Goal: Task Accomplishment & Management: Use online tool/utility

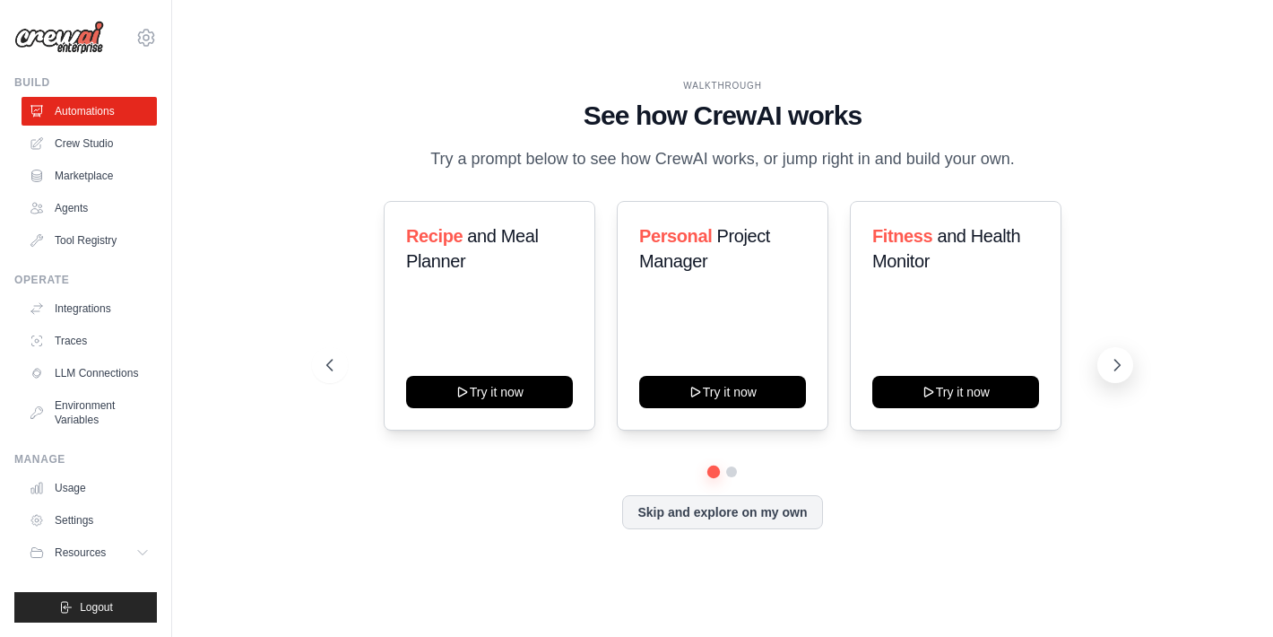
click at [1118, 364] on icon at bounding box center [1117, 365] width 18 height 18
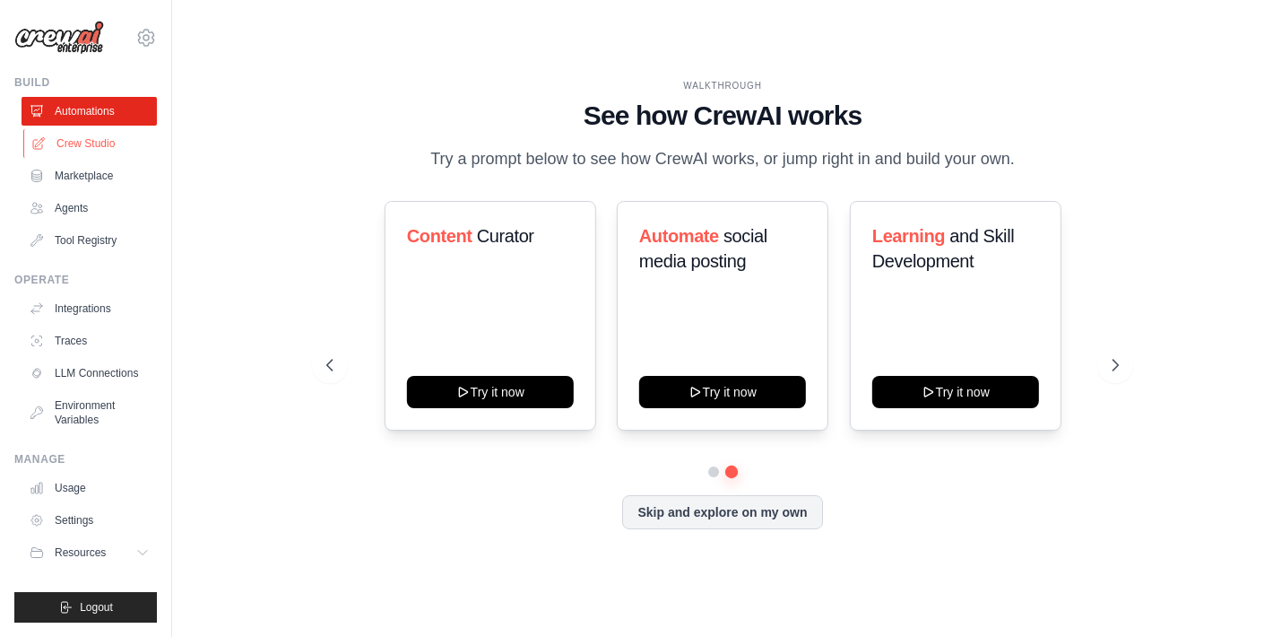
click at [68, 138] on link "Crew Studio" at bounding box center [90, 143] width 135 height 29
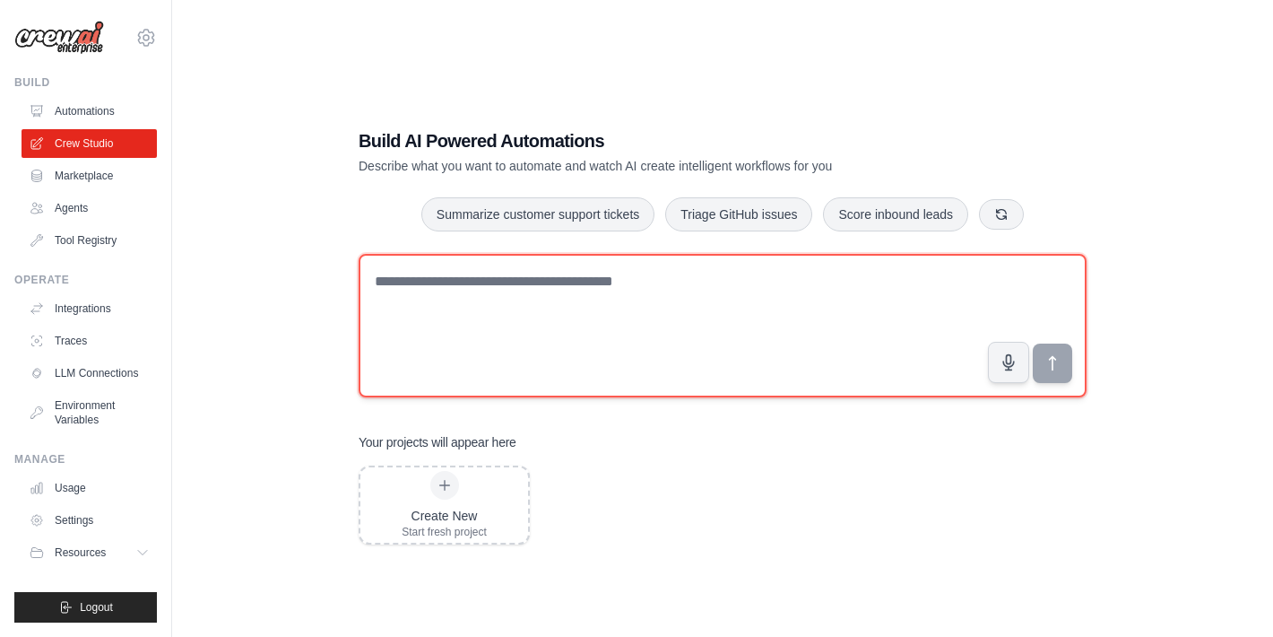
click at [474, 281] on textarea at bounding box center [723, 325] width 728 height 143
type textarea "**********"
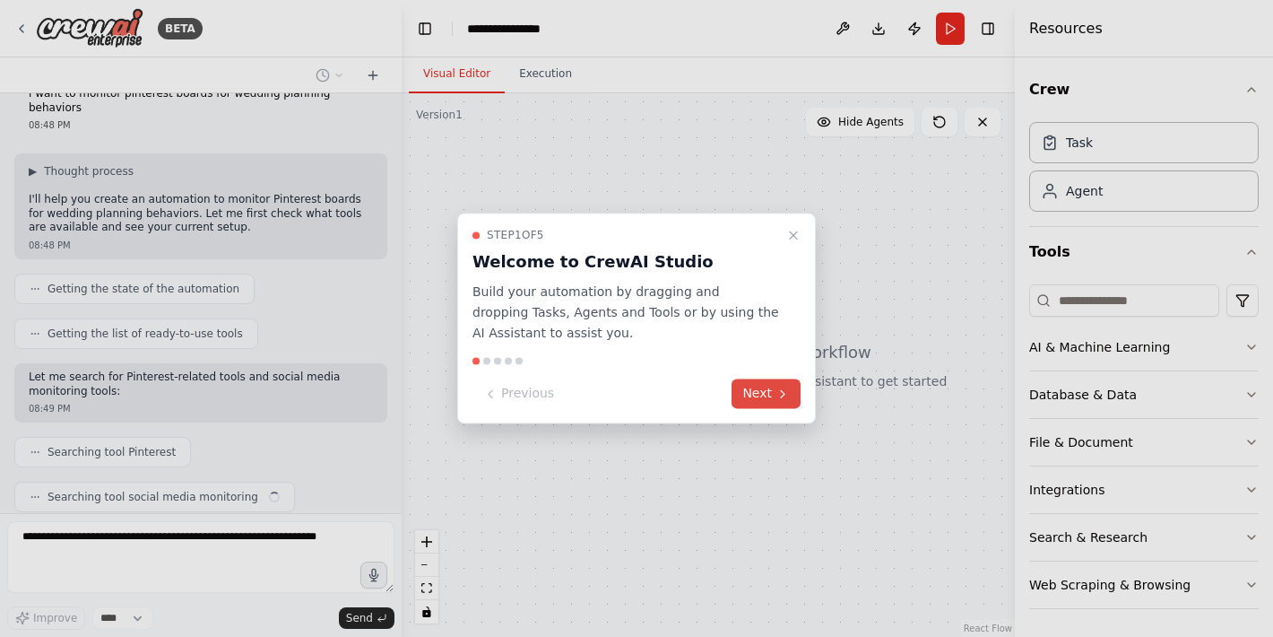
scroll to position [73, 0]
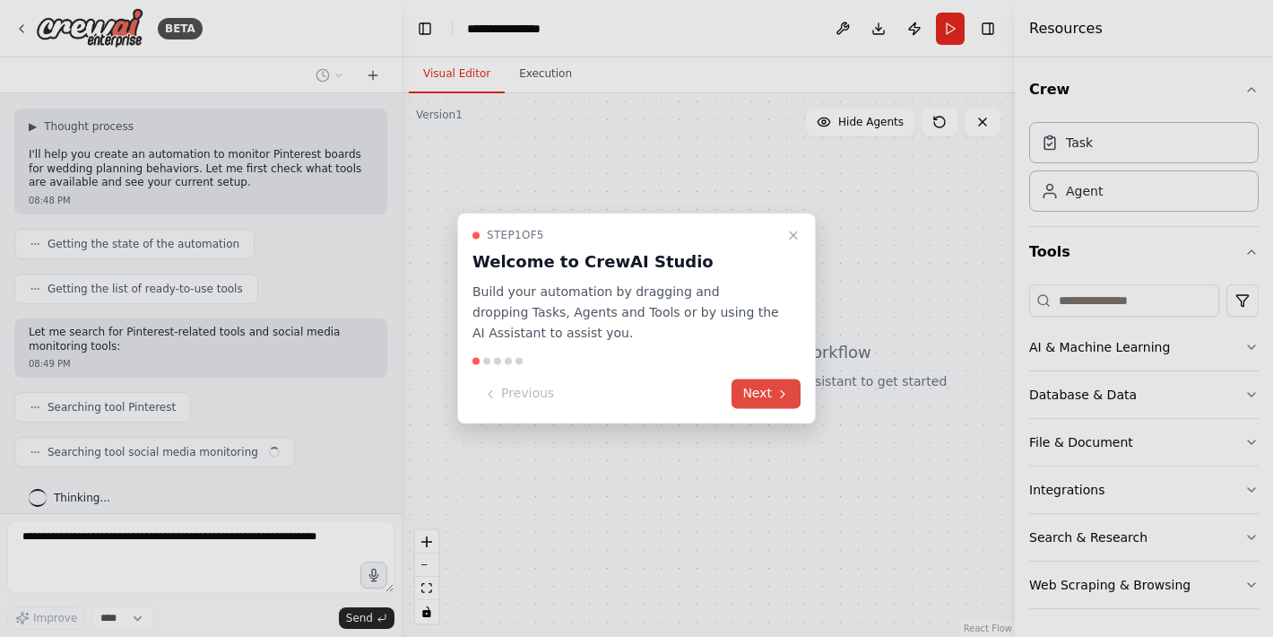
click at [770, 394] on button "Next" at bounding box center [766, 394] width 69 height 30
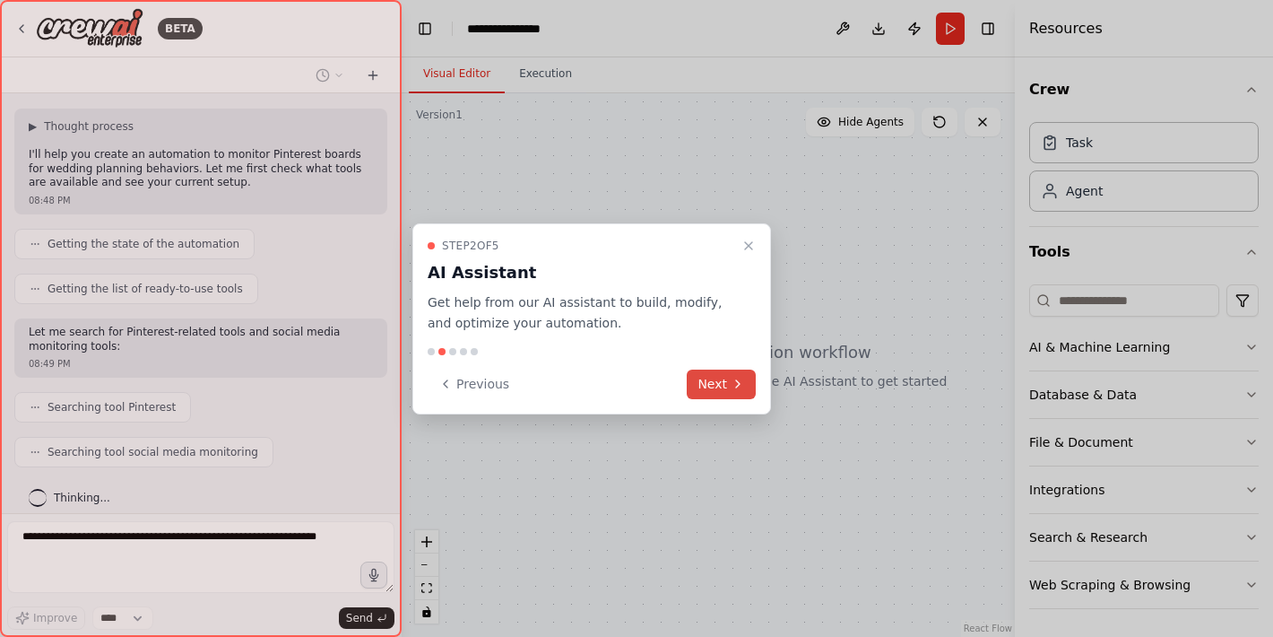
click at [737, 379] on icon at bounding box center [738, 384] width 14 height 14
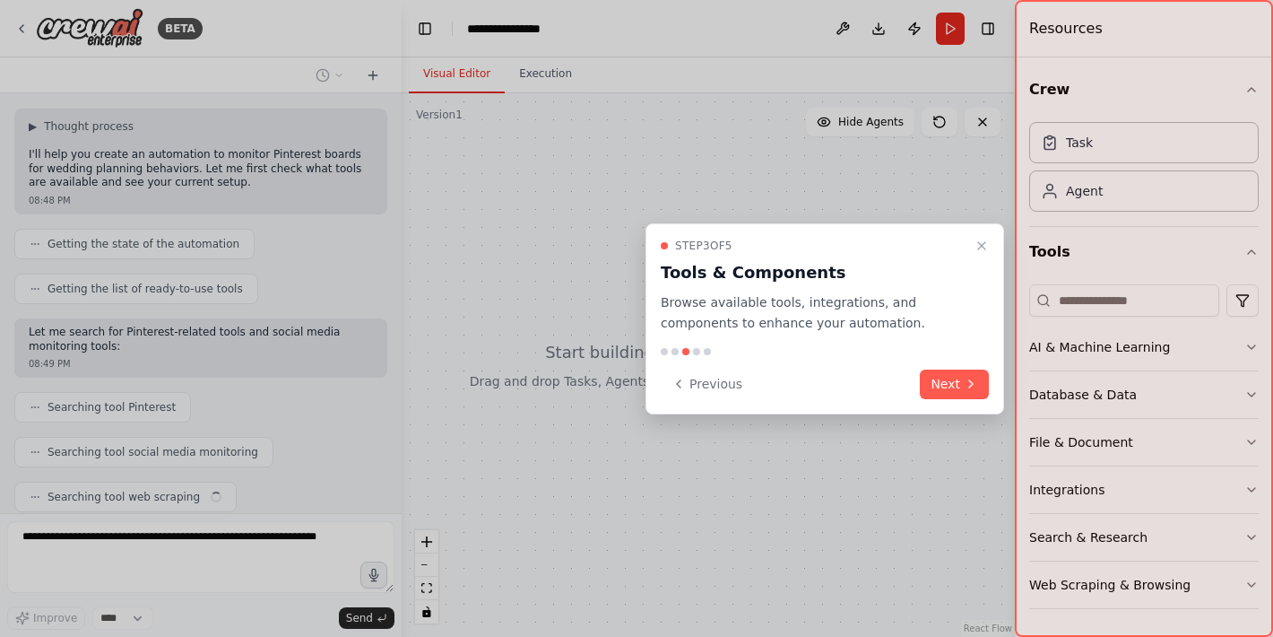
scroll to position [117, 0]
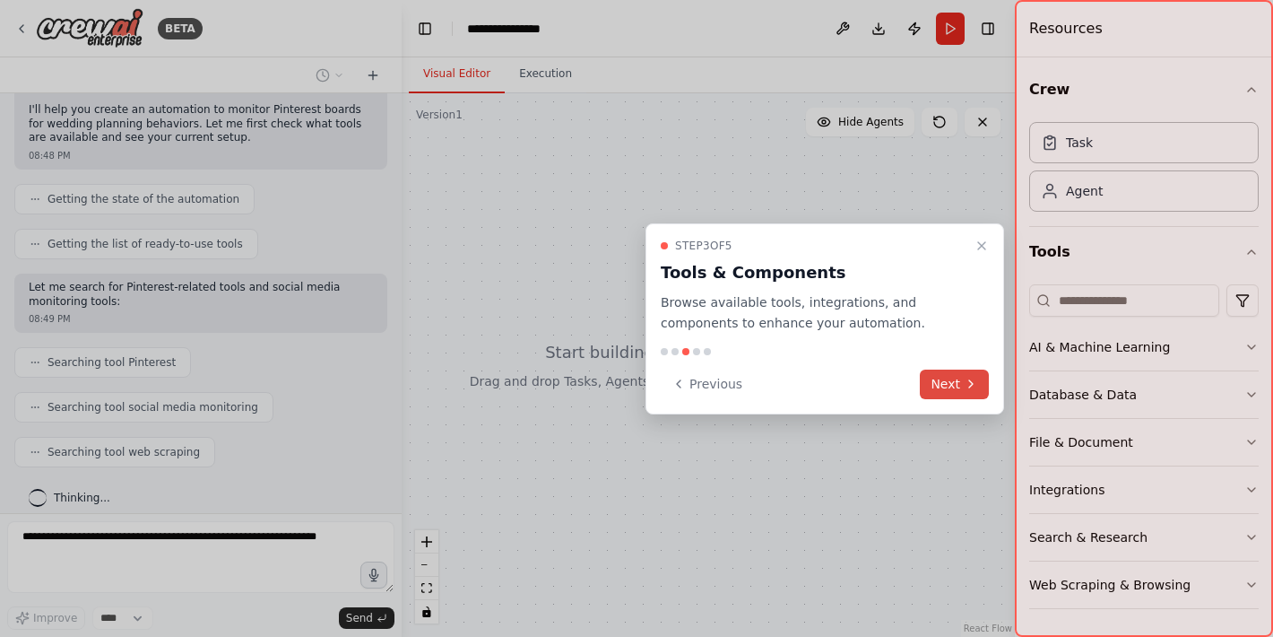
click at [957, 381] on button "Next" at bounding box center [954, 384] width 69 height 30
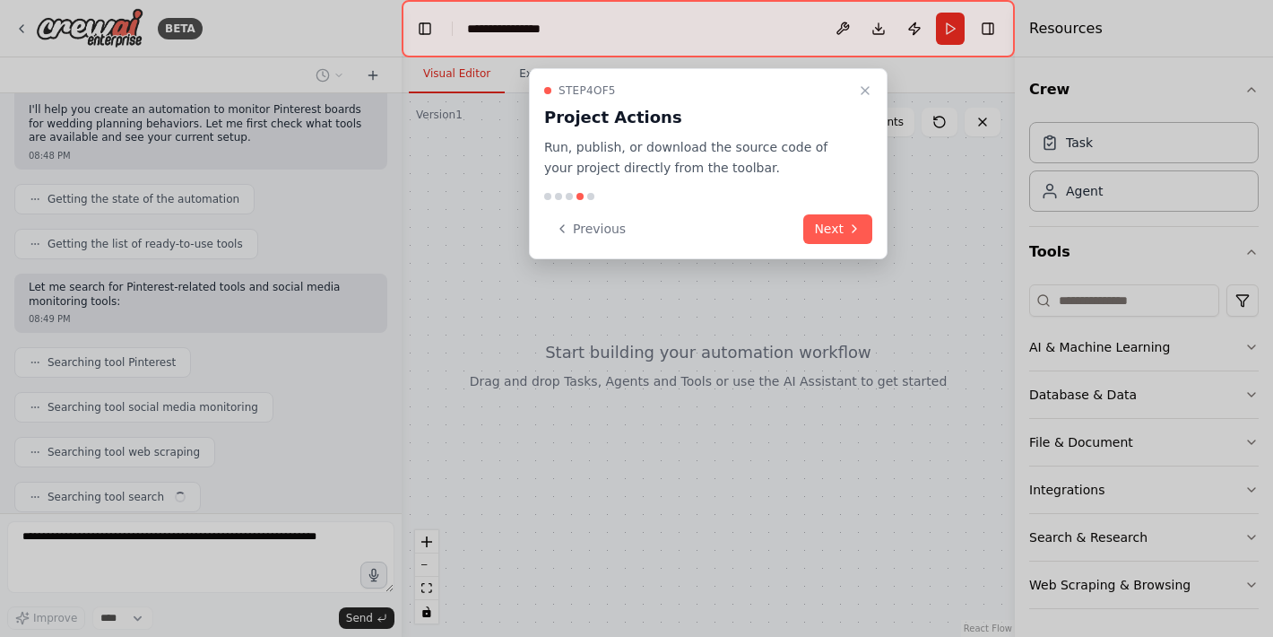
scroll to position [162, 0]
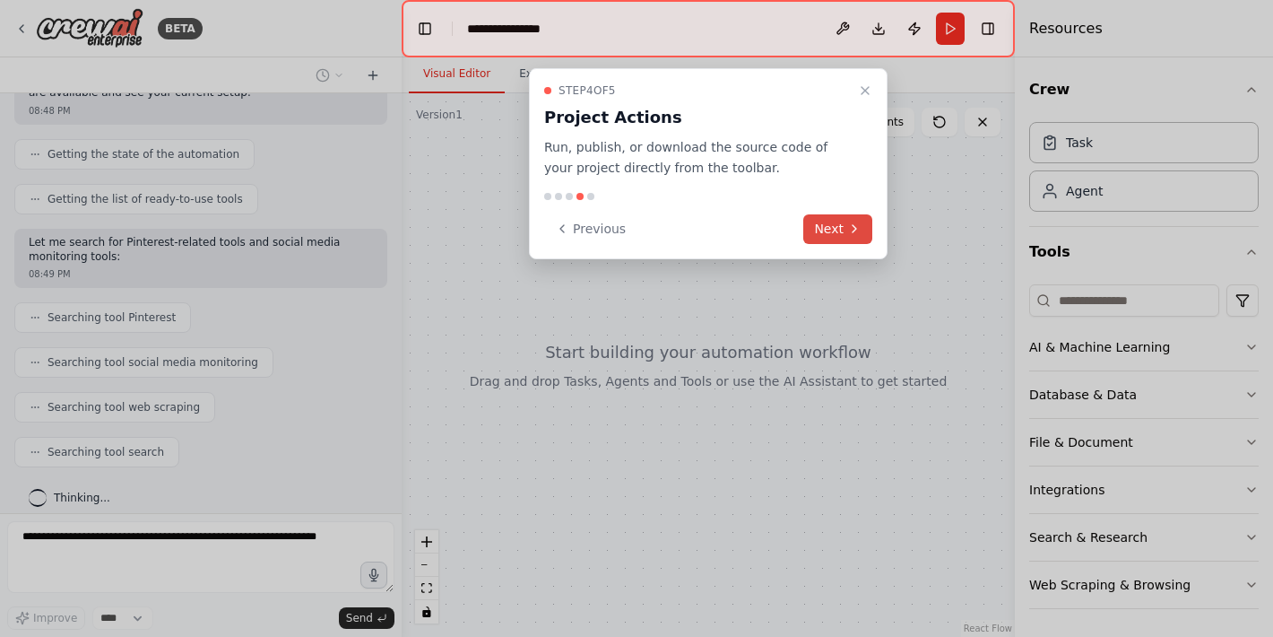
click at [840, 233] on button "Next" at bounding box center [837, 229] width 69 height 30
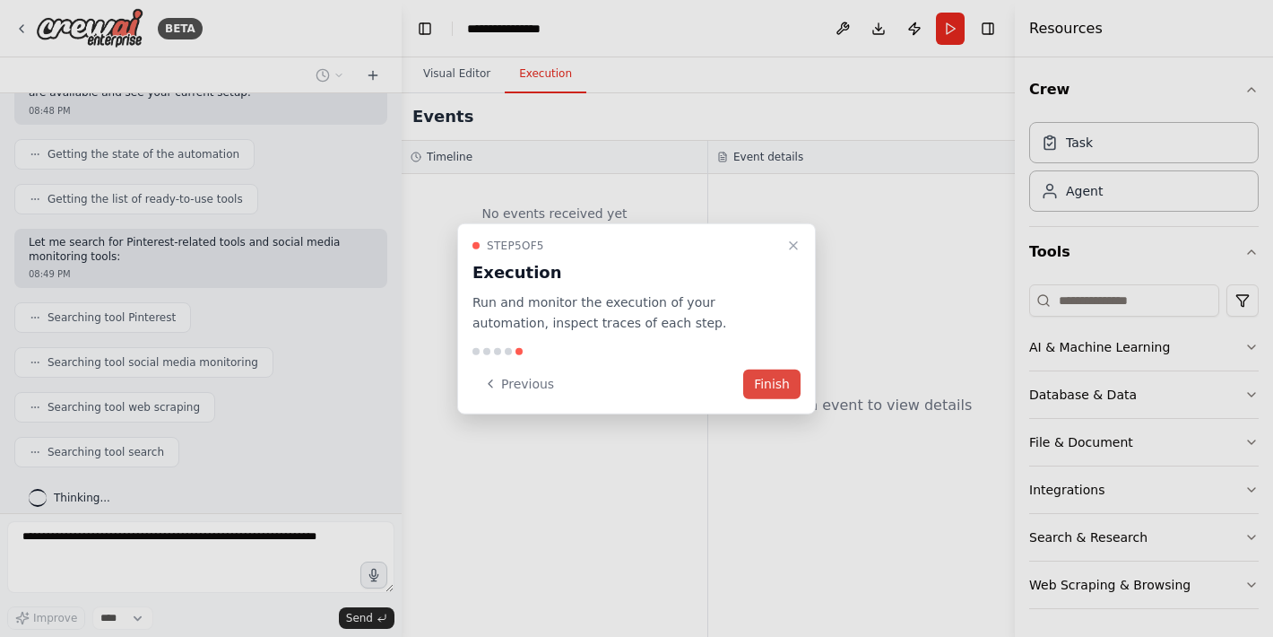
click at [773, 378] on button "Finish" at bounding box center [771, 384] width 57 height 30
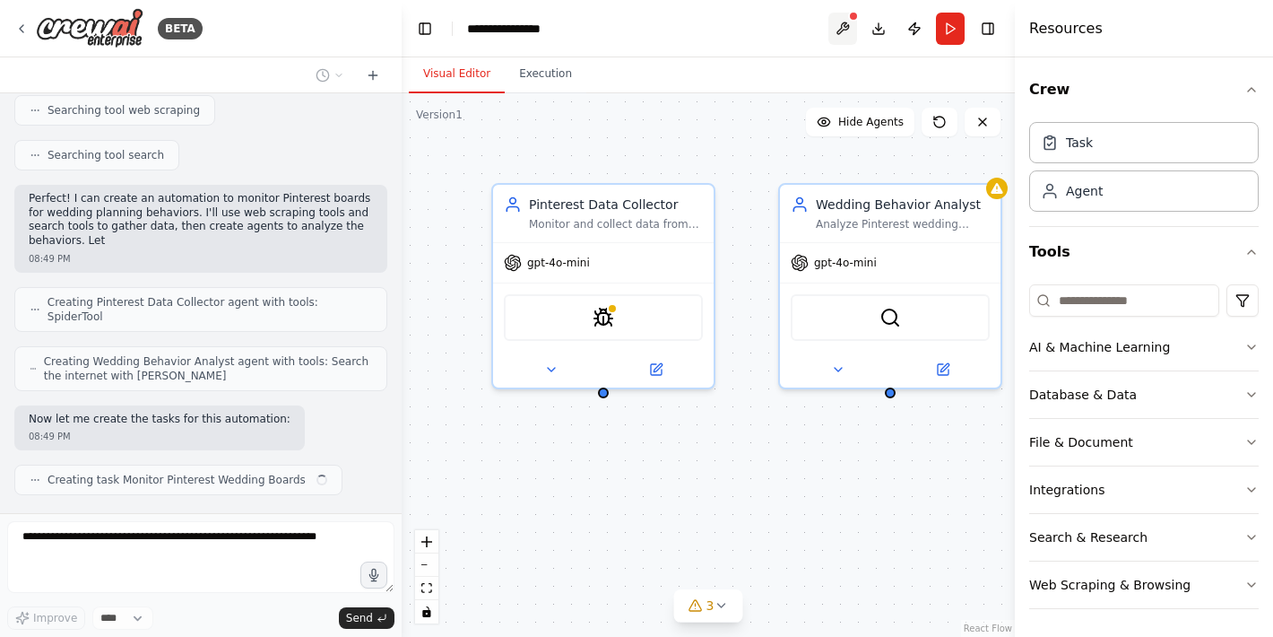
scroll to position [473, 0]
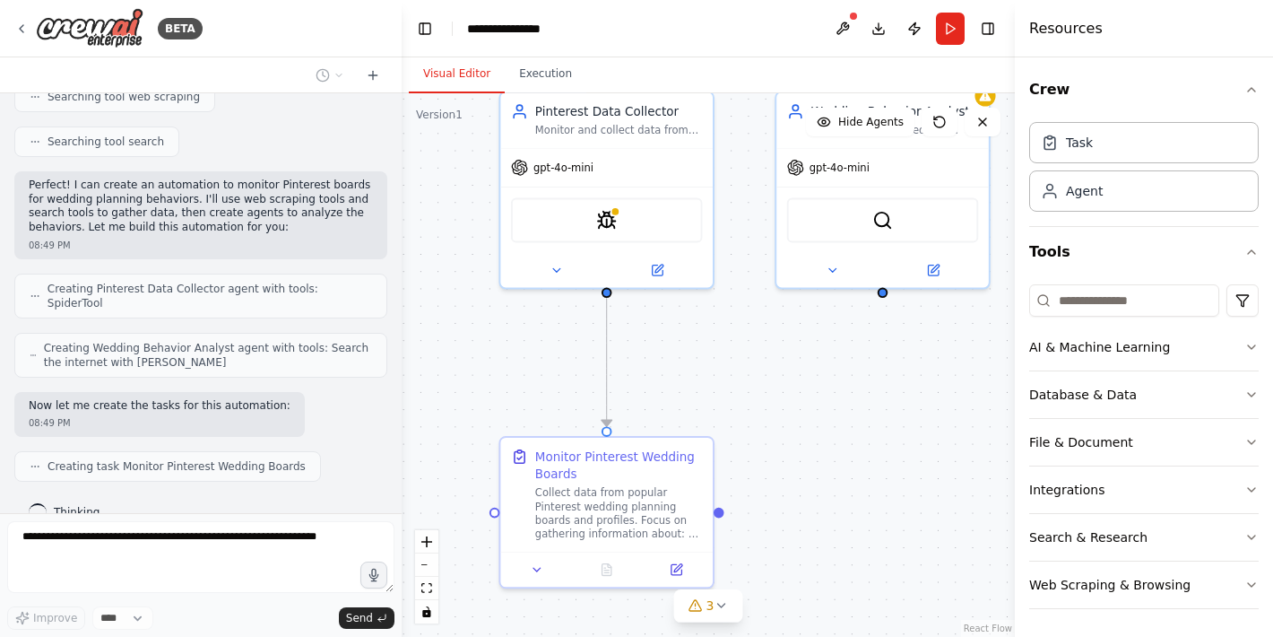
drag, startPoint x: 738, startPoint y: 471, endPoint x: 736, endPoint y: 364, distance: 106.7
click at [736, 364] on div ".deletable-edge-delete-btn { width: 20px; height: 20px; border: 0px solid #ffff…" at bounding box center [708, 364] width 613 height 543
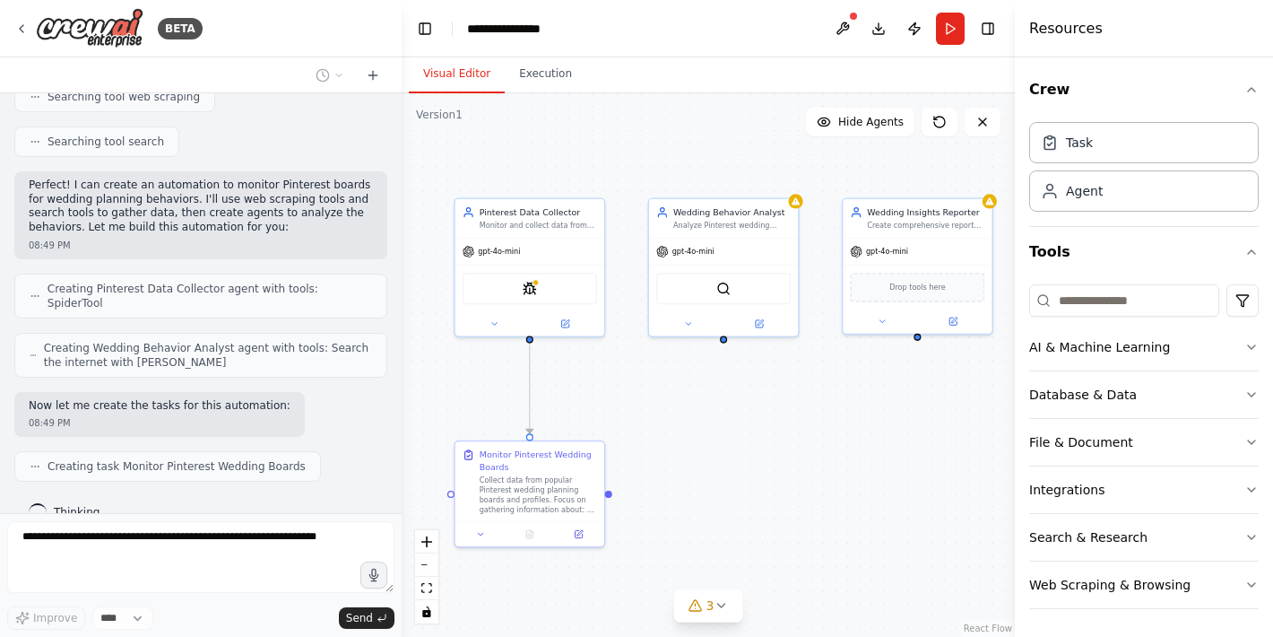
drag, startPoint x: 901, startPoint y: 343, endPoint x: 828, endPoint y: 363, distance: 76.4
click at [828, 363] on div ".deletable-edge-delete-btn { width: 20px; height: 20px; border: 0px solid #ffff…" at bounding box center [708, 364] width 613 height 543
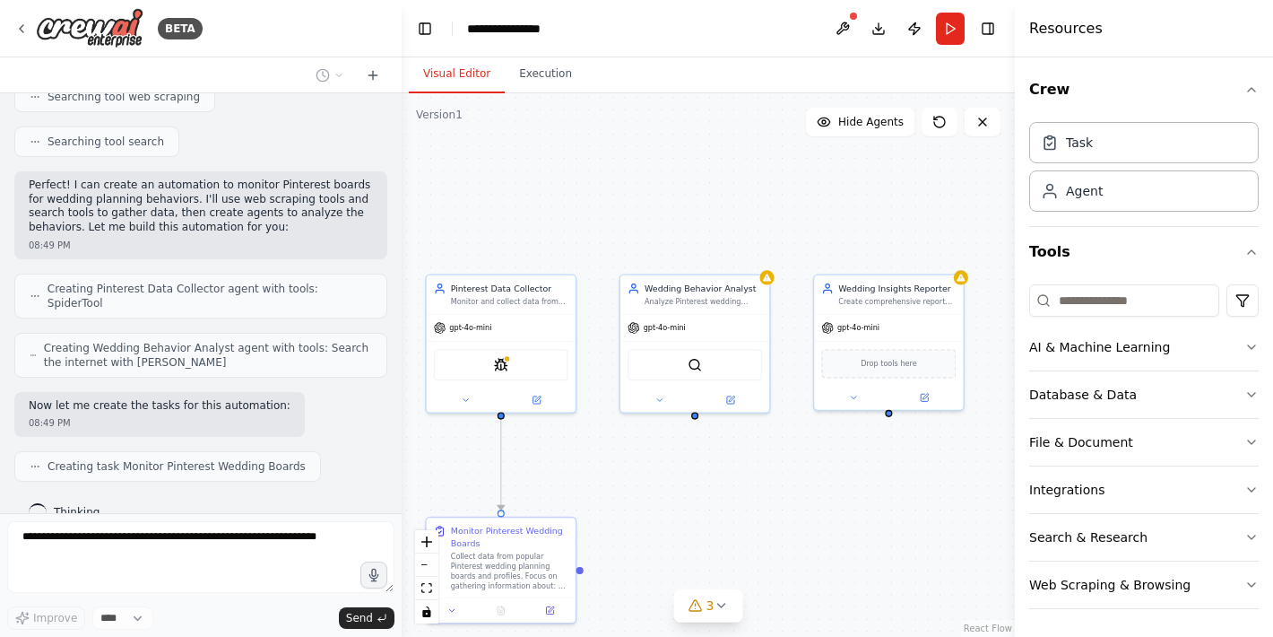
drag, startPoint x: 612, startPoint y: 495, endPoint x: 584, endPoint y: 571, distance: 81.4
click at [584, 571] on div ".deletable-edge-delete-btn { width: 20px; height: 20px; border: 0px solid #ffff…" at bounding box center [708, 364] width 613 height 543
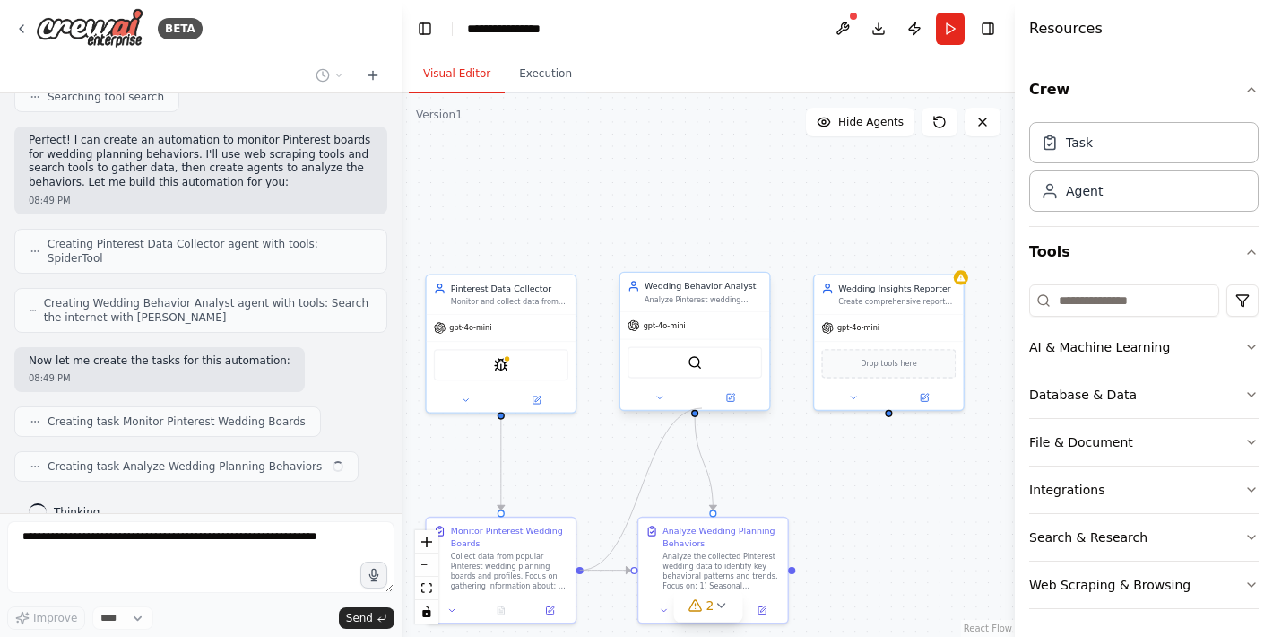
drag, startPoint x: 582, startPoint y: 569, endPoint x: 702, endPoint y: 408, distance: 200.5
click at [702, 408] on div "Pinterest Data Collector Monitor and collect data from Pinterest boards related…" at bounding box center [572, 397] width 414 height 368
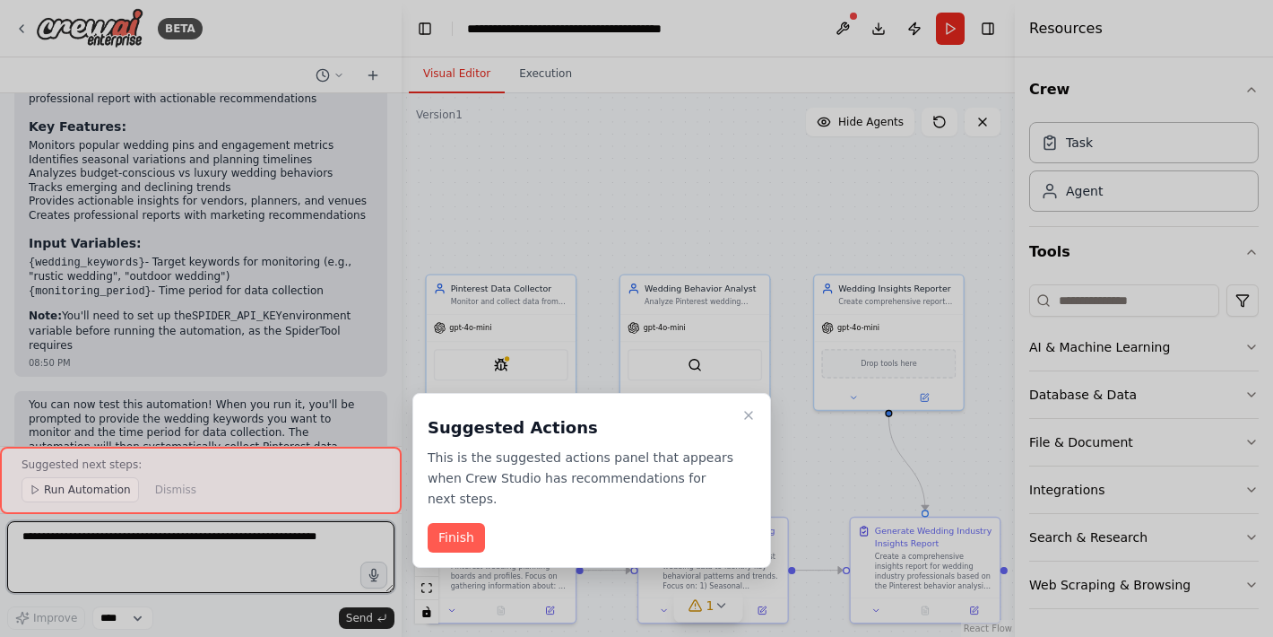
scroll to position [1475, 0]
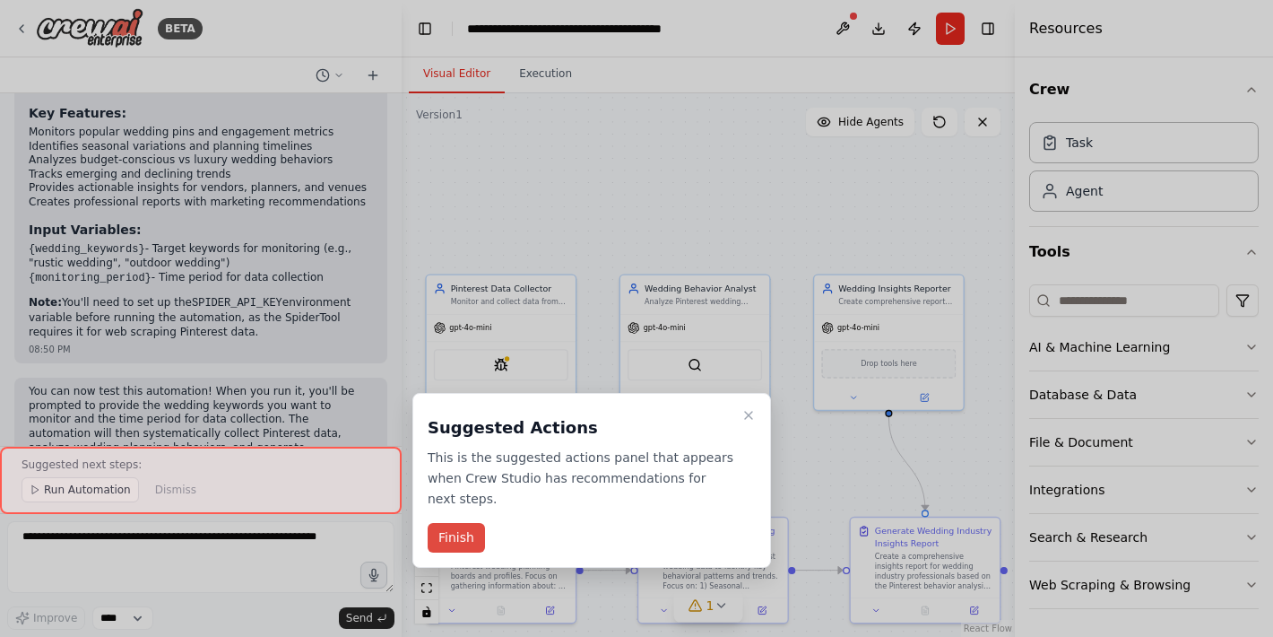
click at [458, 537] on button "Finish" at bounding box center [456, 538] width 57 height 30
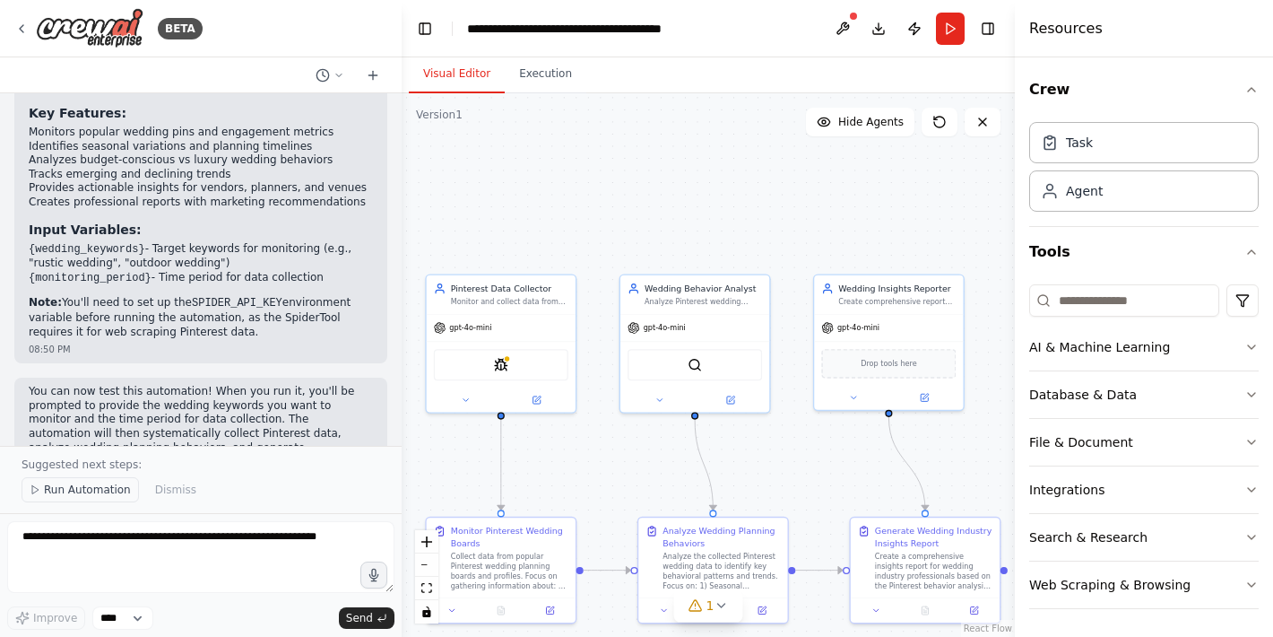
click at [78, 490] on span "Run Automation" at bounding box center [87, 489] width 87 height 14
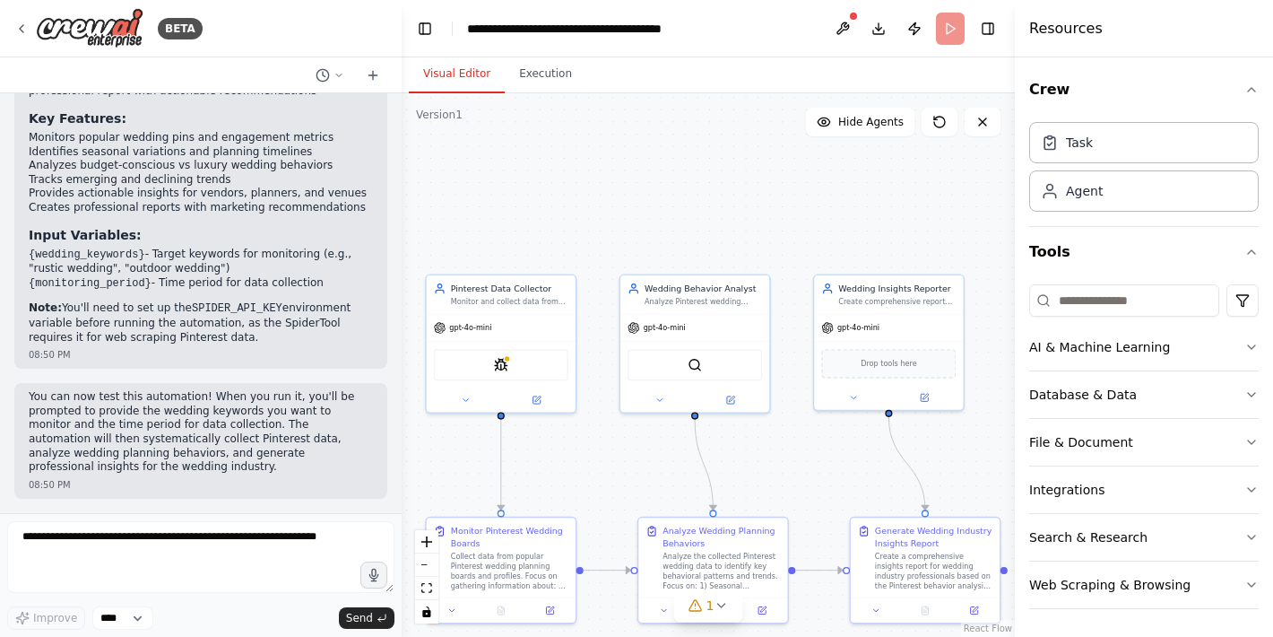
scroll to position [1408, 0]
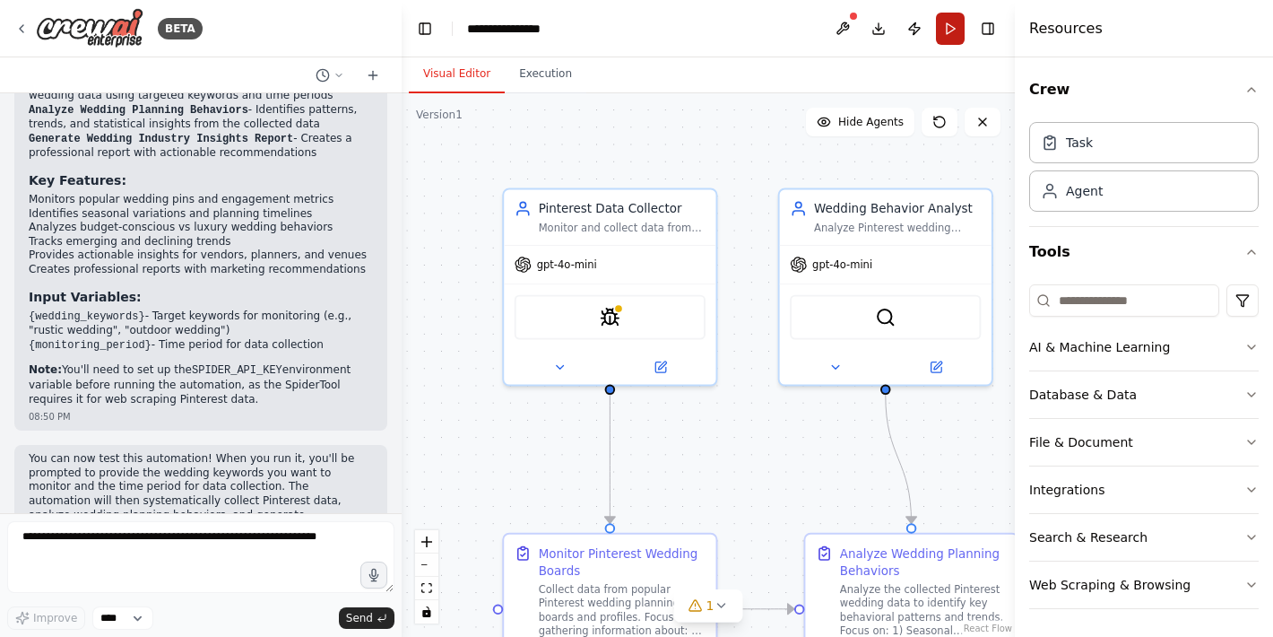
click at [954, 31] on button "Run" at bounding box center [950, 29] width 29 height 32
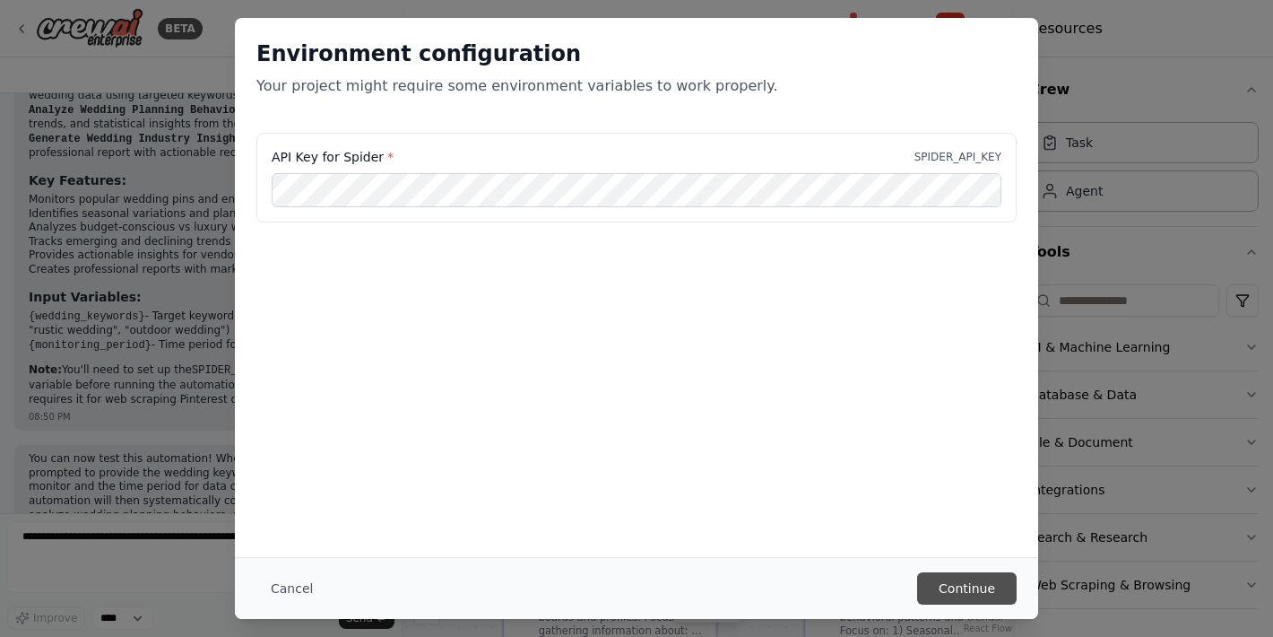
click at [950, 589] on button "Continue" at bounding box center [967, 588] width 100 height 32
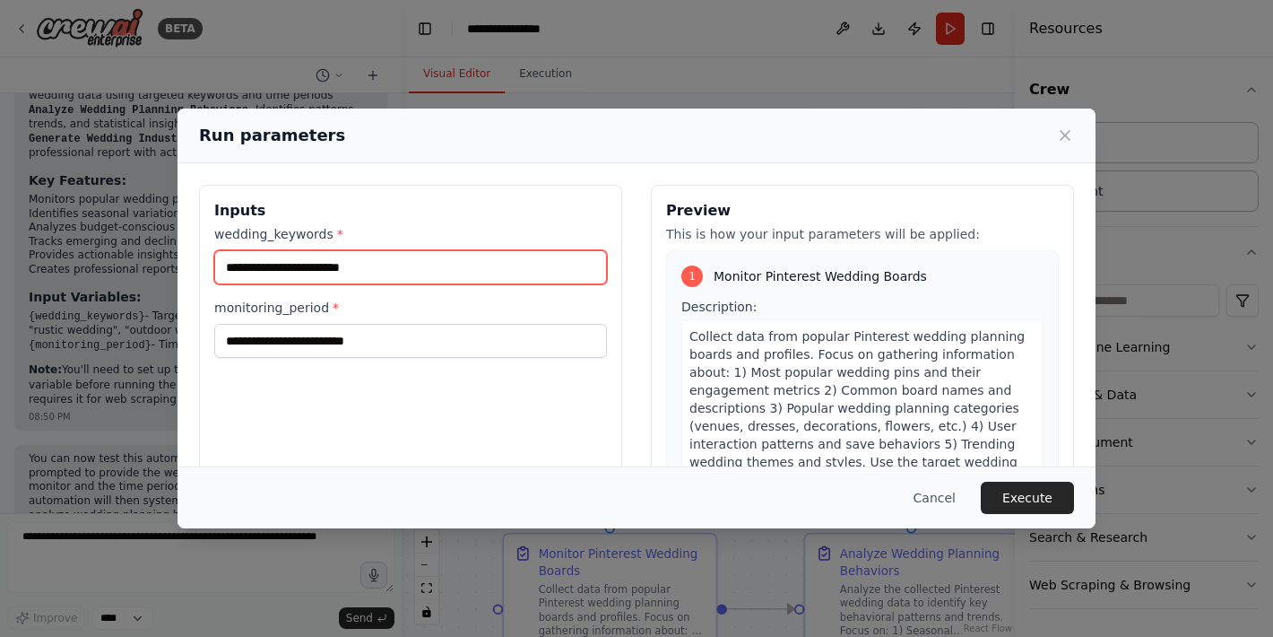
click at [476, 272] on input "wedding_keywords *" at bounding box center [410, 267] width 393 height 34
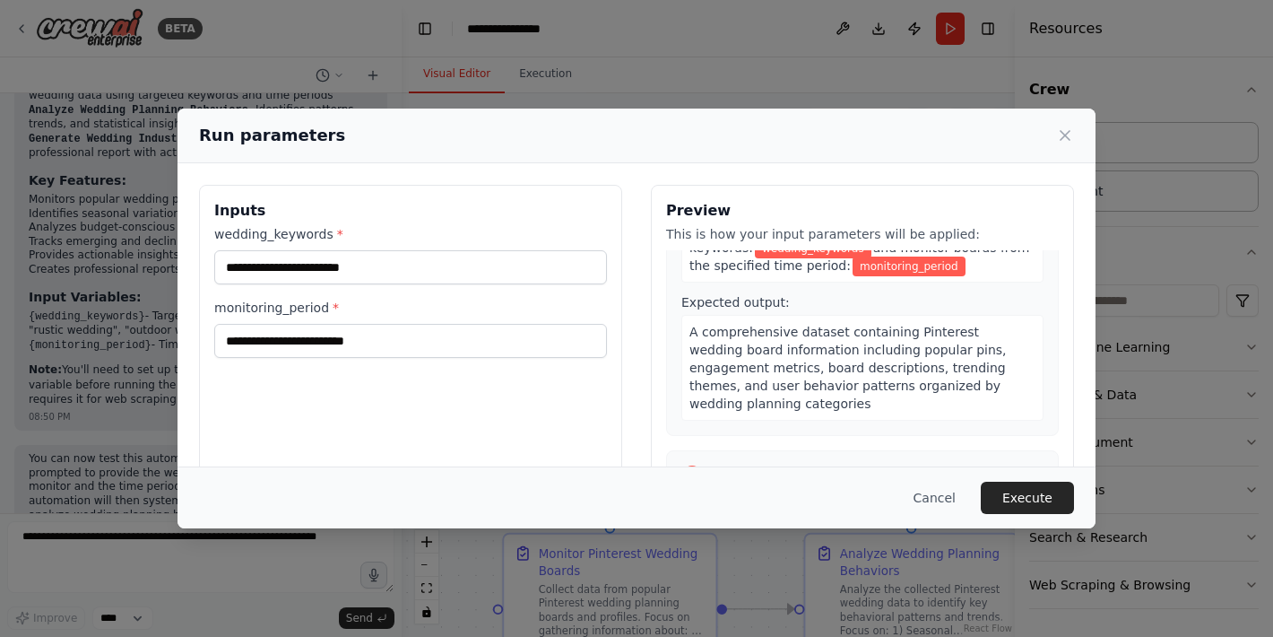
scroll to position [231, 0]
click at [845, 395] on div "A comprehensive dataset containing Pinterest wedding board information includin…" at bounding box center [863, 369] width 362 height 106
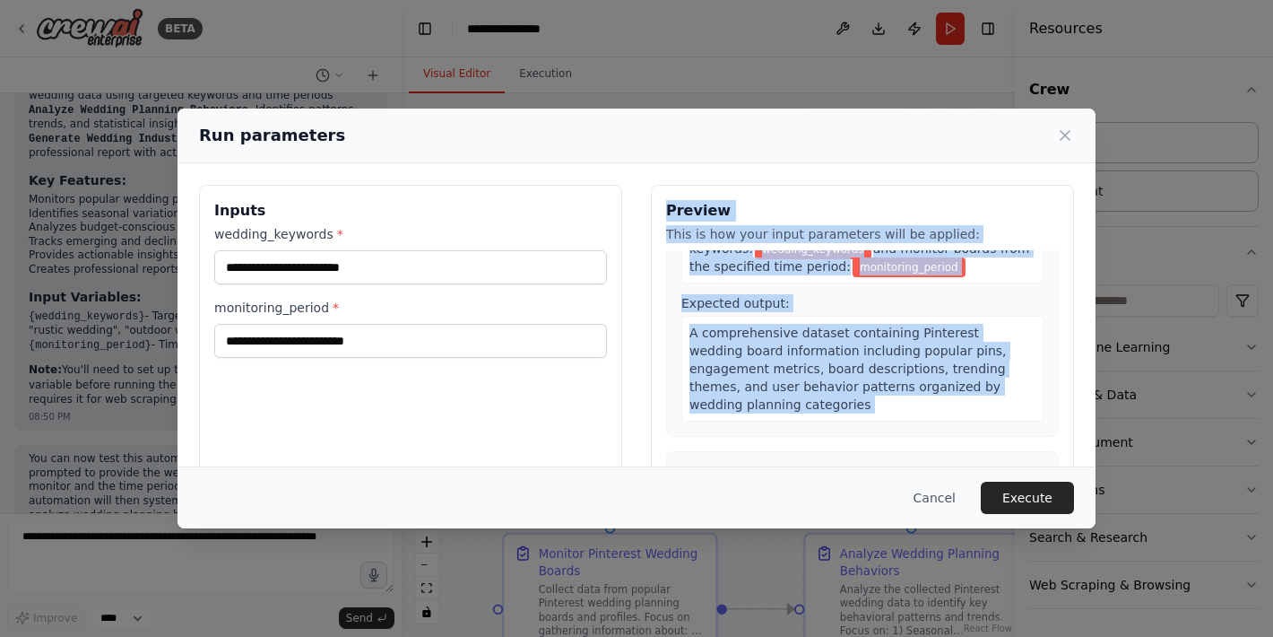
drag, startPoint x: 667, startPoint y: 212, endPoint x: 750, endPoint y: 454, distance: 255.8
click at [750, 454] on div "Preview This is how your input parameters will be applied: 1 Monitor Pinterest …" at bounding box center [862, 397] width 423 height 425
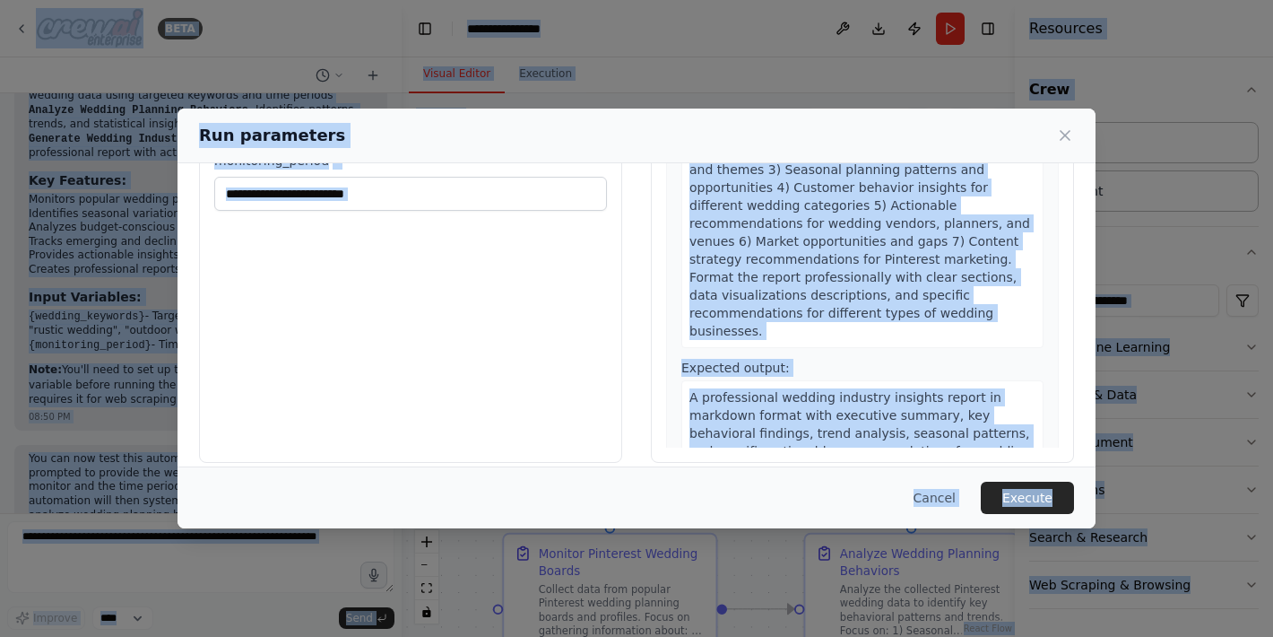
scroll to position [164, 0]
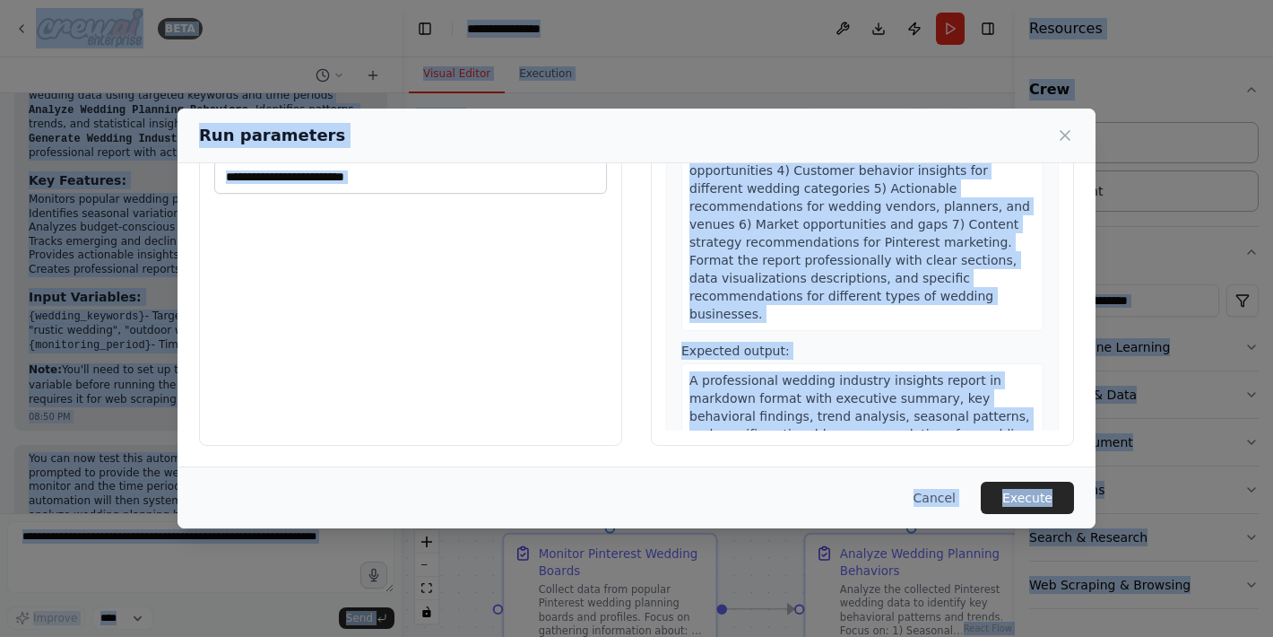
click at [966, 407] on div "A professional wedding industry insights report in markdown format with executi…" at bounding box center [863, 425] width 362 height 124
click at [962, 401] on div "A professional wedding industry insights report in markdown format with executi…" at bounding box center [863, 425] width 362 height 124
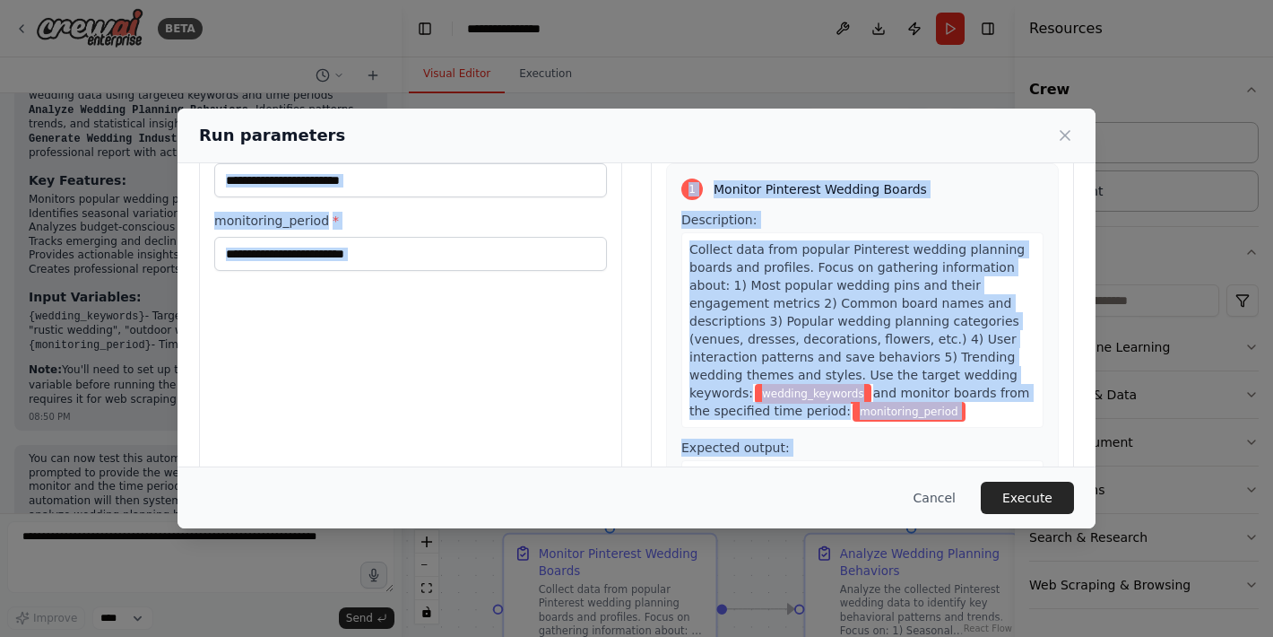
scroll to position [0, 0]
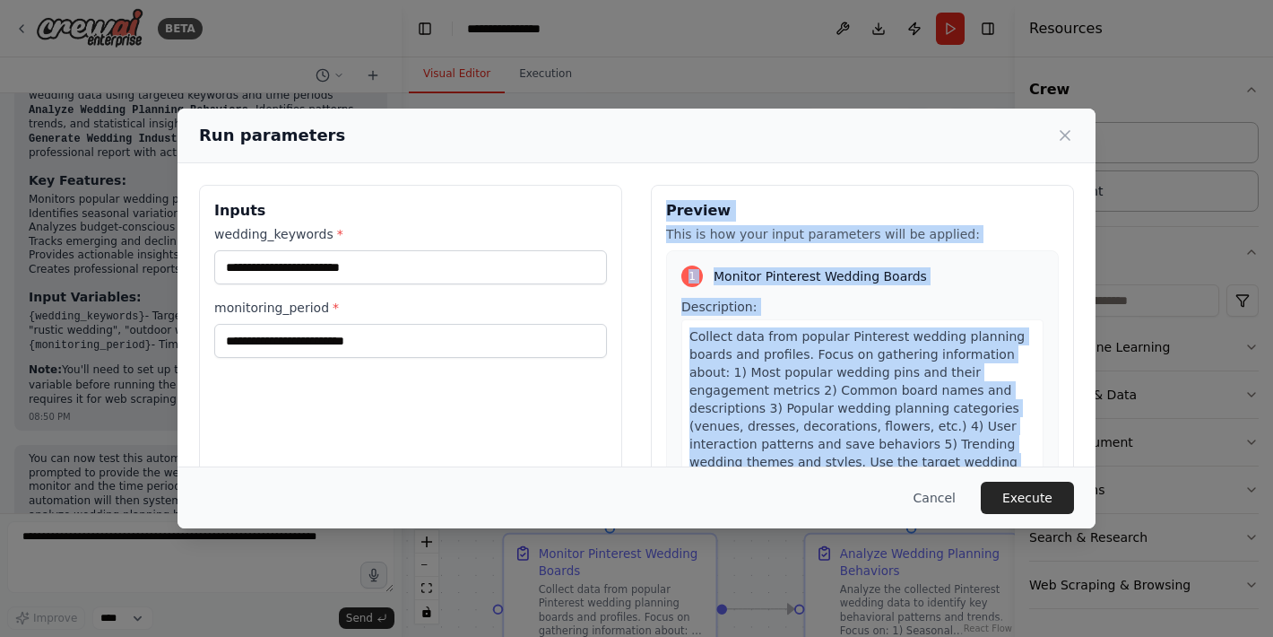
drag, startPoint x: 962, startPoint y: 401, endPoint x: 663, endPoint y: 209, distance: 355.7
click at [663, 209] on div "Preview This is how your input parameters will be applied: 1 Monitor Pinterest …" at bounding box center [862, 397] width 423 height 425
copy div "Preview This is how your input parameters will be applied: 1 Monitor Pinterest …"
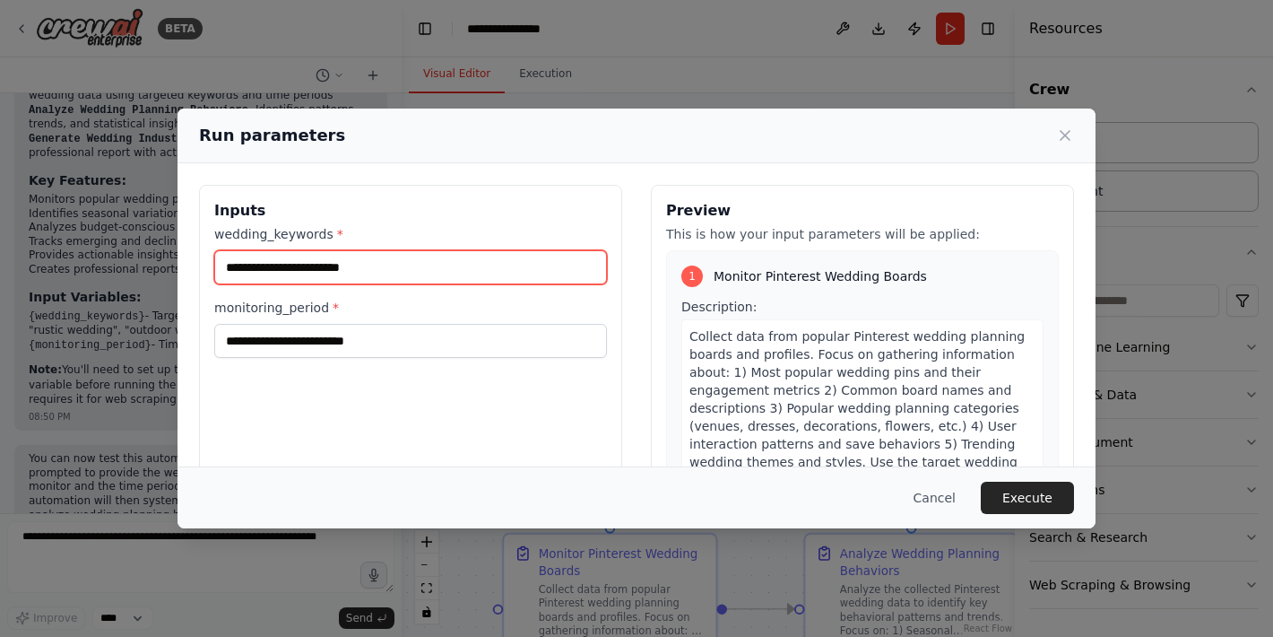
click at [447, 272] on input "wedding_keywords *" at bounding box center [410, 267] width 393 height 34
paste input "**********"
type input "**********"
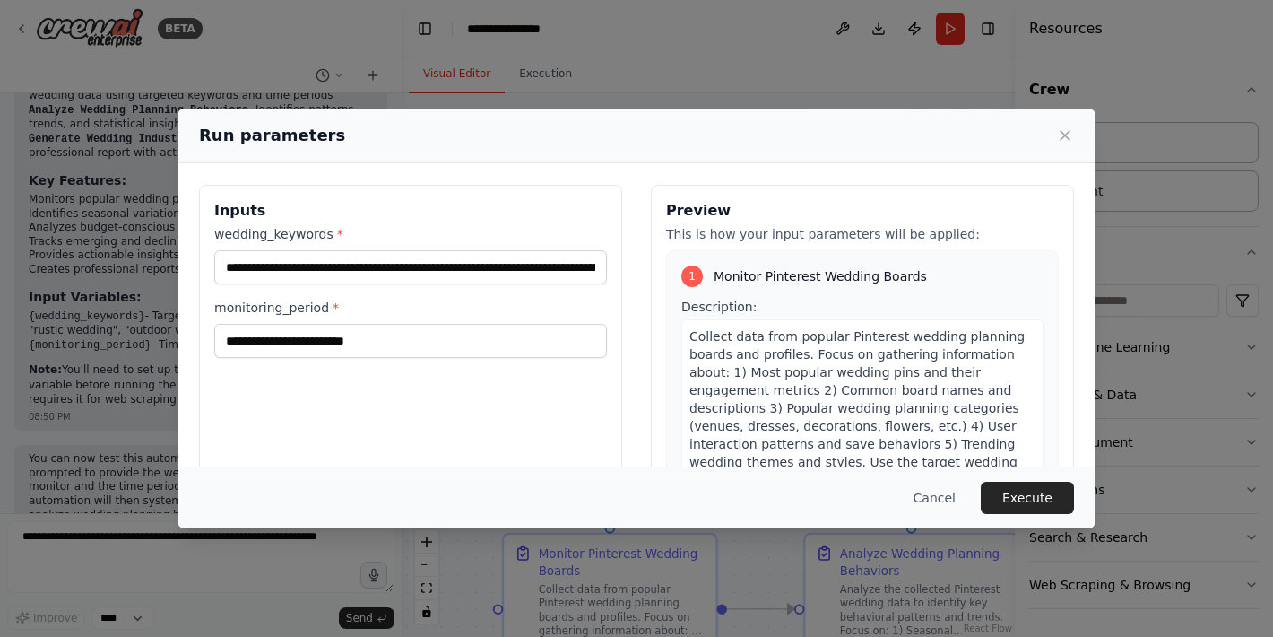
scroll to position [87, 0]
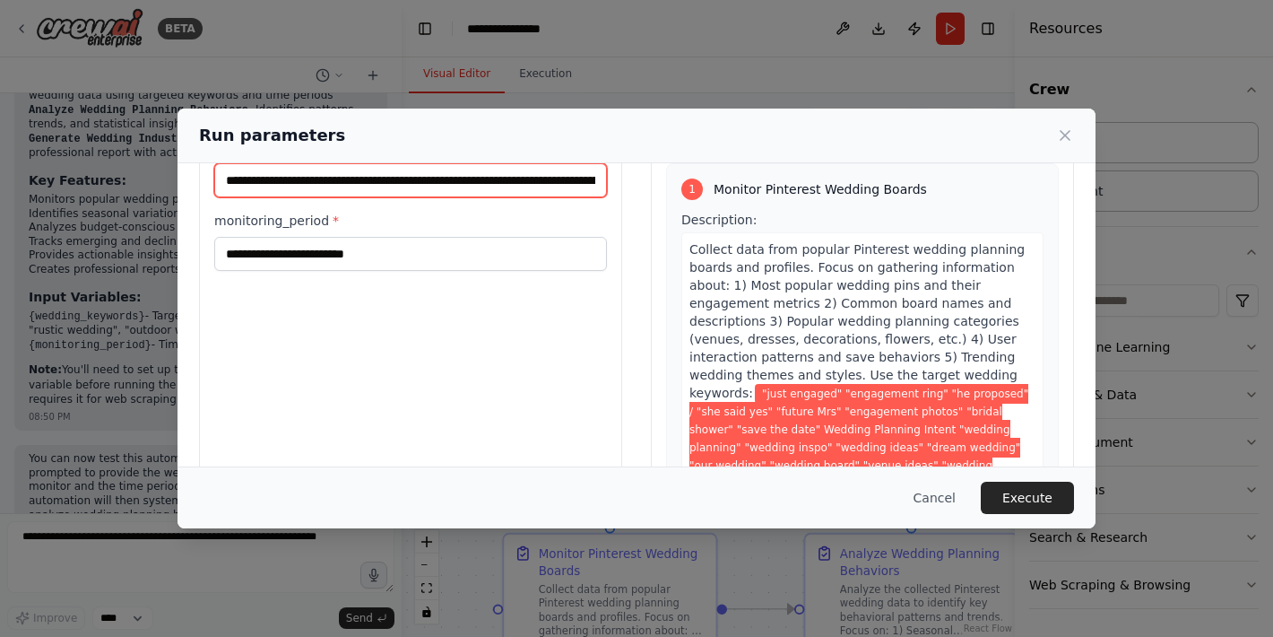
click at [441, 188] on input "**********" at bounding box center [410, 180] width 393 height 34
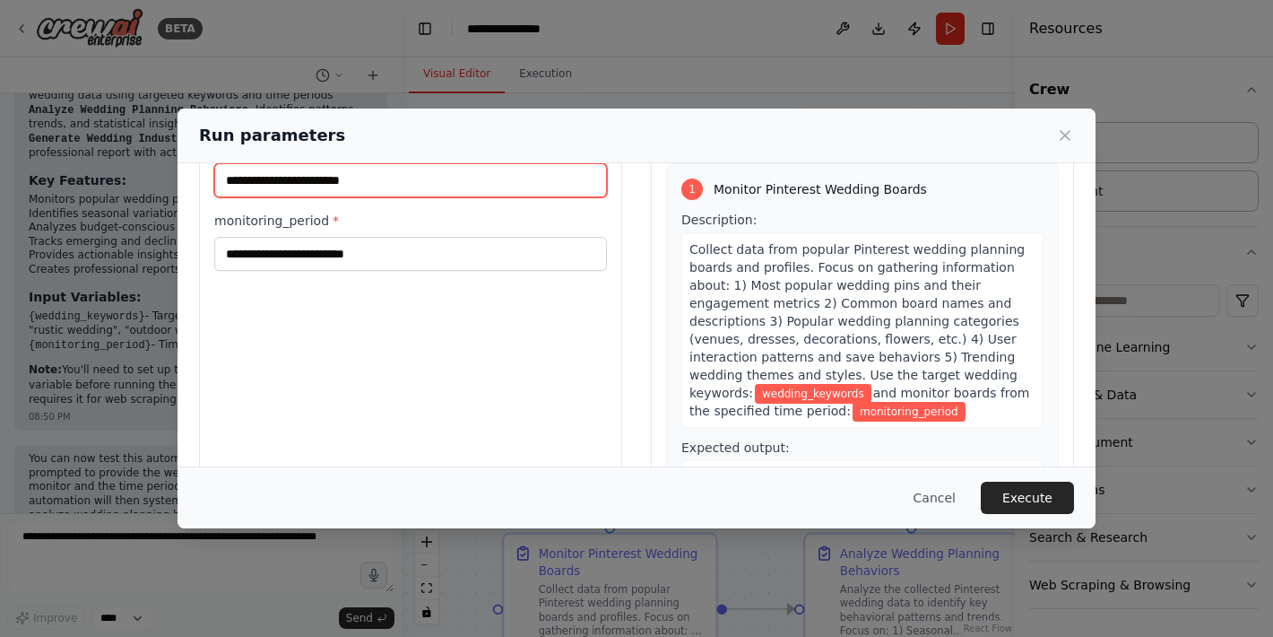
paste input "**********"
type input "**********"
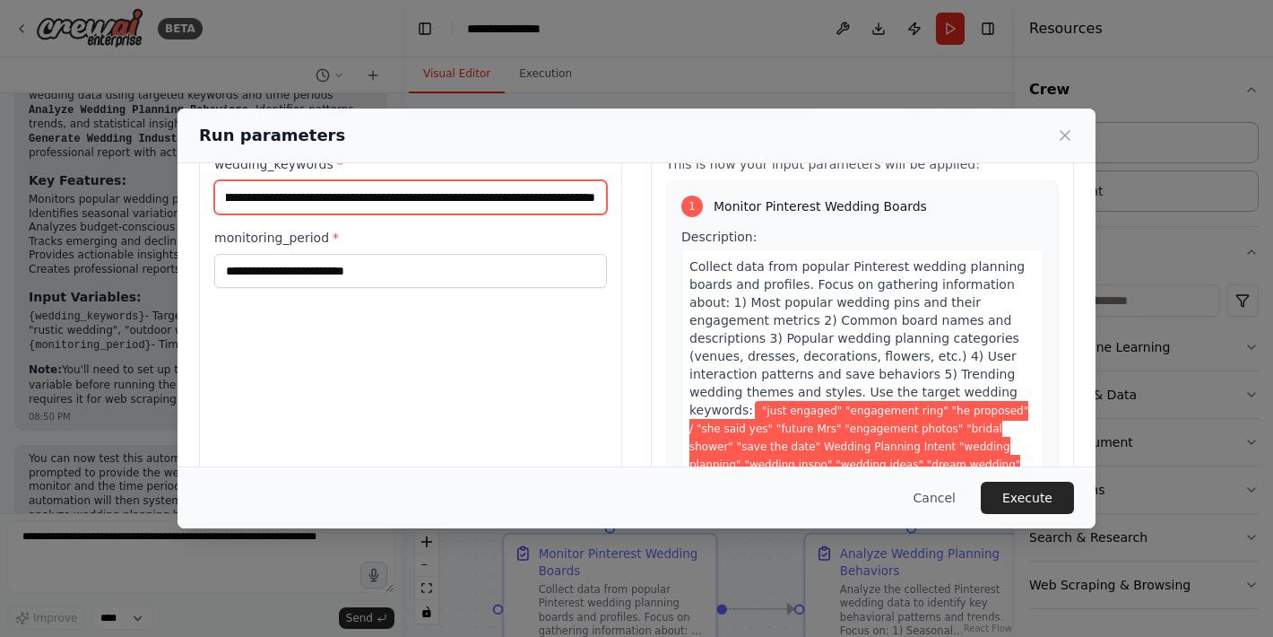
scroll to position [0, 0]
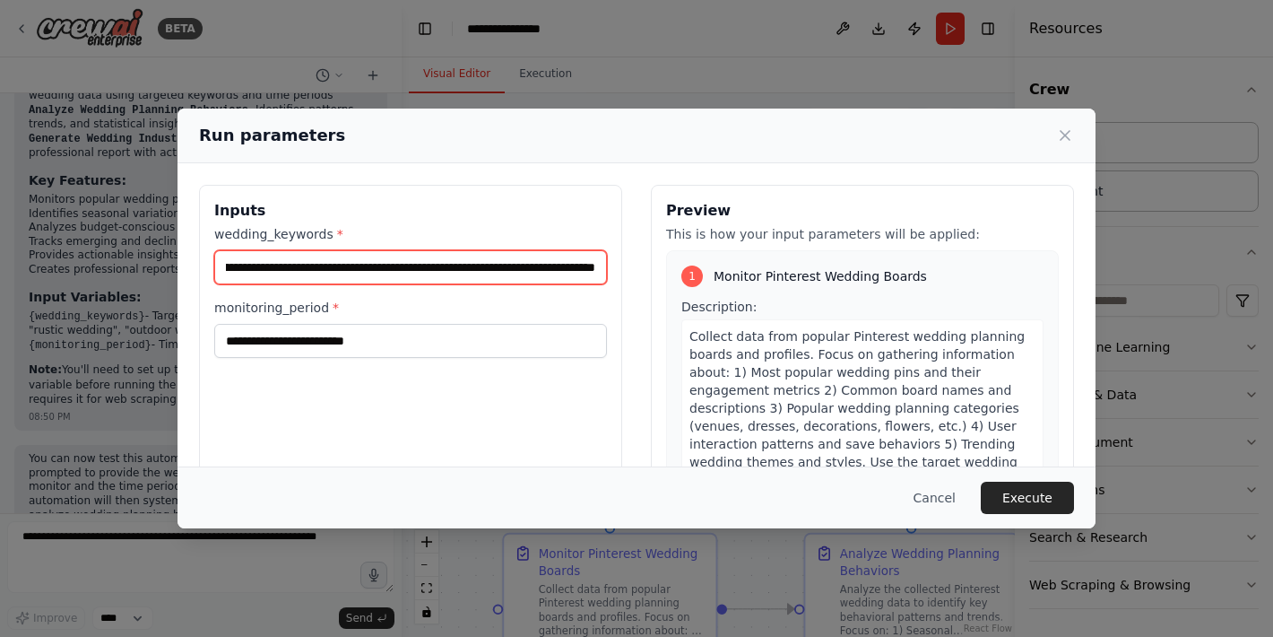
drag, startPoint x: 330, startPoint y: 180, endPoint x: 152, endPoint y: 158, distance: 179.8
click at [152, 158] on div "**********" at bounding box center [636, 318] width 1273 height 637
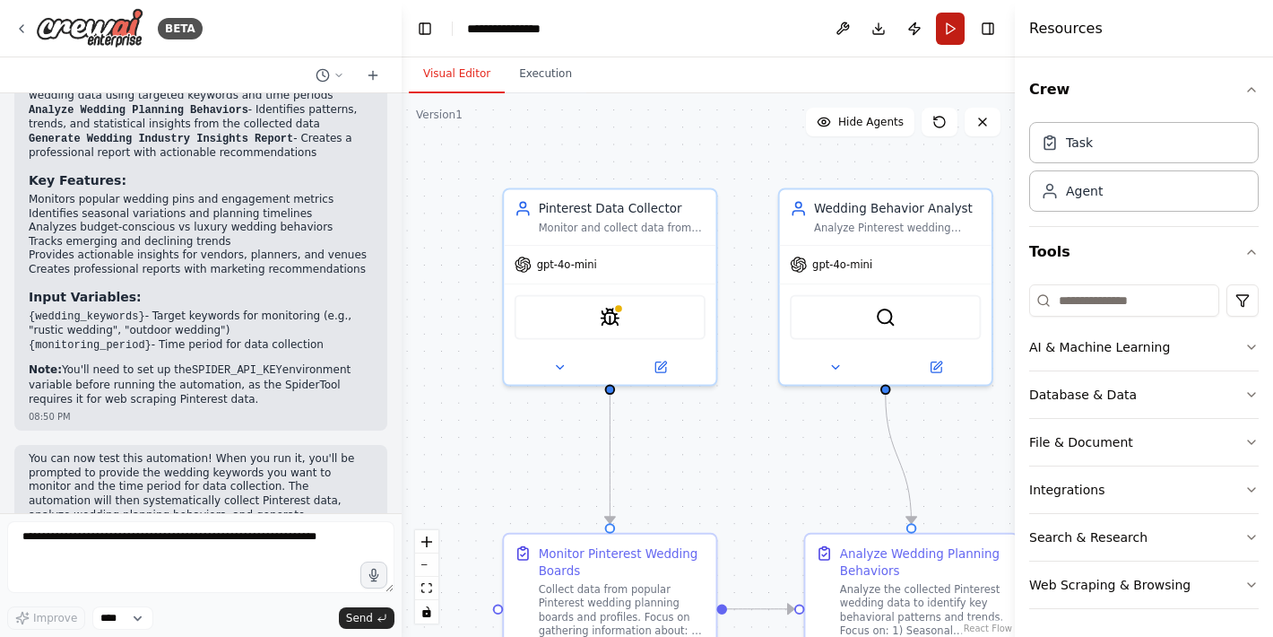
click at [959, 37] on button "Run" at bounding box center [950, 29] width 29 height 32
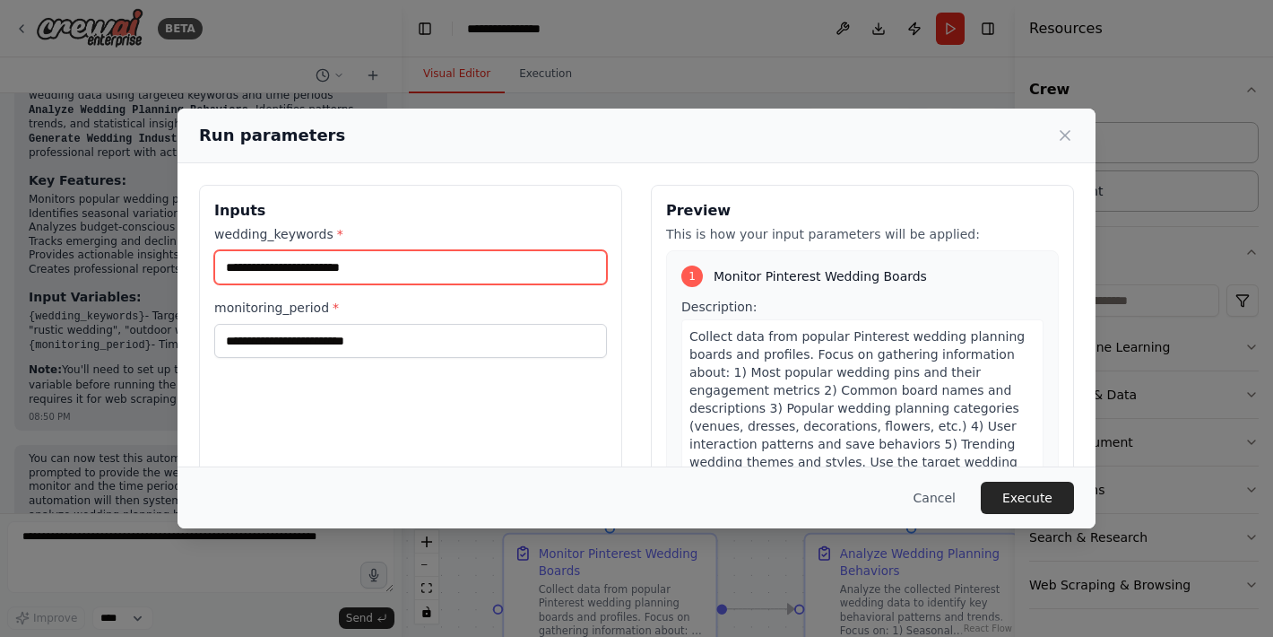
click at [430, 261] on input "wedding_keywords *" at bounding box center [410, 267] width 393 height 34
paste input "**********"
drag, startPoint x: 324, startPoint y: 268, endPoint x: 234, endPoint y: 267, distance: 89.7
click at [234, 267] on input "**********" at bounding box center [410, 267] width 393 height 34
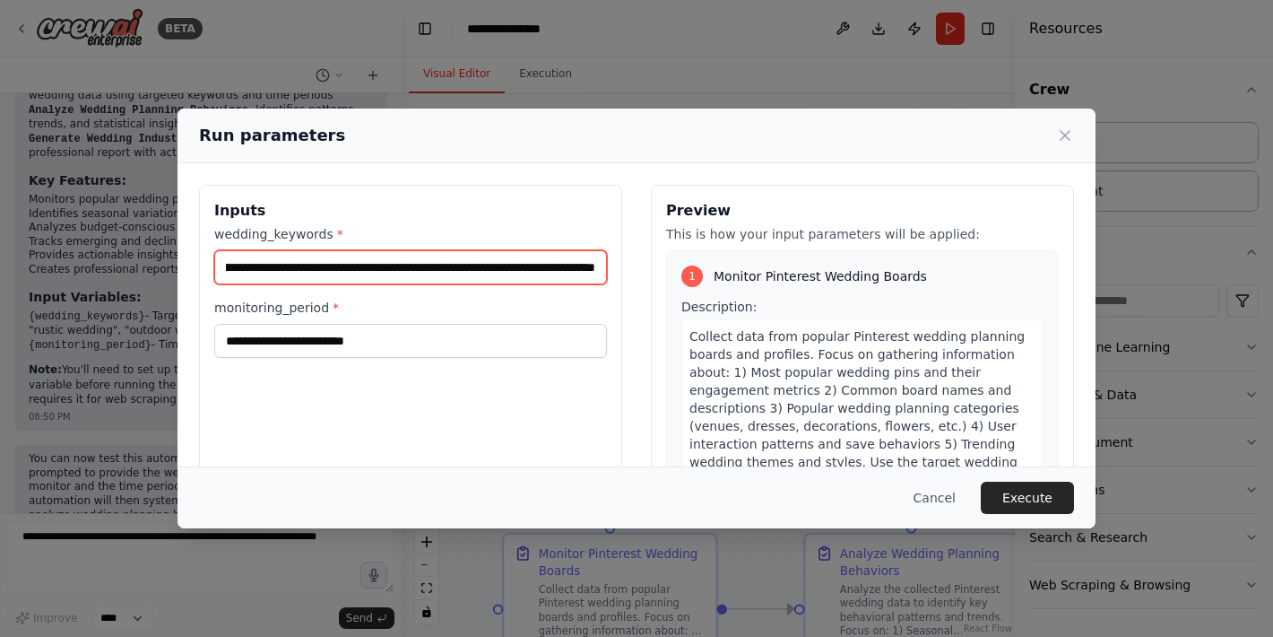
scroll to position [0, 0]
click at [313, 266] on input "**********" at bounding box center [410, 267] width 393 height 34
click at [415, 273] on input "**********" at bounding box center [410, 267] width 393 height 34
type input "**********"
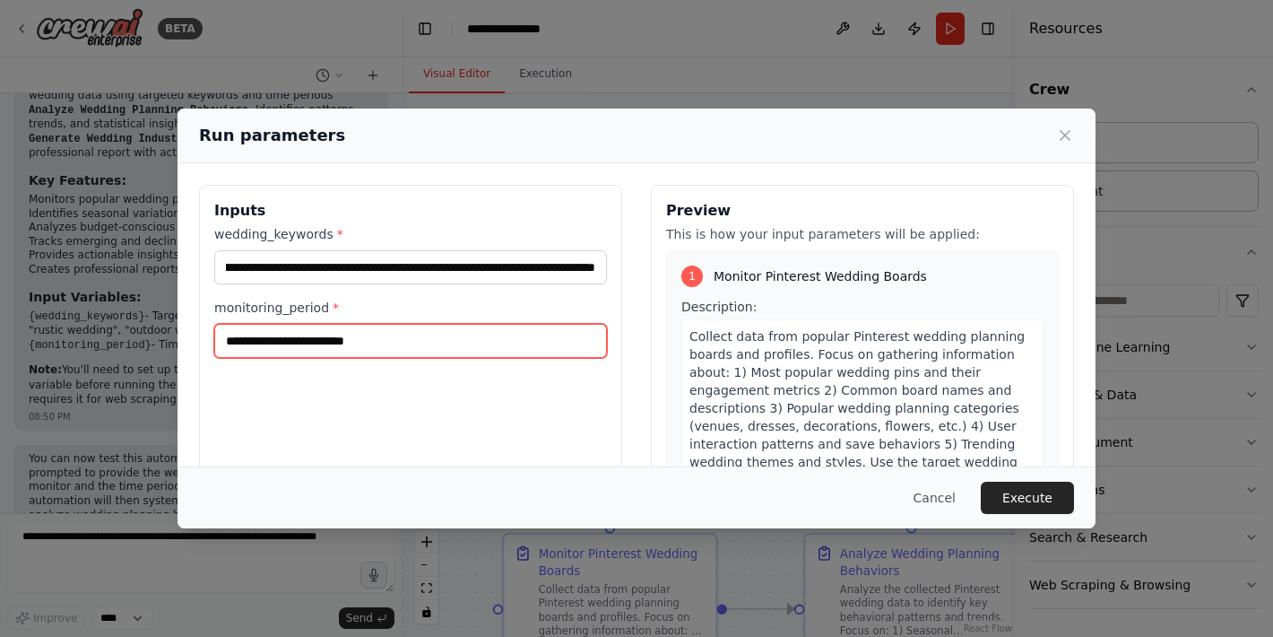
scroll to position [0, 0]
click at [337, 346] on input "monitoring_period *" at bounding box center [410, 341] width 393 height 34
type input "*****"
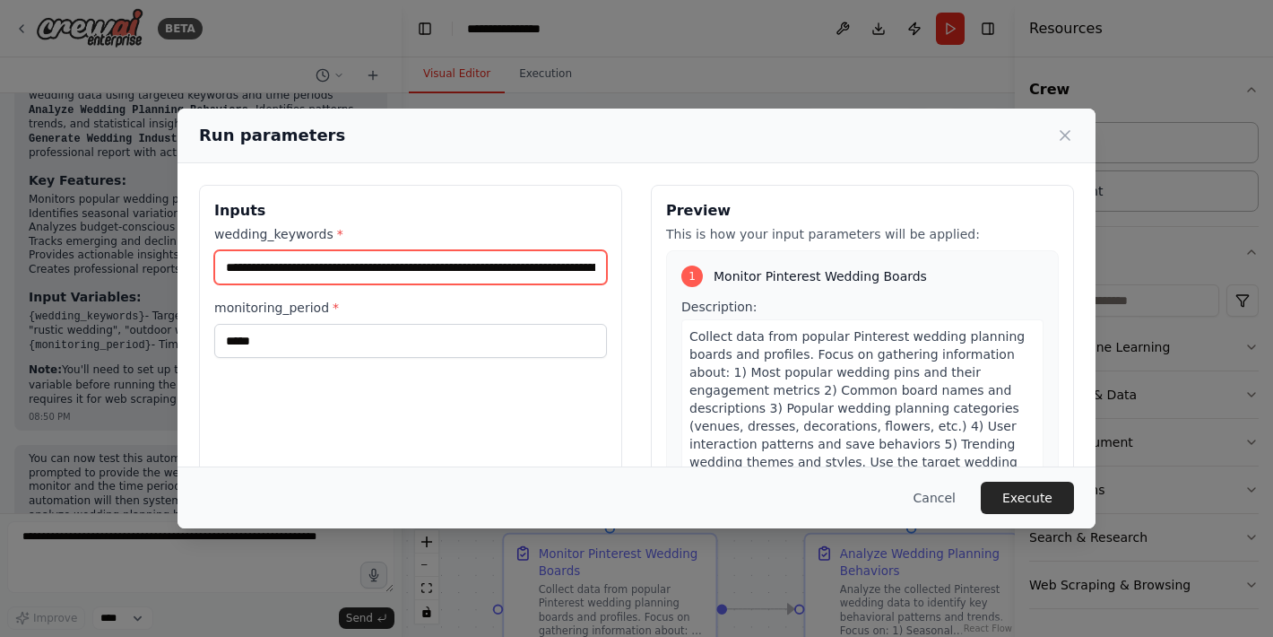
click at [569, 265] on input "**********" at bounding box center [410, 267] width 393 height 34
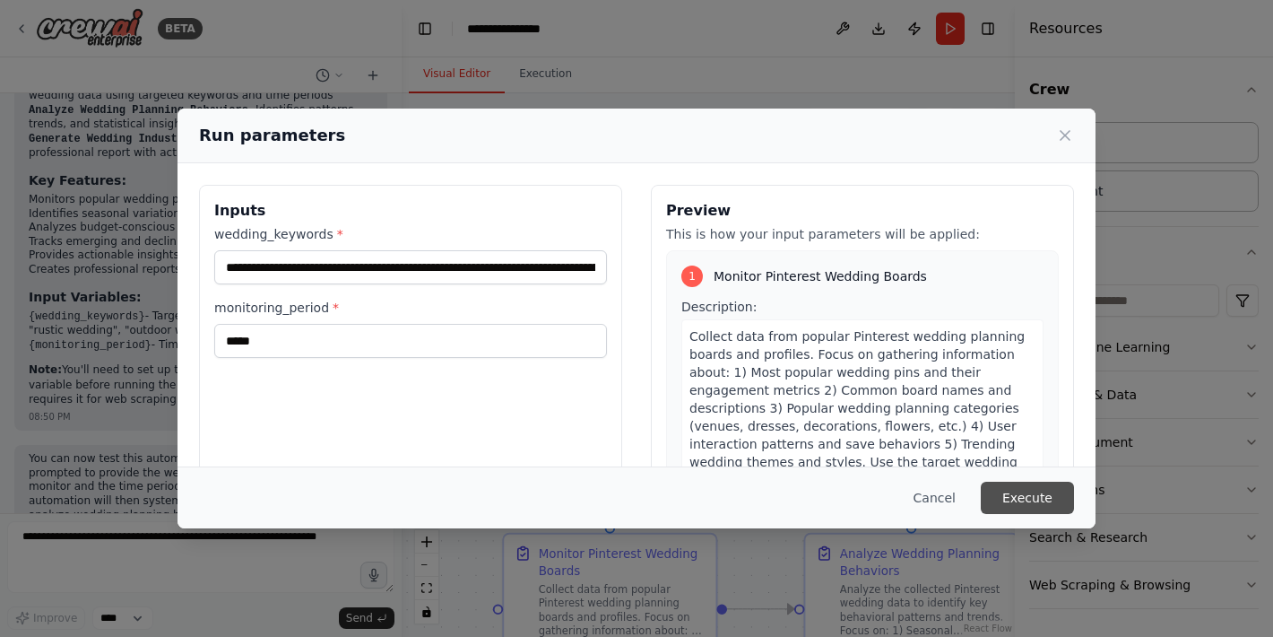
click at [1020, 497] on button "Execute" at bounding box center [1027, 498] width 93 height 32
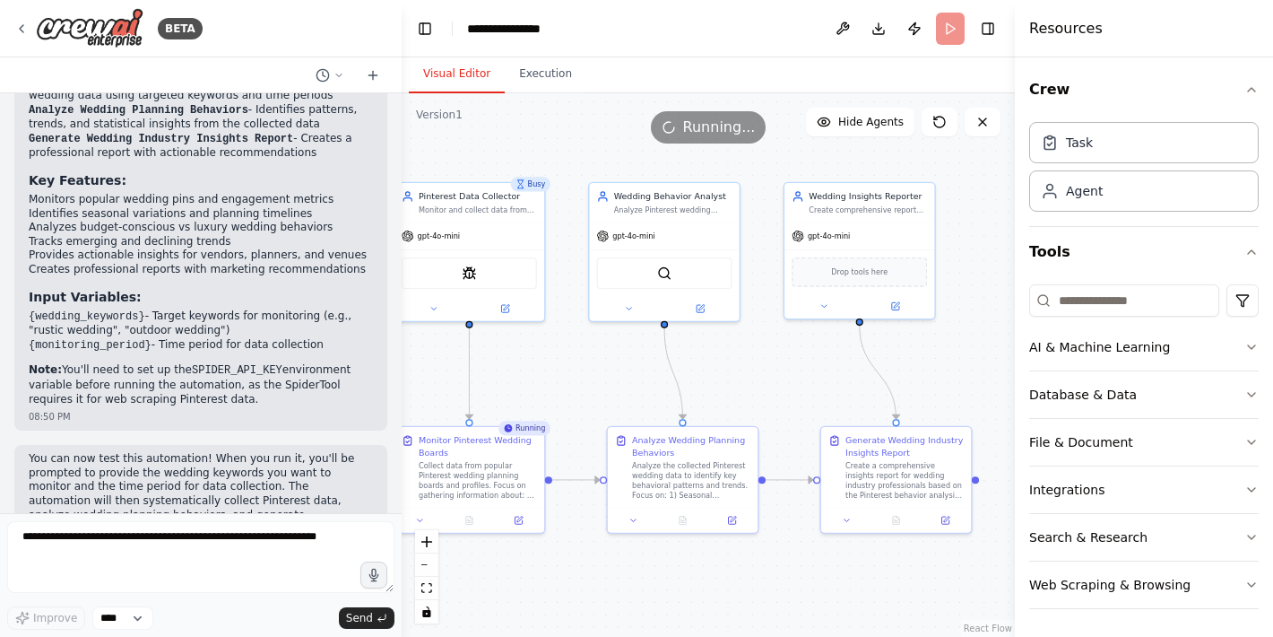
drag, startPoint x: 534, startPoint y: 410, endPoint x: 284, endPoint y: 308, distance: 269.9
click at [284, 308] on div "BETA i want to monitor pinterest boards for wedding planning behaviors 08:48 PM…" at bounding box center [636, 318] width 1273 height 637
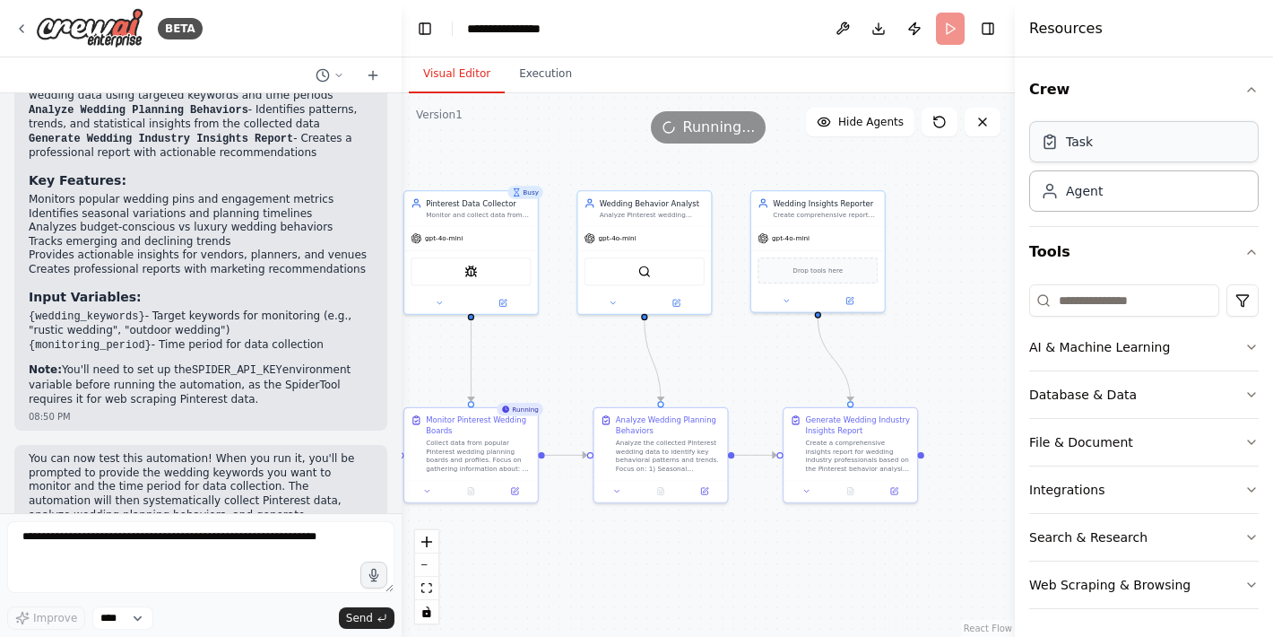
scroll to position [1, 0]
click at [719, 25] on header "**********" at bounding box center [708, 28] width 613 height 57
click at [507, 22] on div "**********" at bounding box center [513, 29] width 92 height 18
drag, startPoint x: 560, startPoint y: 27, endPoint x: 419, endPoint y: 10, distance: 141.8
click at [419, 10] on header "**********" at bounding box center [708, 28] width 613 height 57
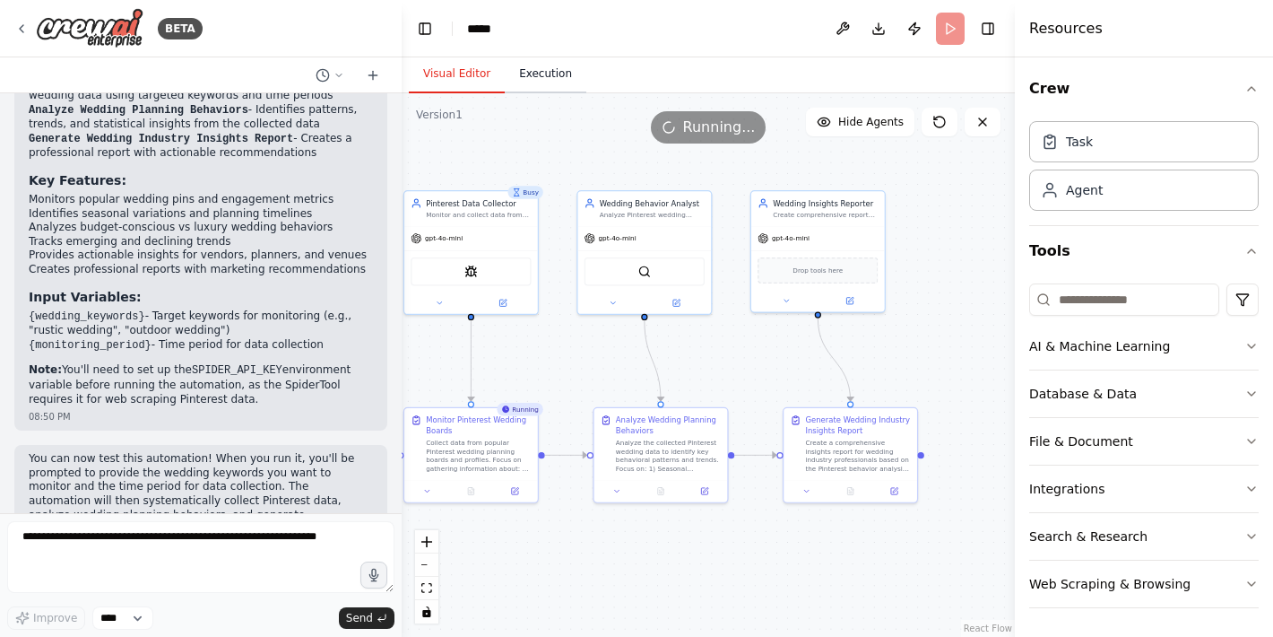
click at [548, 75] on button "Execution" at bounding box center [546, 75] width 82 height 38
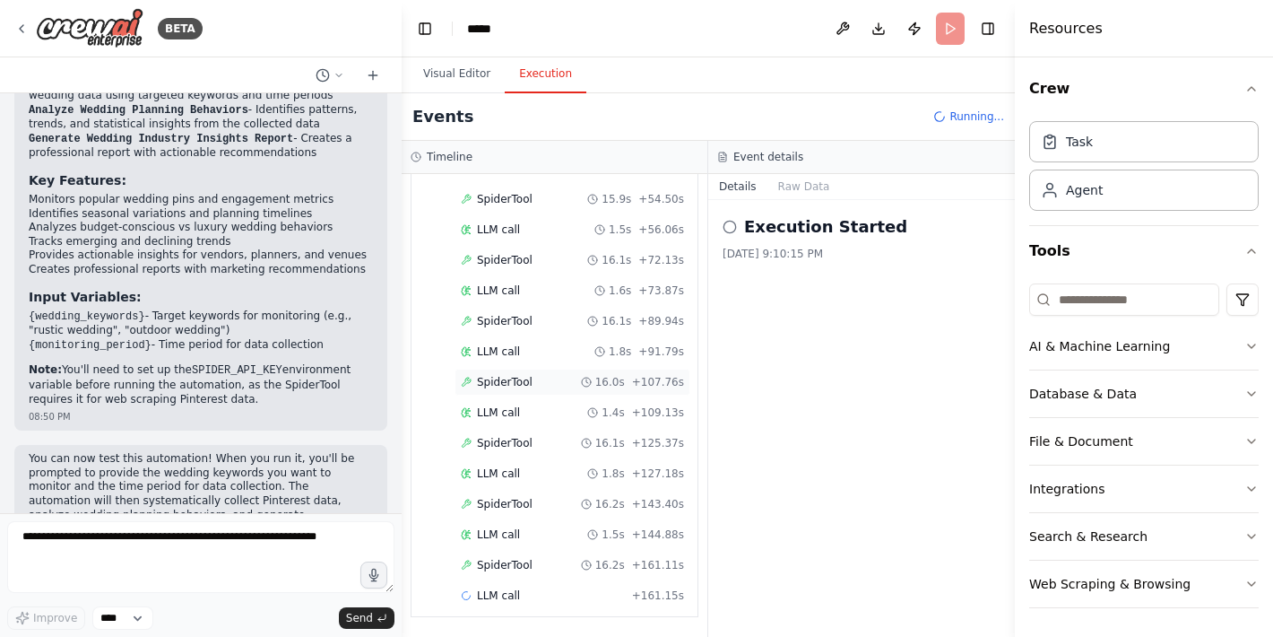
scroll to position [328, 0]
click at [808, 189] on button "Raw Data" at bounding box center [805, 186] width 74 height 25
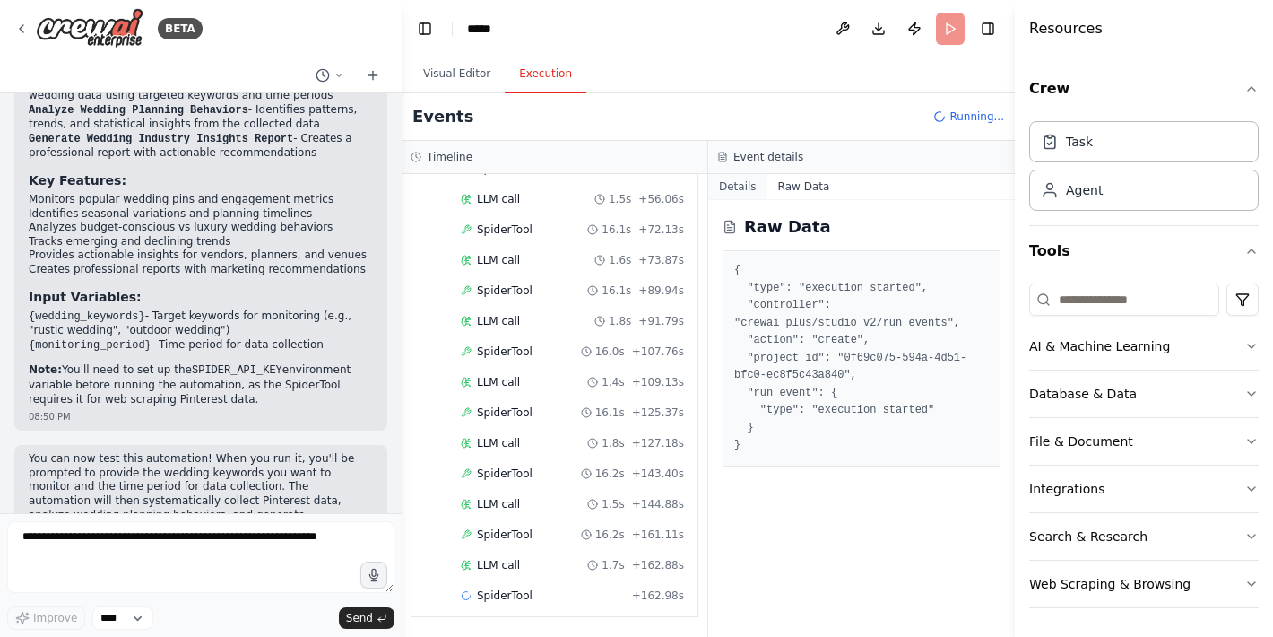
click at [743, 186] on button "Details" at bounding box center [737, 186] width 59 height 25
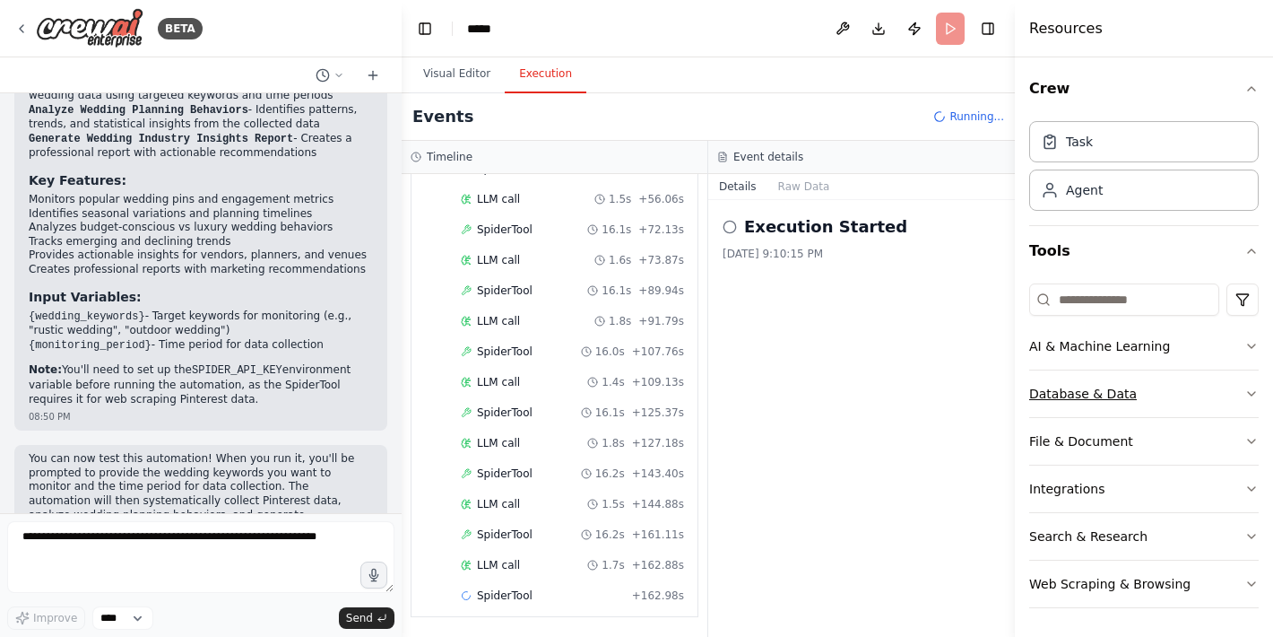
click at [1072, 406] on button "Database & Data" at bounding box center [1144, 393] width 230 height 47
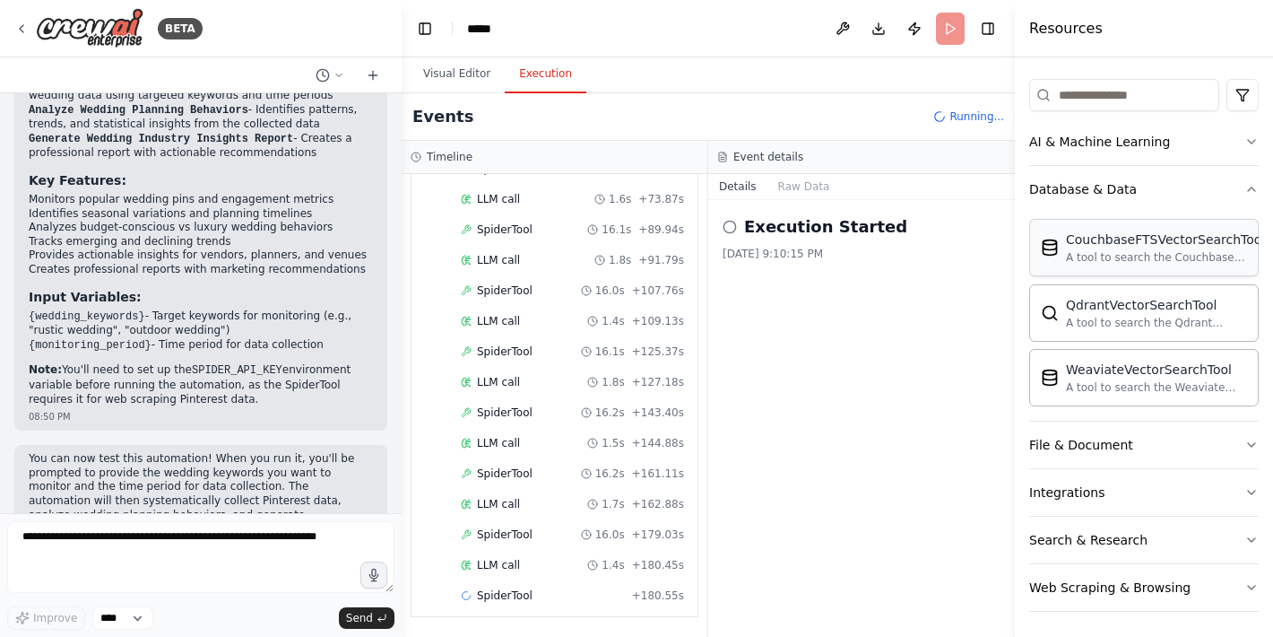
scroll to position [209, 0]
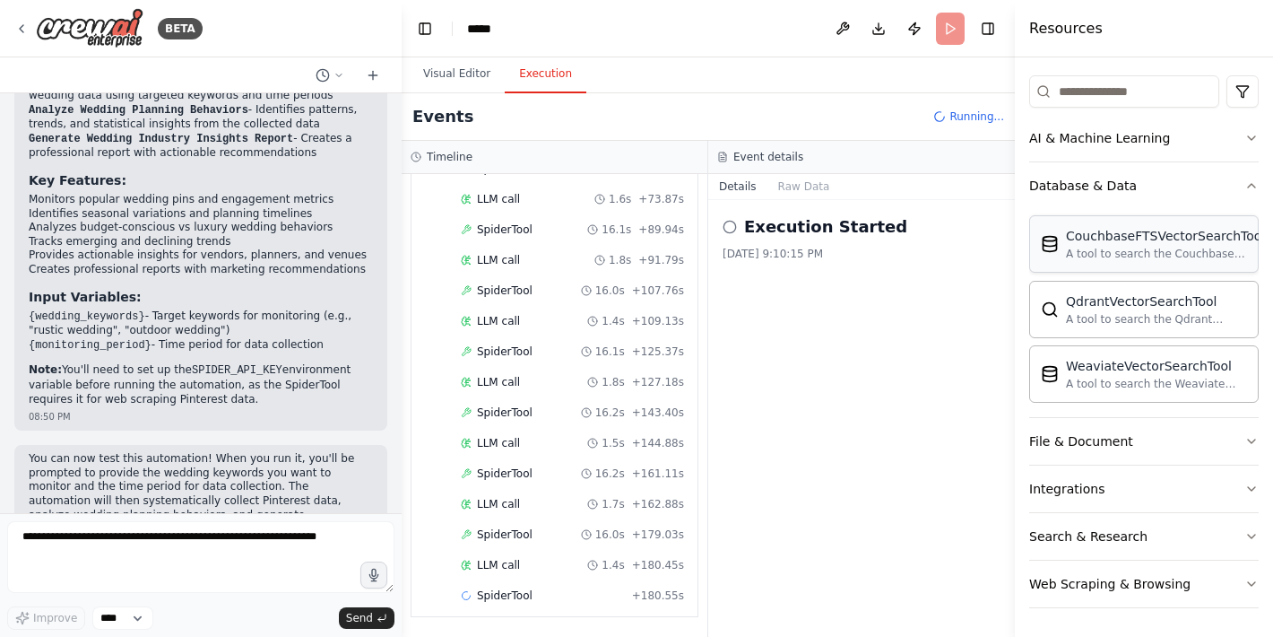
click at [1064, 446] on div "File & Document" at bounding box center [1081, 441] width 104 height 18
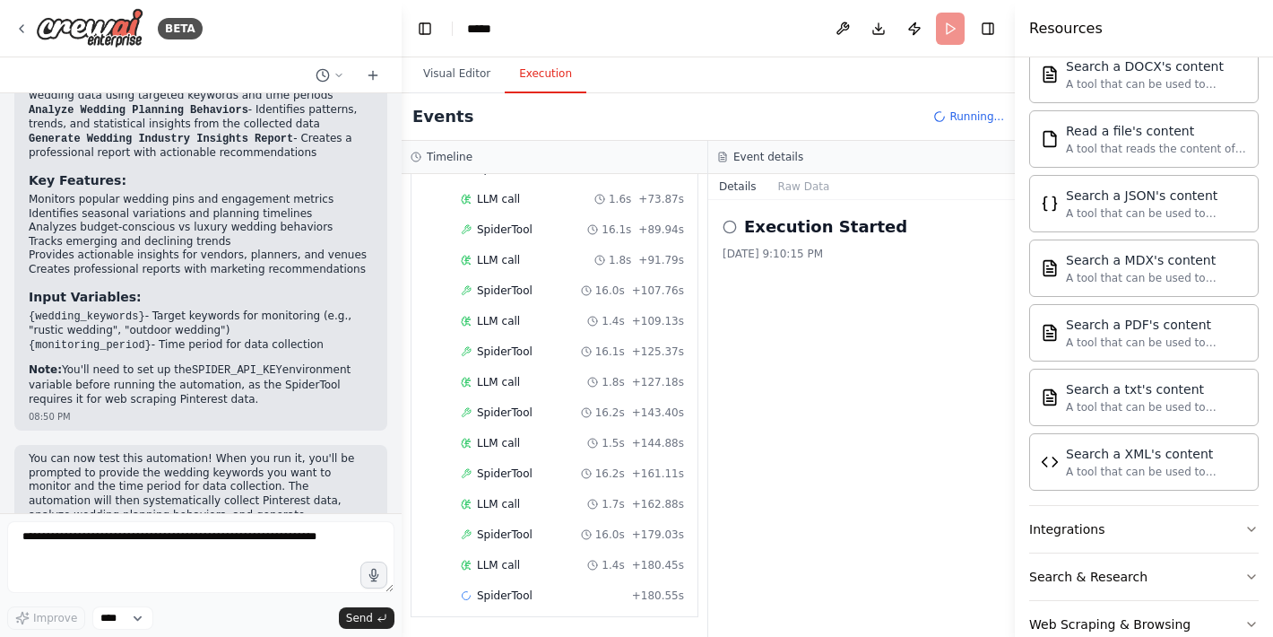
scroll to position [740, 0]
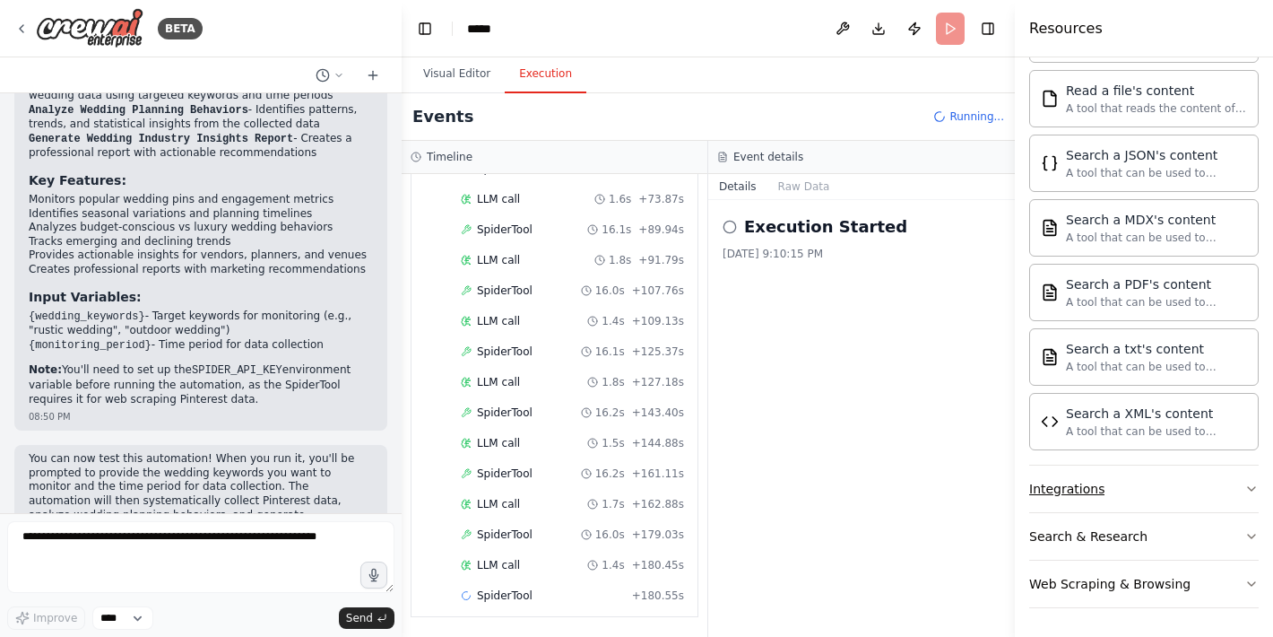
click at [1065, 483] on div "Integrations" at bounding box center [1066, 489] width 75 height 18
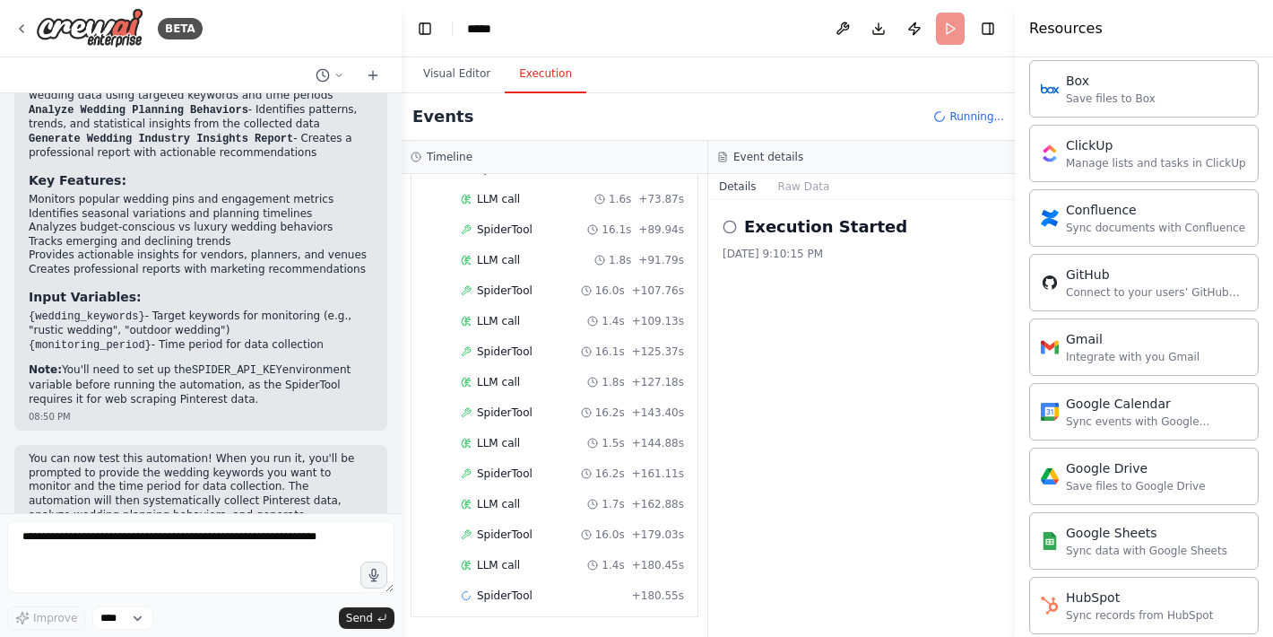
scroll to position [0, 0]
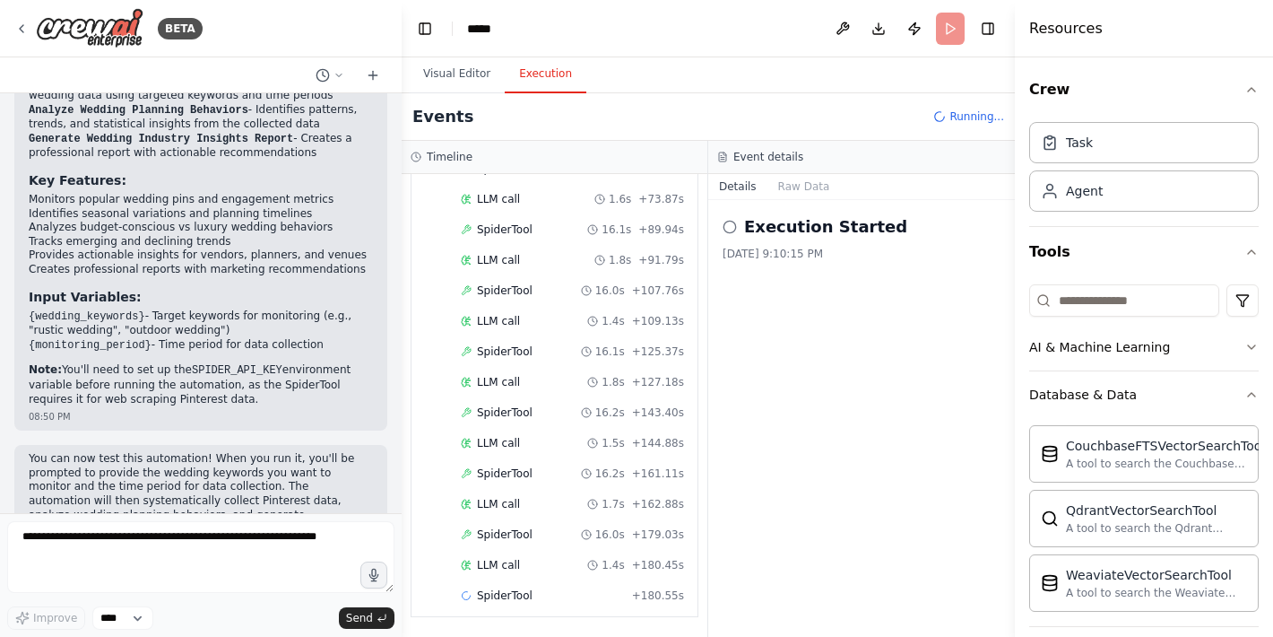
click at [933, 406] on div "Execution Started [DATE] 9:10:15 PM" at bounding box center [861, 418] width 307 height 437
click at [993, 30] on button "Toggle Right Sidebar" at bounding box center [988, 28] width 25 height 25
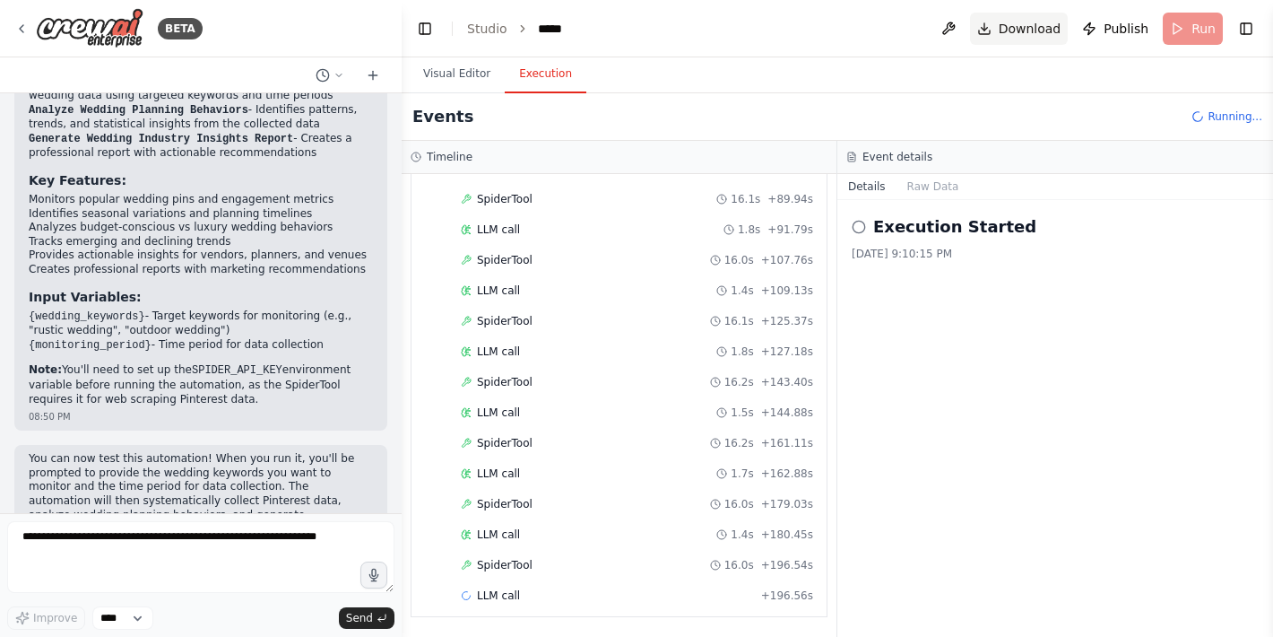
scroll to position [450, 0]
click at [959, 25] on button at bounding box center [948, 29] width 29 height 32
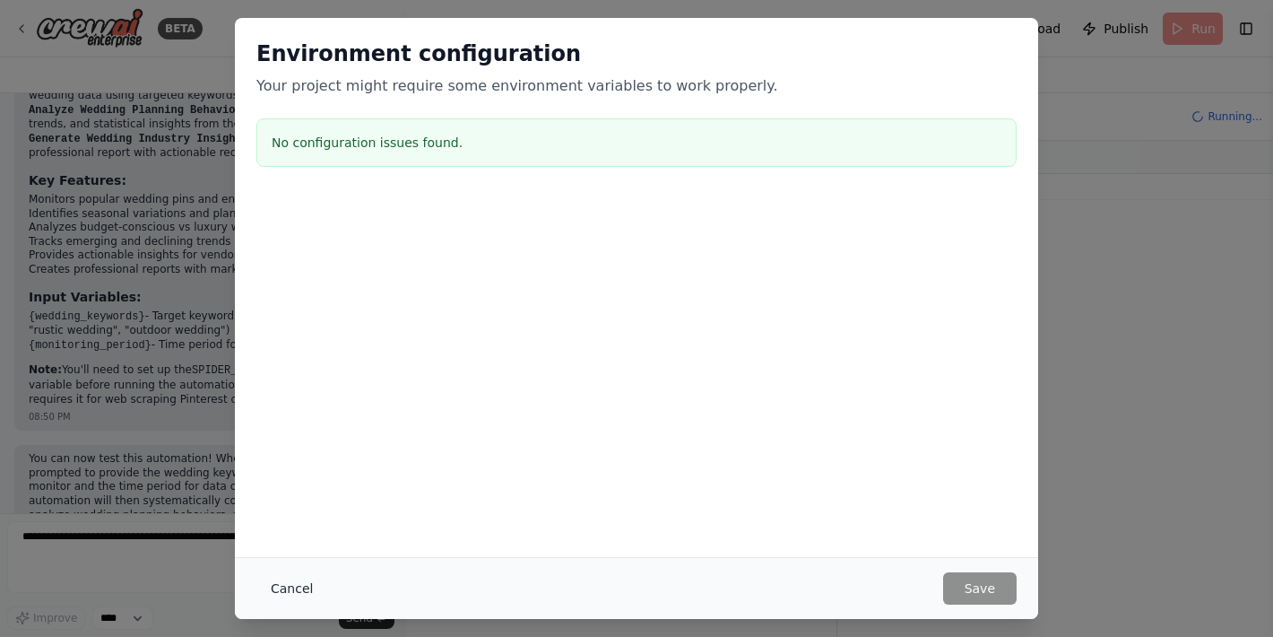
click at [310, 585] on button "Cancel" at bounding box center [291, 588] width 71 height 32
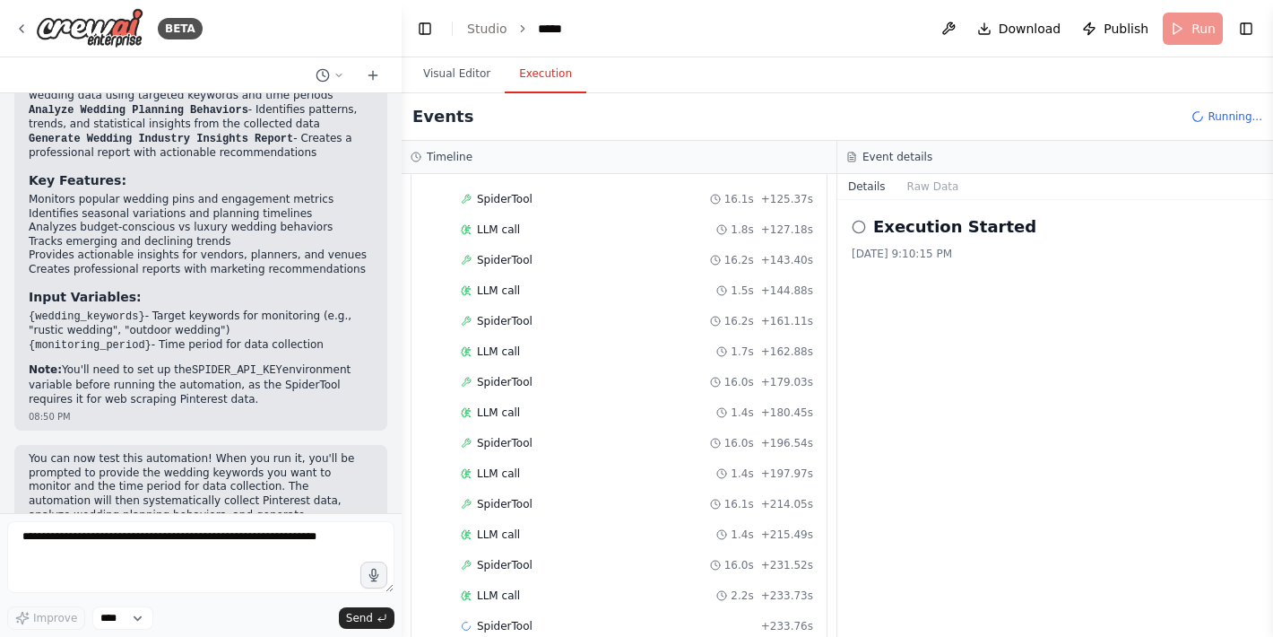
scroll to position [572, 0]
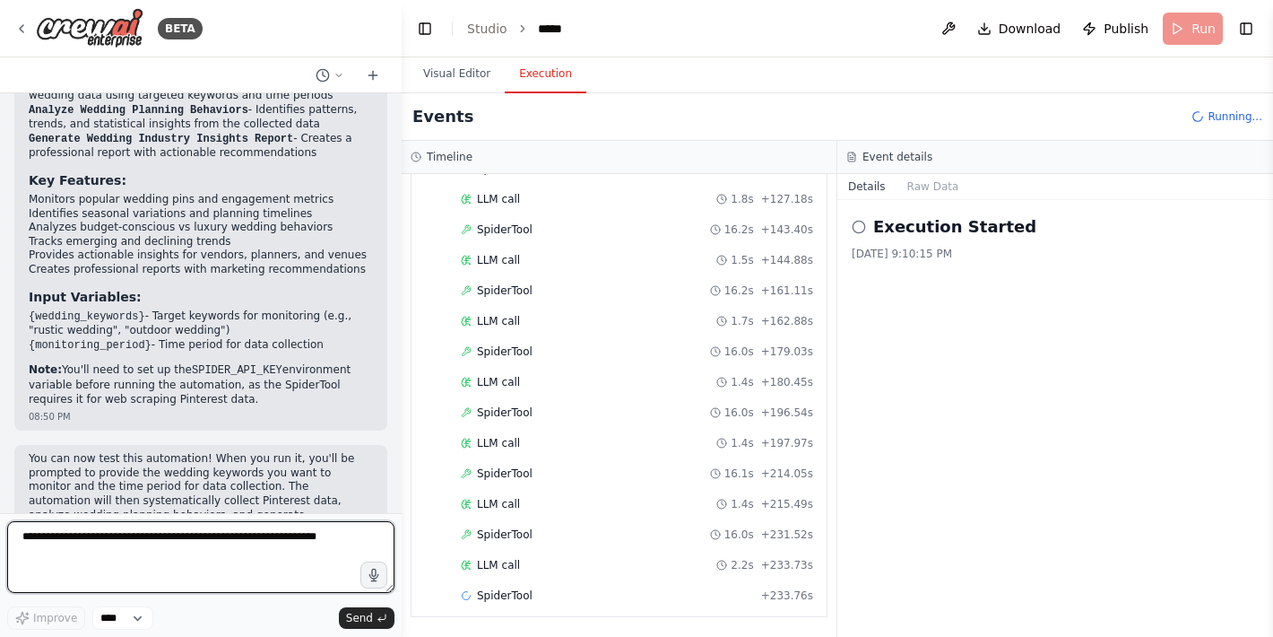
click at [152, 571] on textarea at bounding box center [200, 557] width 387 height 72
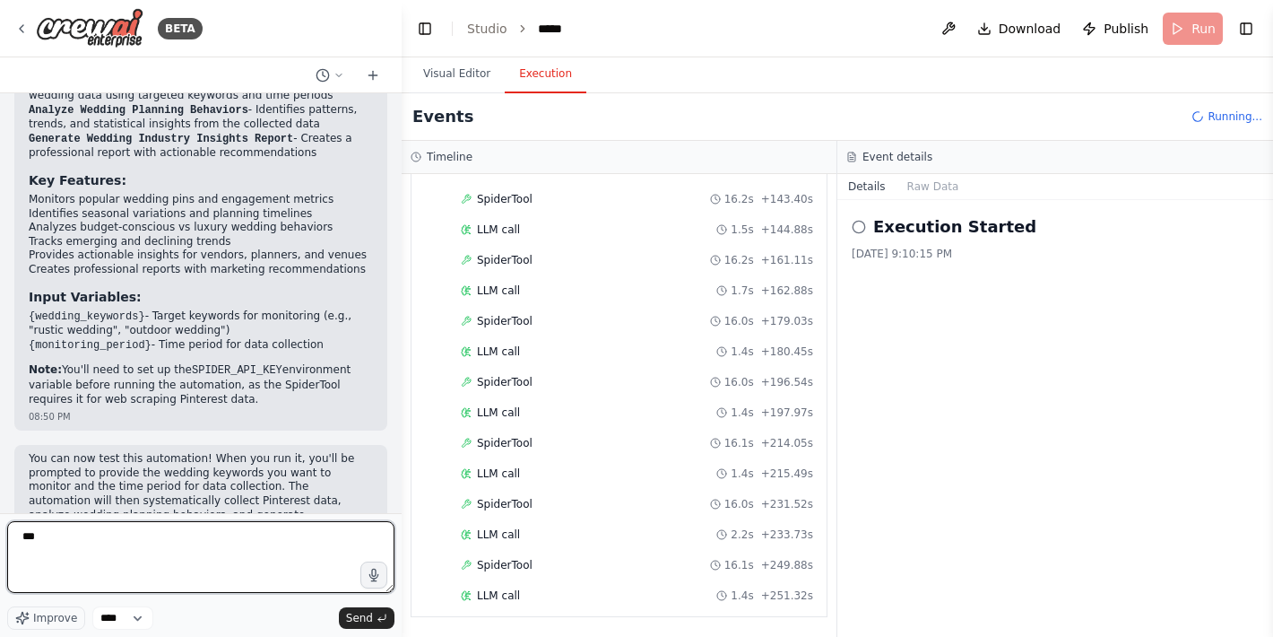
scroll to position [633, 0]
type textarea "*********"
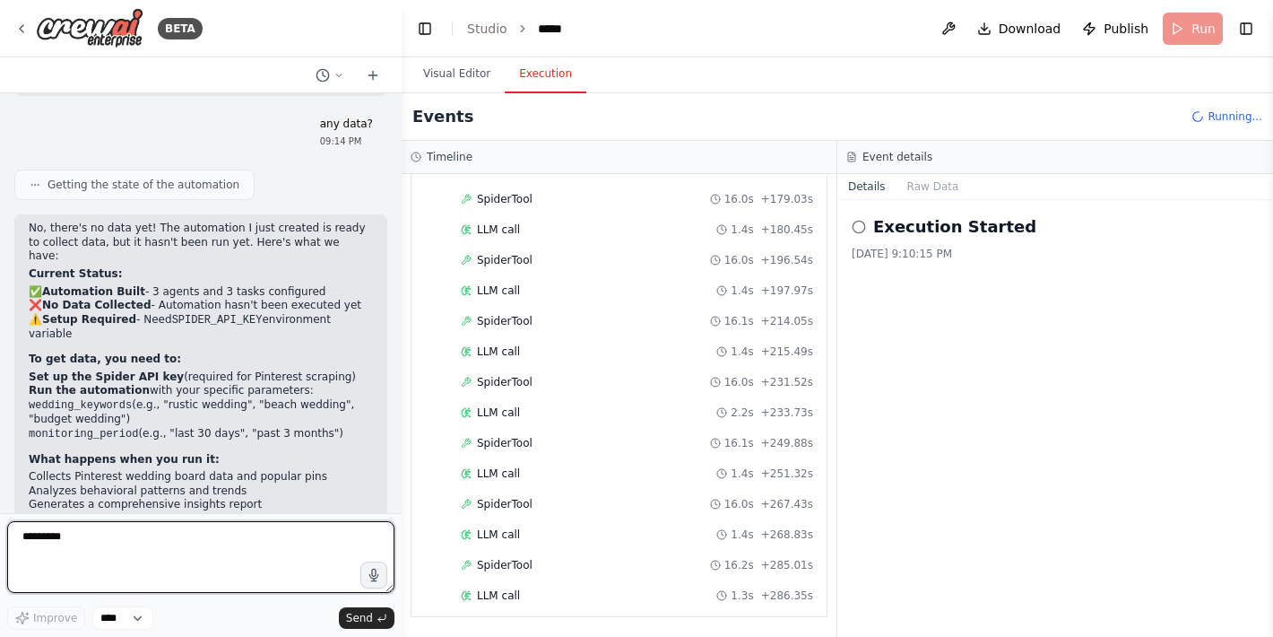
scroll to position [755, 0]
type textarea "***"
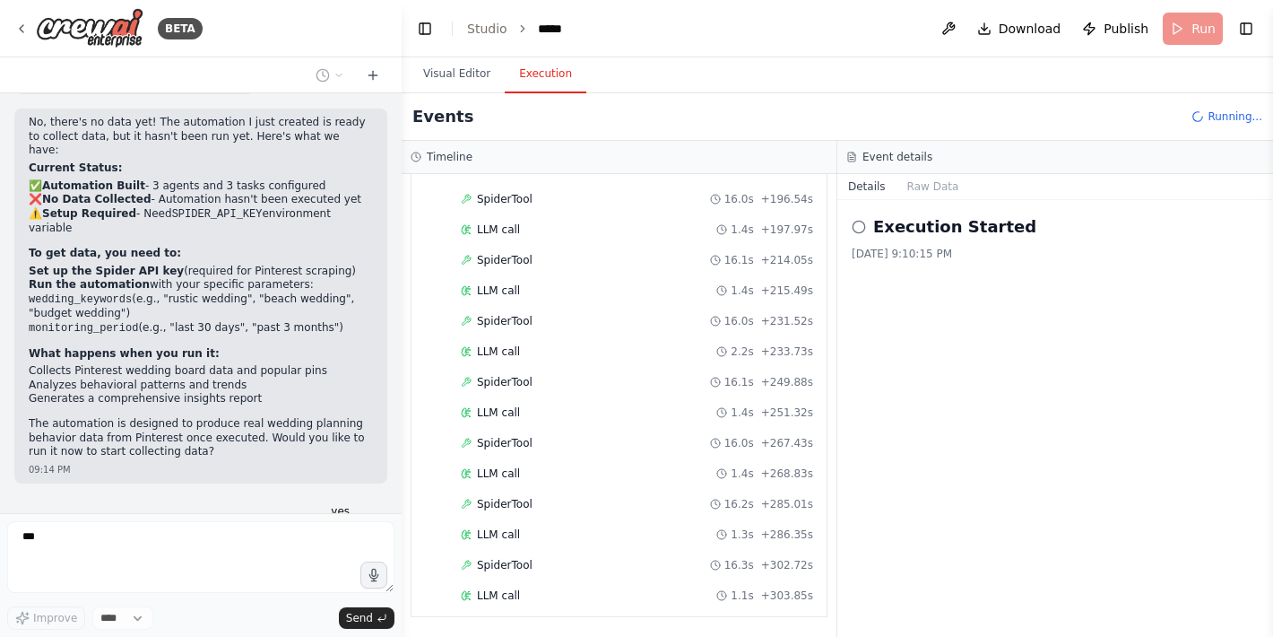
scroll to position [816, 0]
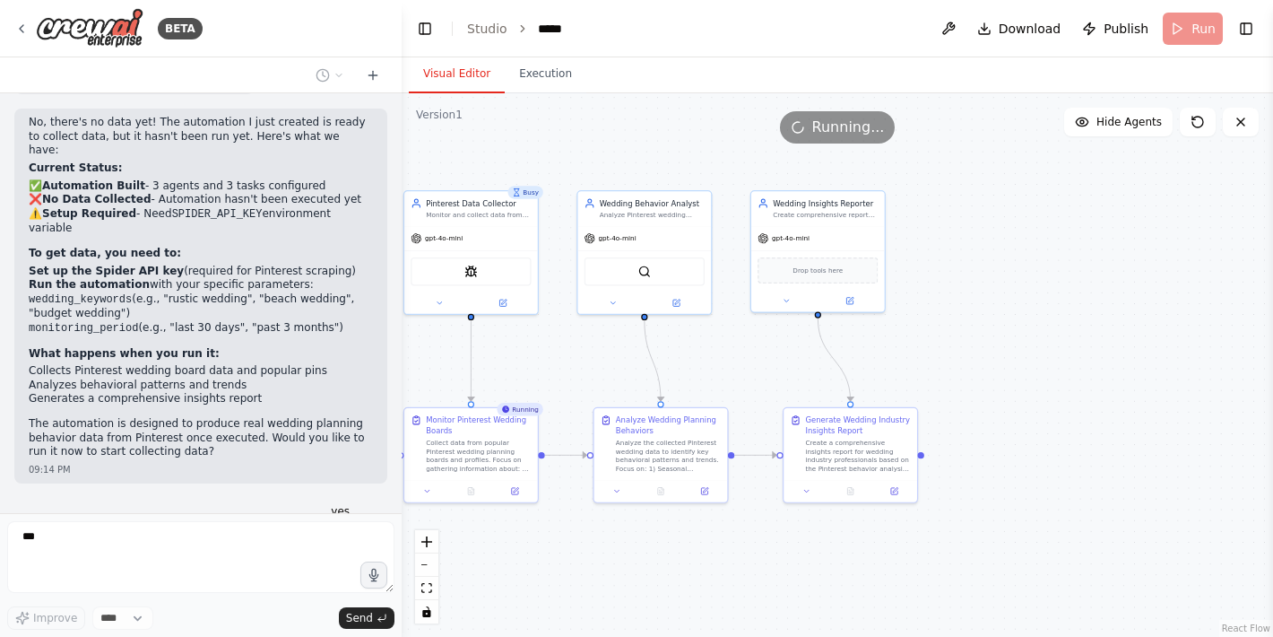
click at [433, 84] on button "Visual Editor" at bounding box center [457, 75] width 96 height 38
click at [502, 456] on div "Collect data from popular Pinterest wedding planning boards and profiles. Focus…" at bounding box center [478, 453] width 105 height 35
click at [456, 456] on div "Collect data from popular Pinterest wedding planning boards and profiles. Focus…" at bounding box center [478, 453] width 105 height 35
click at [430, 492] on icon at bounding box center [427, 488] width 9 height 9
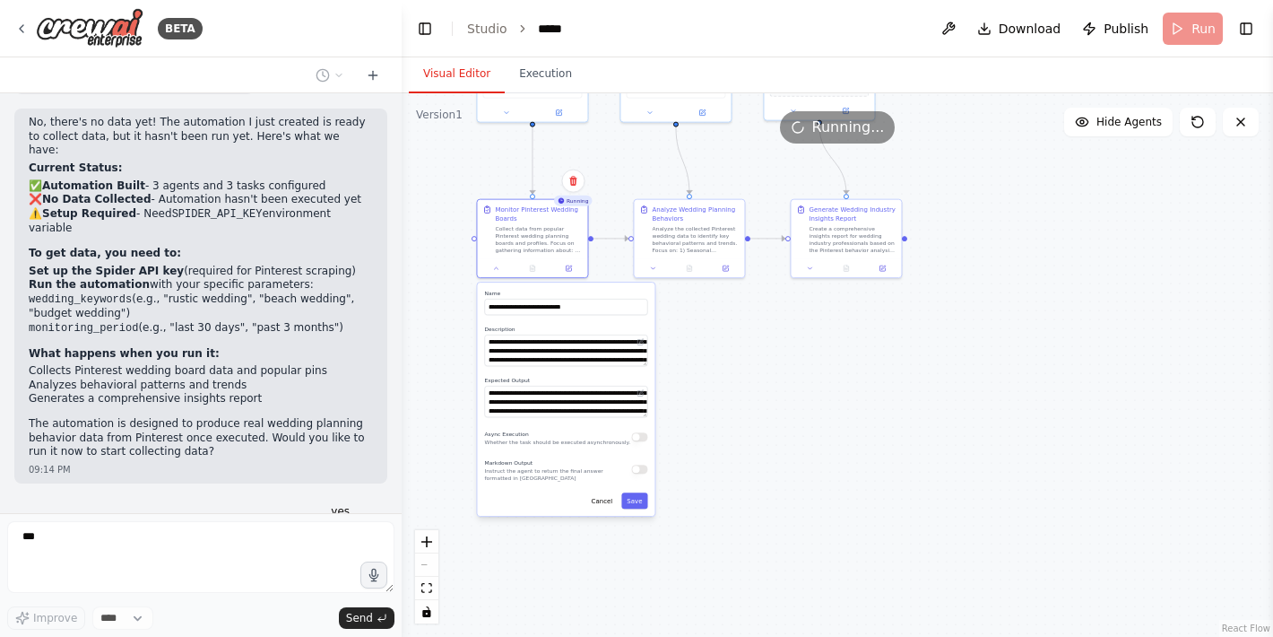
drag, startPoint x: 753, startPoint y: 592, endPoint x: 801, endPoint y: 358, distance: 238.8
click at [801, 358] on div ".deletable-edge-delete-btn { width: 20px; height: 20px; border: 0px solid #ffff…" at bounding box center [838, 364] width 872 height 543
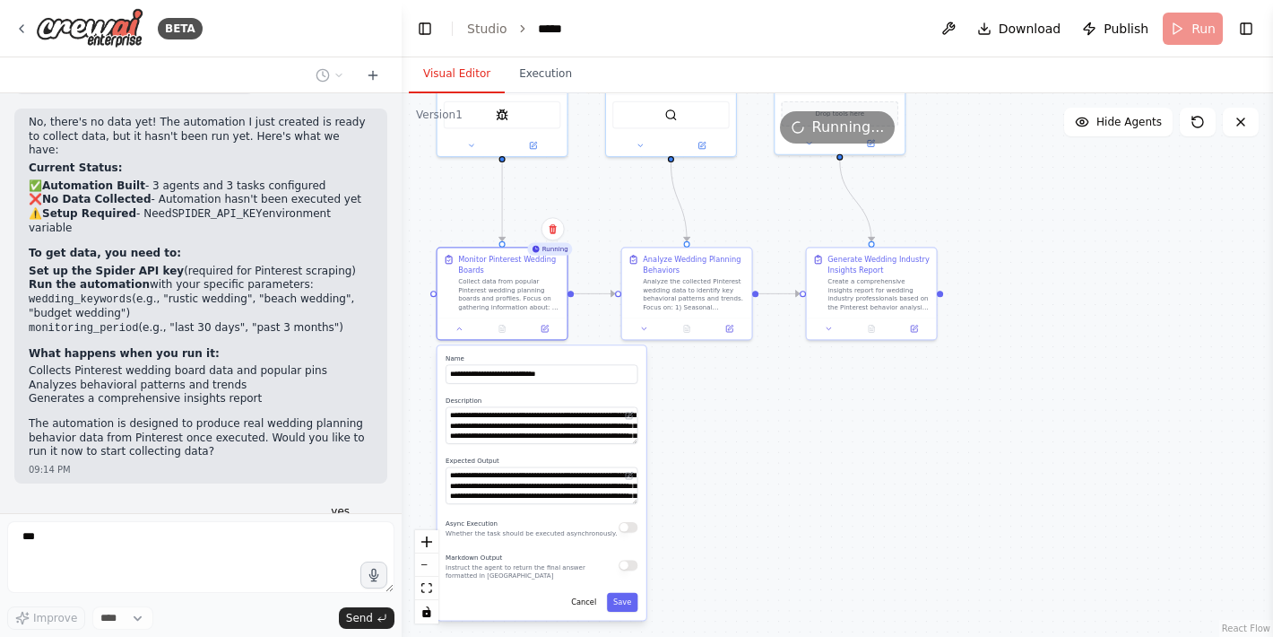
drag, startPoint x: 741, startPoint y: 353, endPoint x: 725, endPoint y: 513, distance: 160.3
click at [725, 513] on div ".deletable-edge-delete-btn { width: 20px; height: 20px; border: 0px solid #ffff…" at bounding box center [838, 364] width 872 height 543
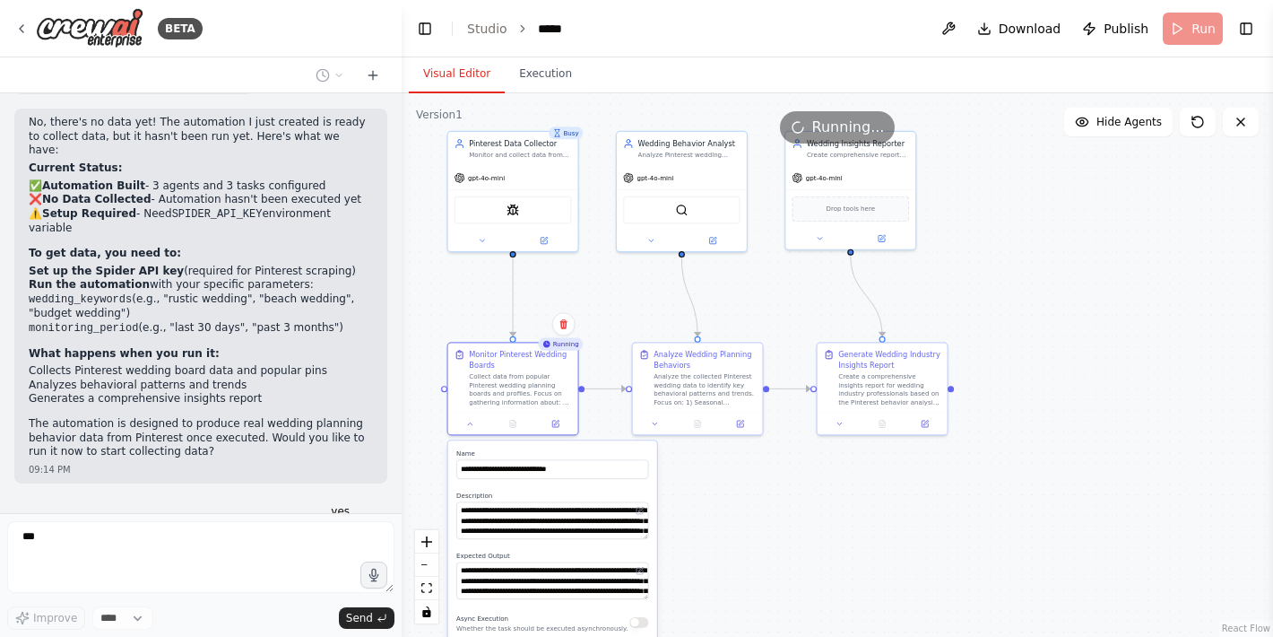
drag, startPoint x: 754, startPoint y: 282, endPoint x: 778, endPoint y: 304, distance: 33.0
click at [778, 304] on div ".deletable-edge-delete-btn { width: 20px; height: 20px; border: 0px solid #ffff…" at bounding box center [838, 364] width 872 height 543
click at [516, 177] on div "gpt-4o-mini" at bounding box center [513, 175] width 130 height 23
click at [509, 203] on img at bounding box center [513, 208] width 13 height 13
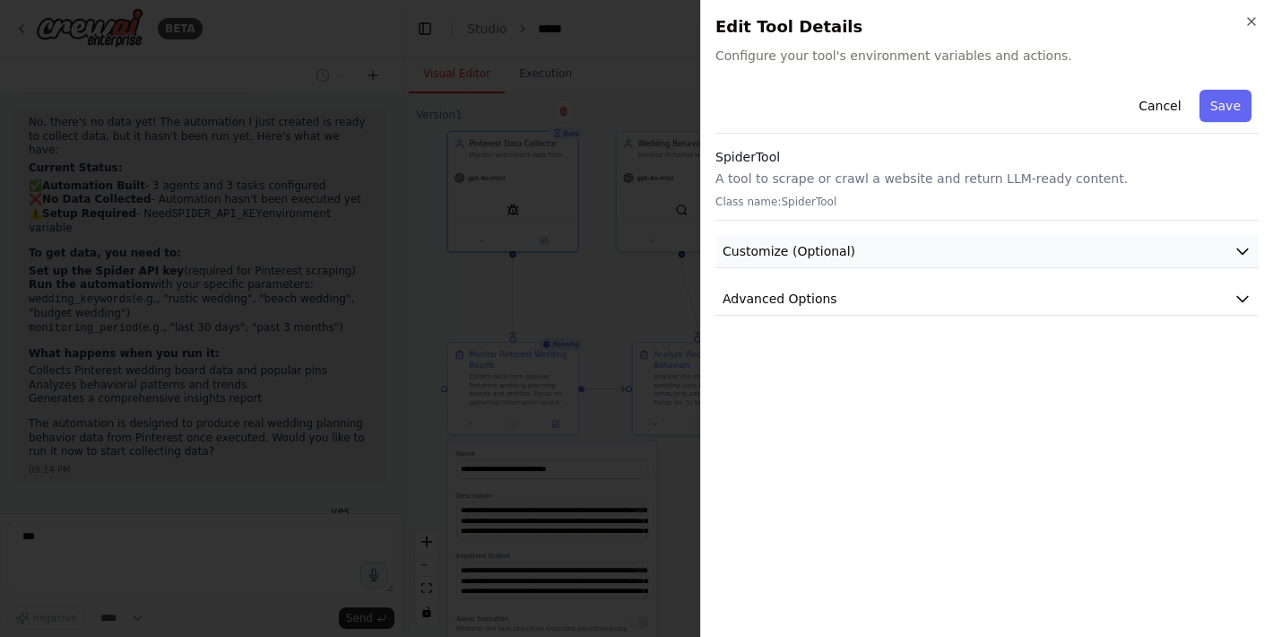
click at [799, 240] on button "Customize (Optional)" at bounding box center [987, 251] width 543 height 33
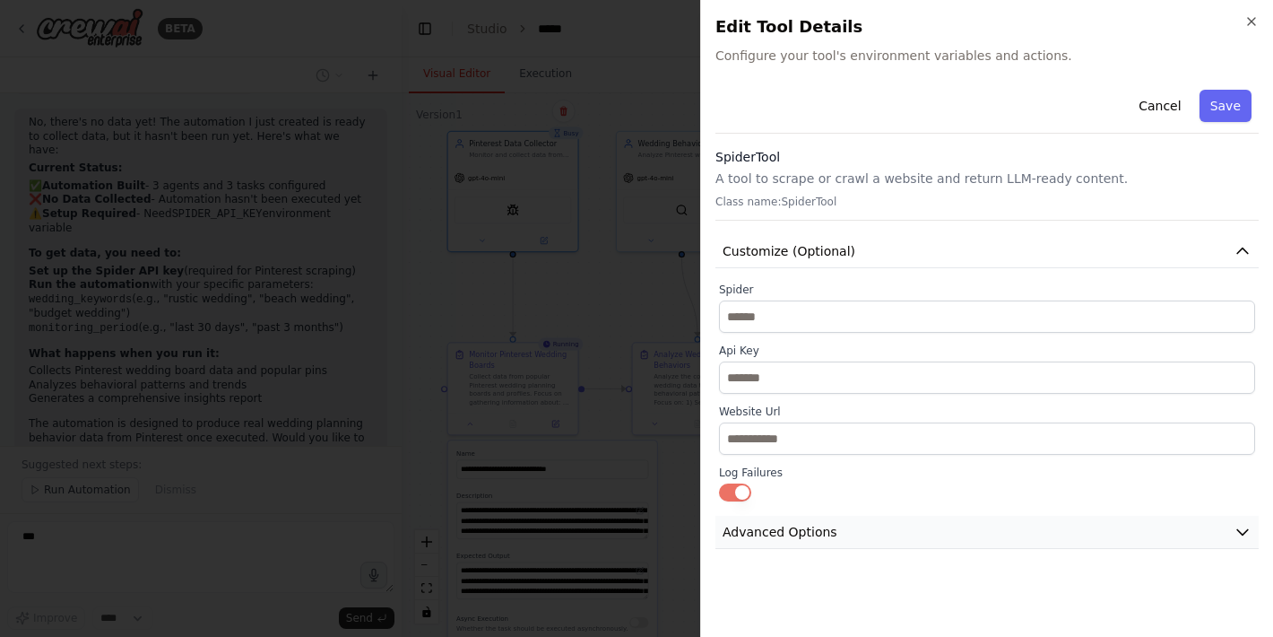
click at [772, 536] on span "Advanced Options" at bounding box center [780, 532] width 115 height 18
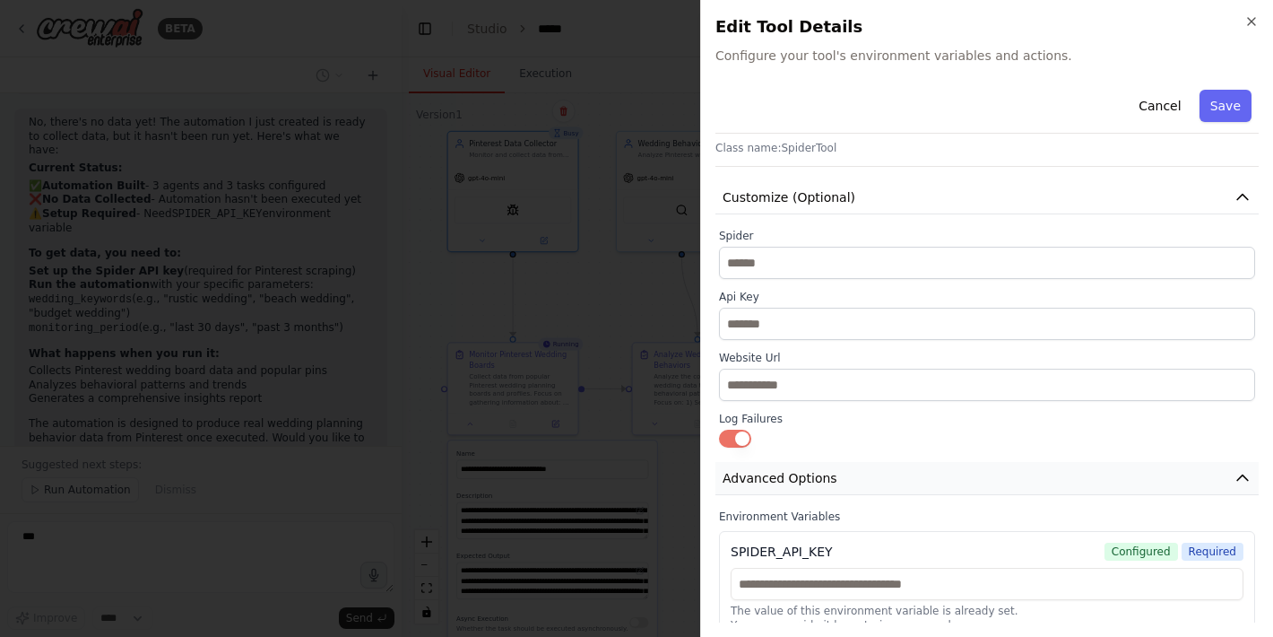
scroll to position [75, 0]
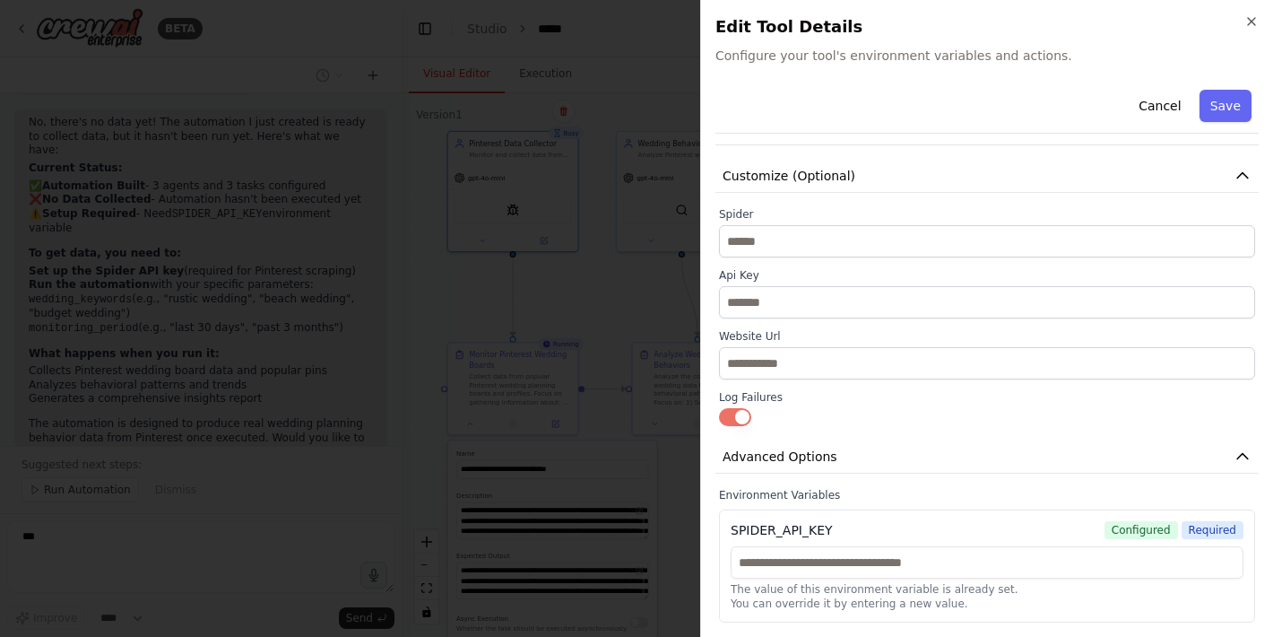
click at [146, 547] on div at bounding box center [636, 318] width 1273 height 637
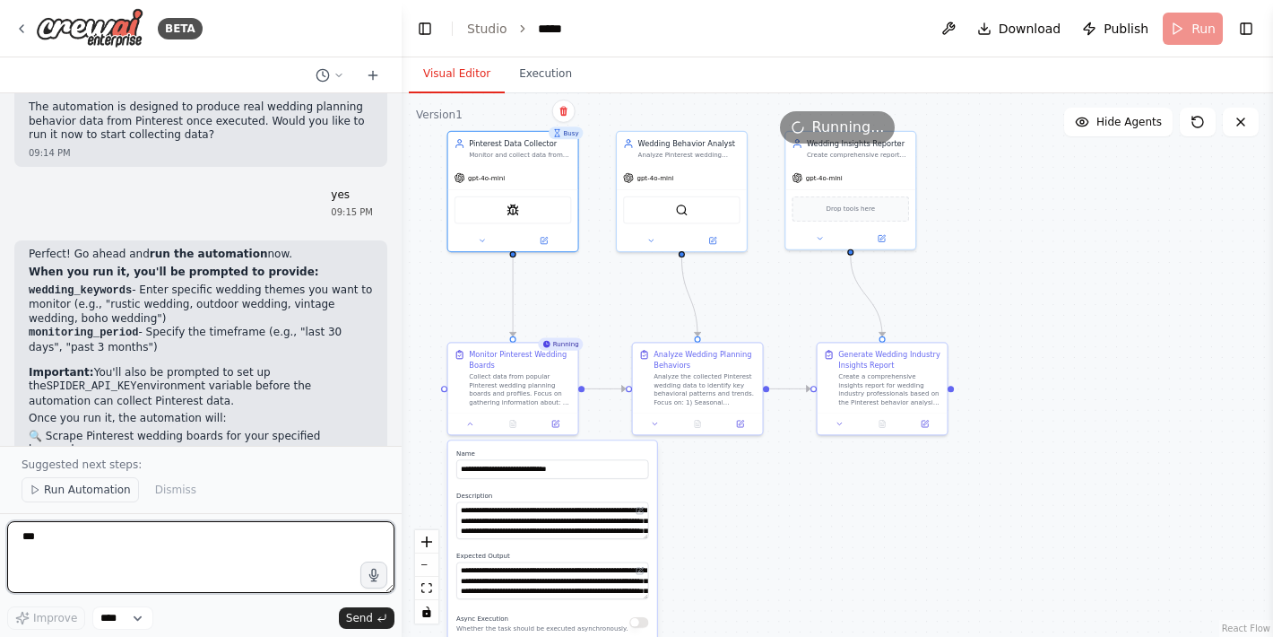
scroll to position [2354, 0]
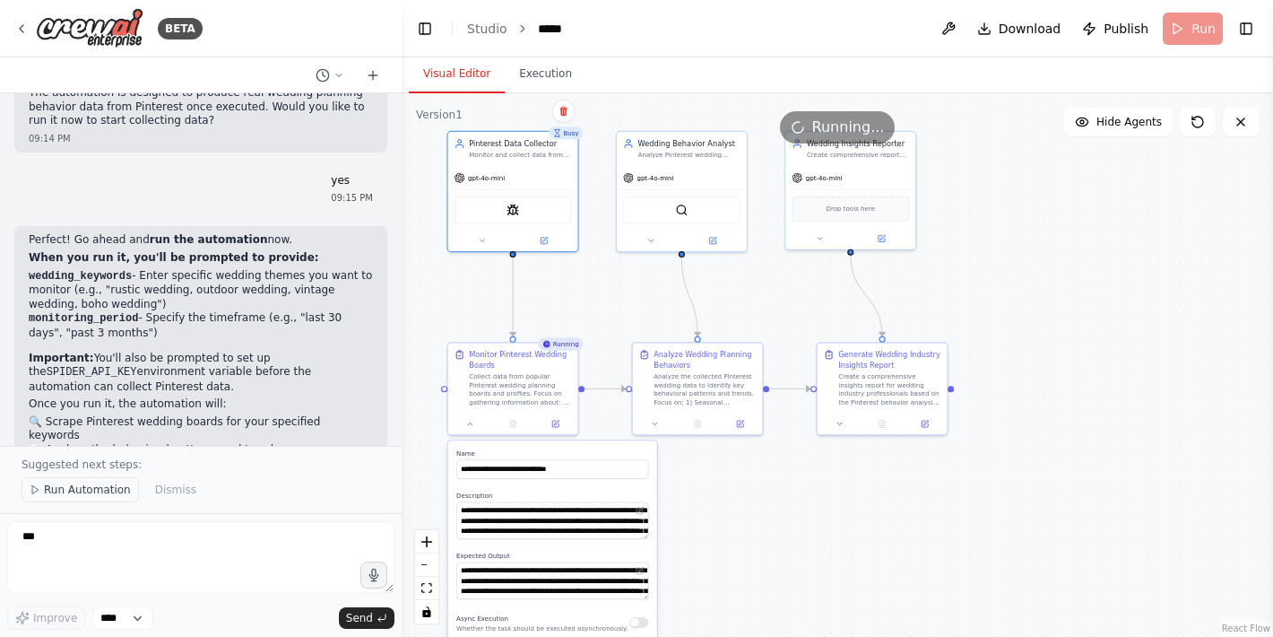
click at [92, 490] on span "Run Automation" at bounding box center [87, 489] width 87 height 14
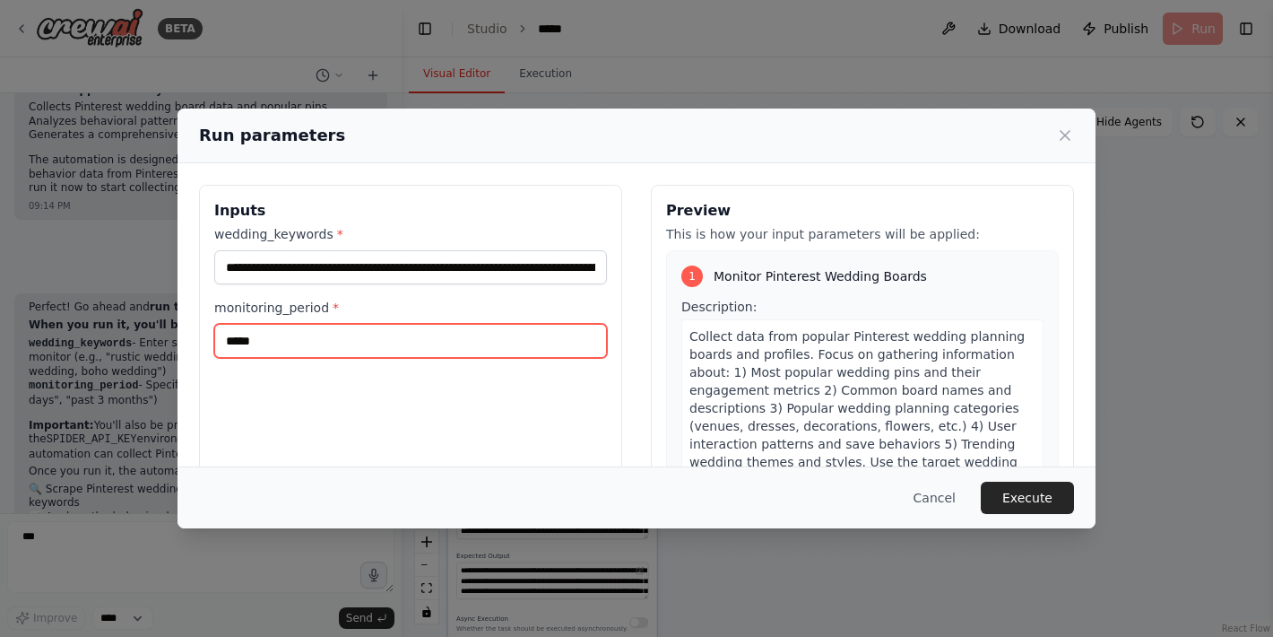
click at [310, 346] on input "*****" at bounding box center [410, 341] width 393 height 34
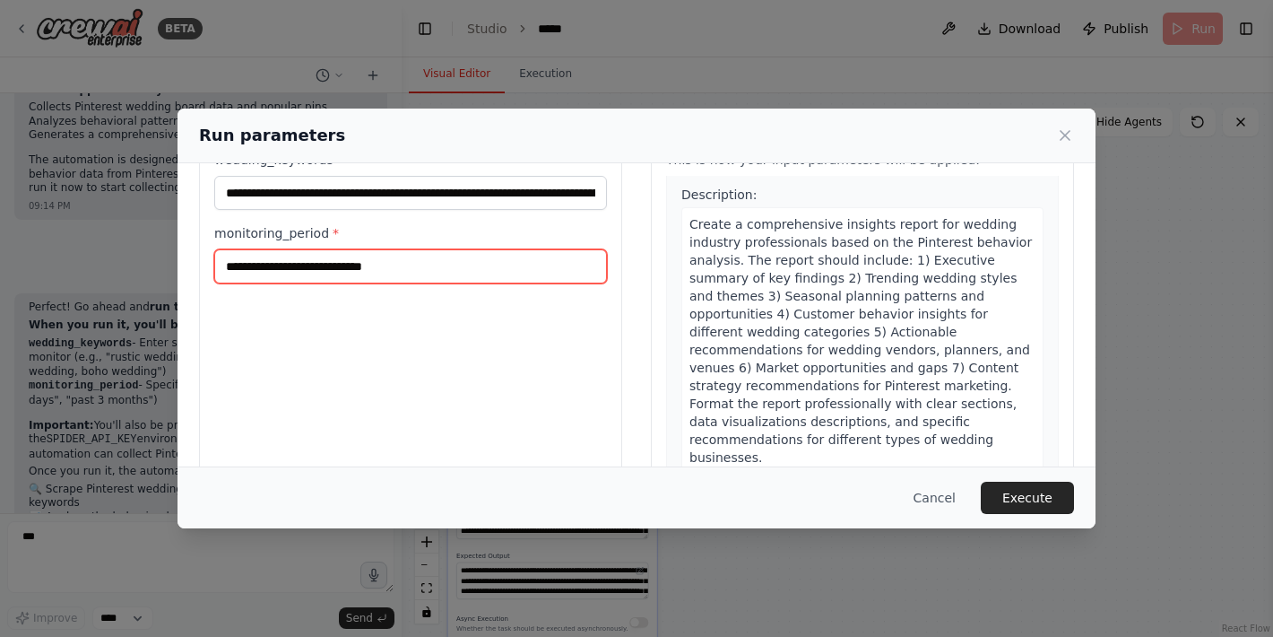
scroll to position [164, 0]
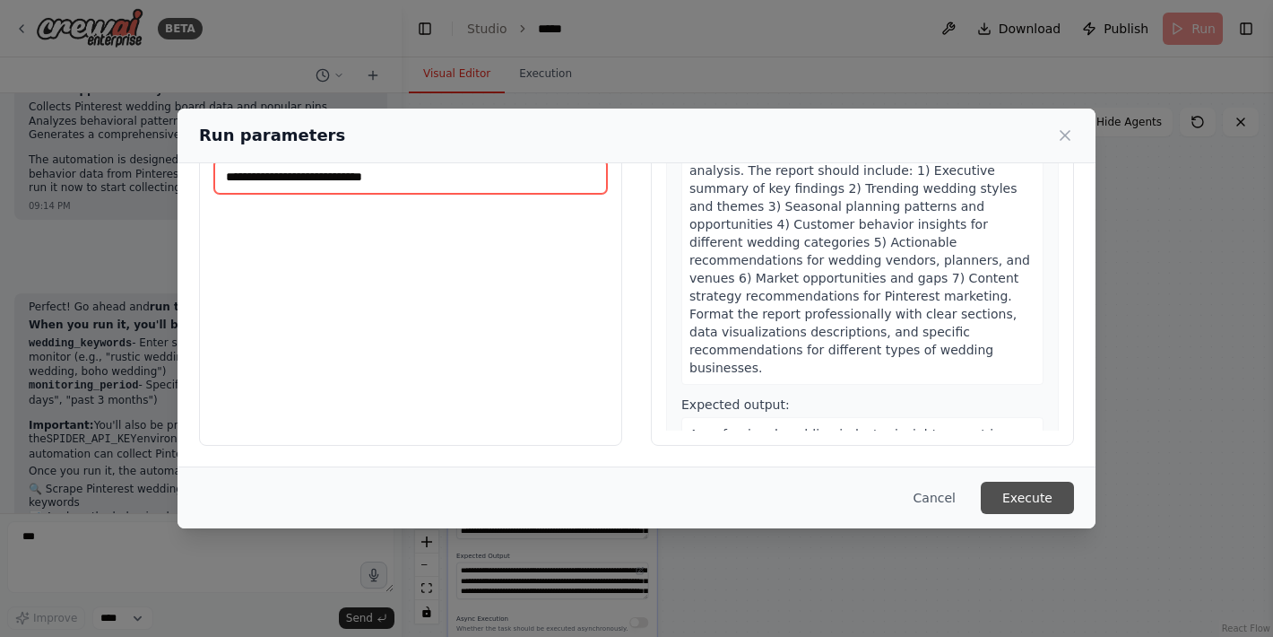
type input "**********"
click at [1025, 498] on button "Execute" at bounding box center [1027, 498] width 93 height 32
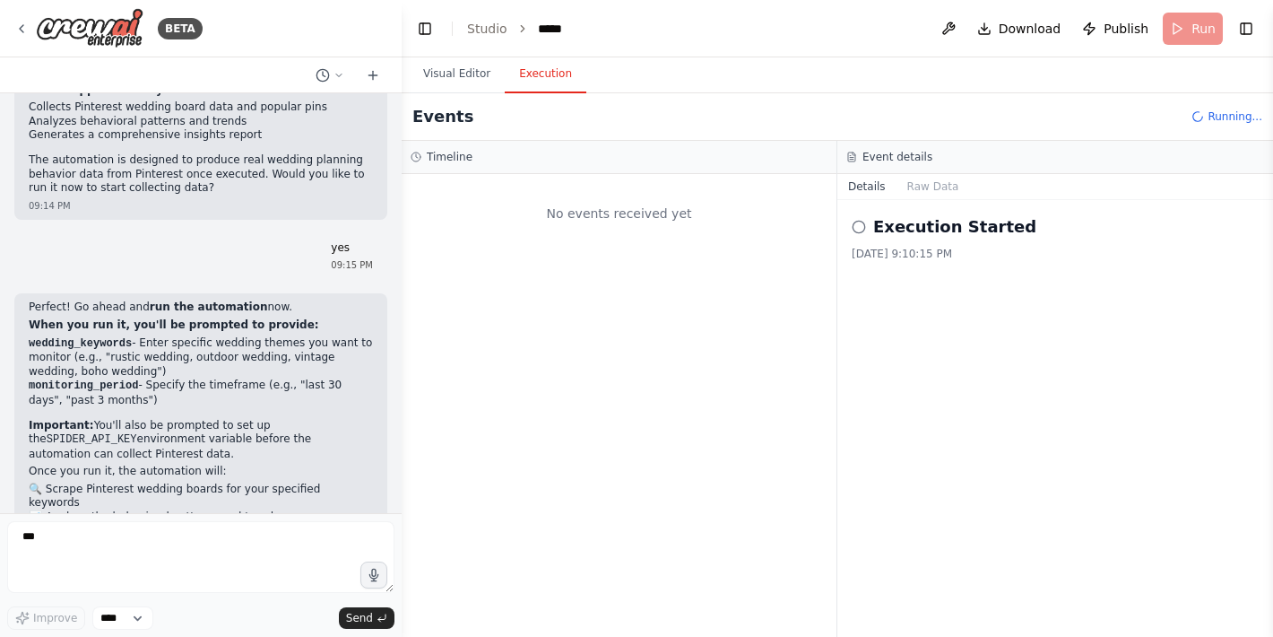
click at [548, 64] on button "Execution" at bounding box center [546, 75] width 82 height 38
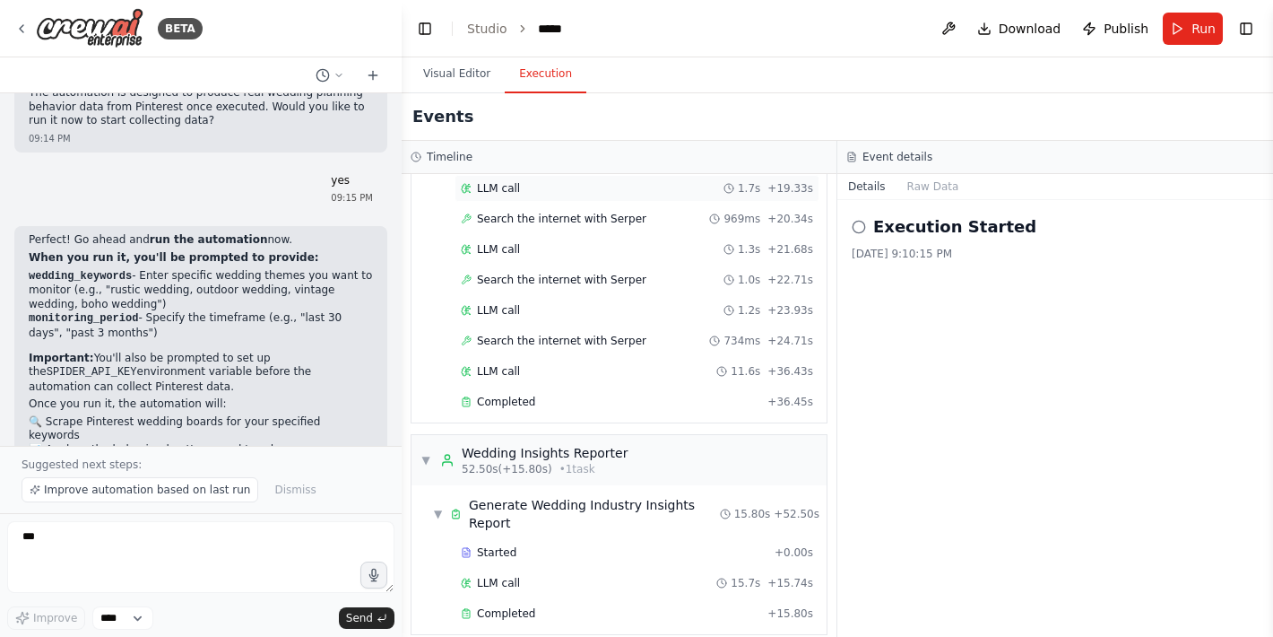
scroll to position [2354, 0]
click at [555, 602] on div "Completed + 15.80s" at bounding box center [637, 613] width 365 height 27
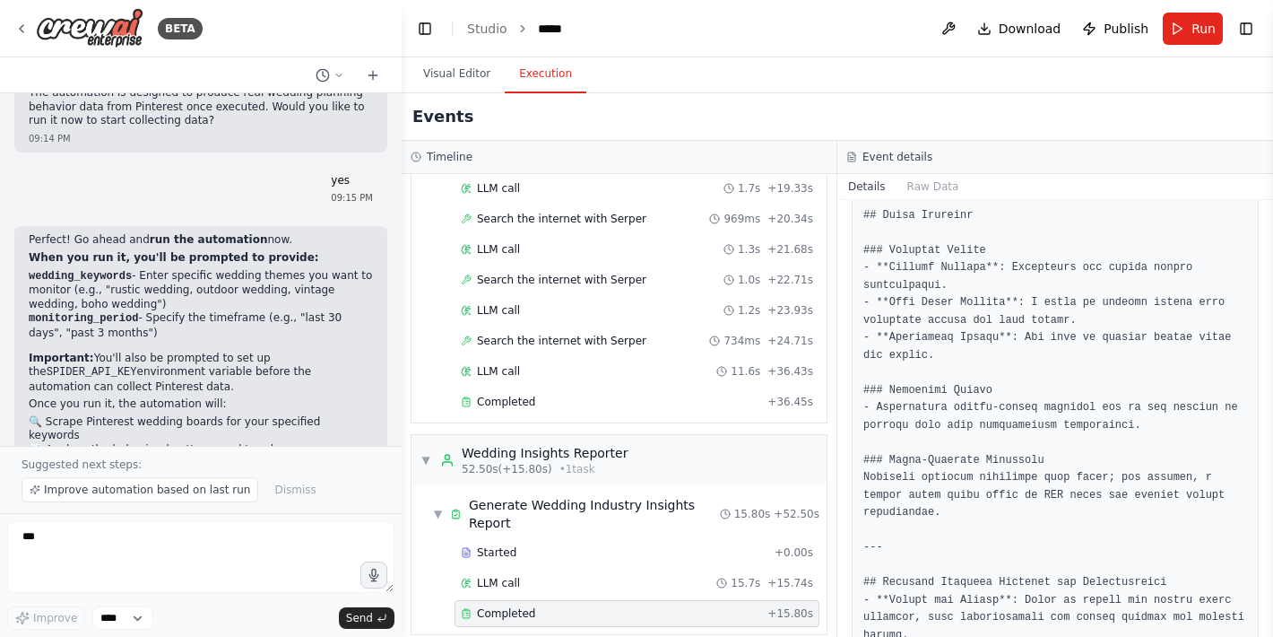
scroll to position [2510, 0]
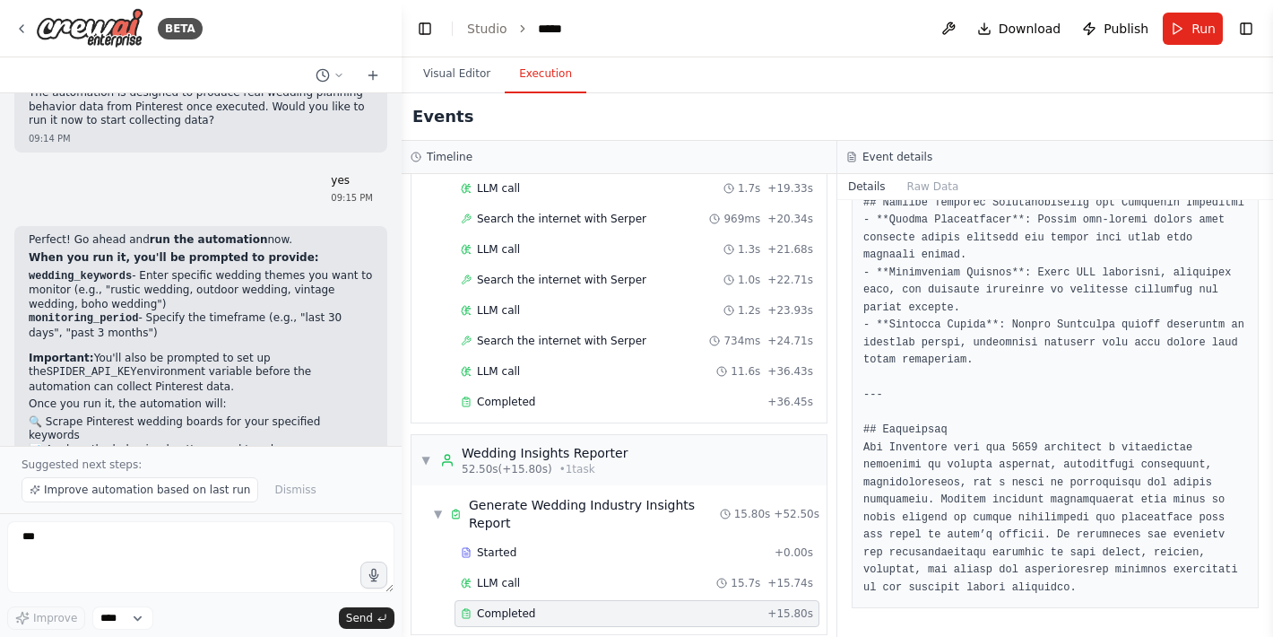
click at [438, 74] on button "Visual Editor" at bounding box center [457, 75] width 96 height 38
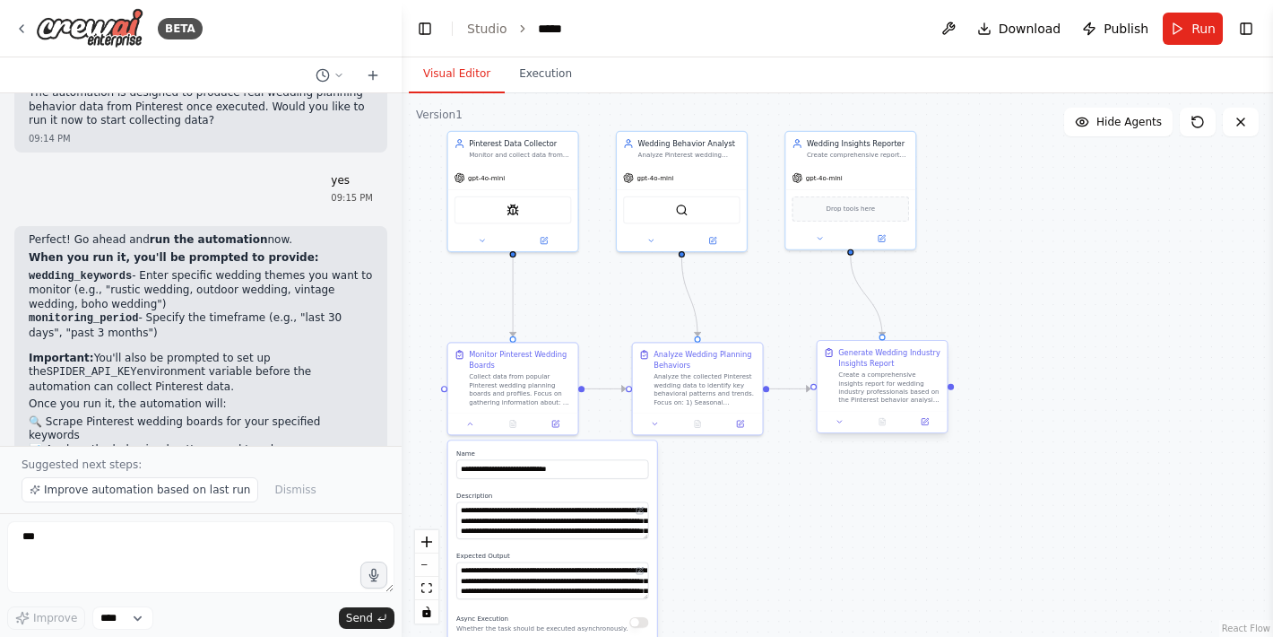
click at [889, 387] on div "Create a comprehensive insights report for wedding industry professionals based…" at bounding box center [889, 387] width 102 height 34
click at [141, 548] on textarea "***" at bounding box center [200, 557] width 387 height 72
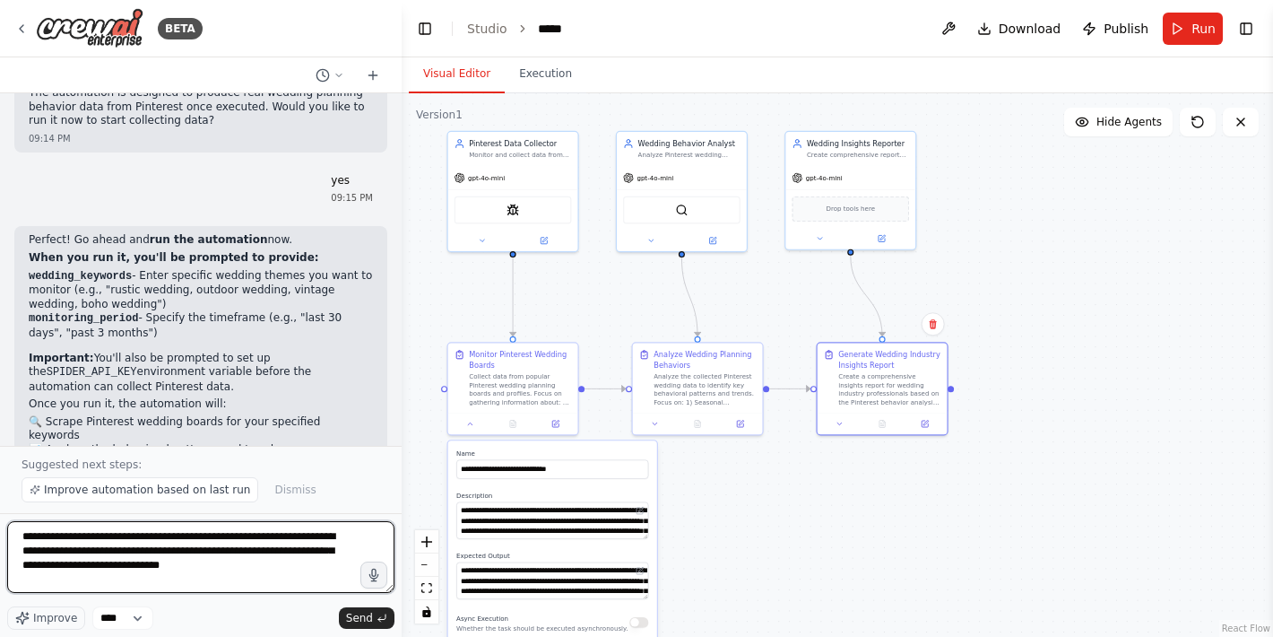
type textarea "**********"
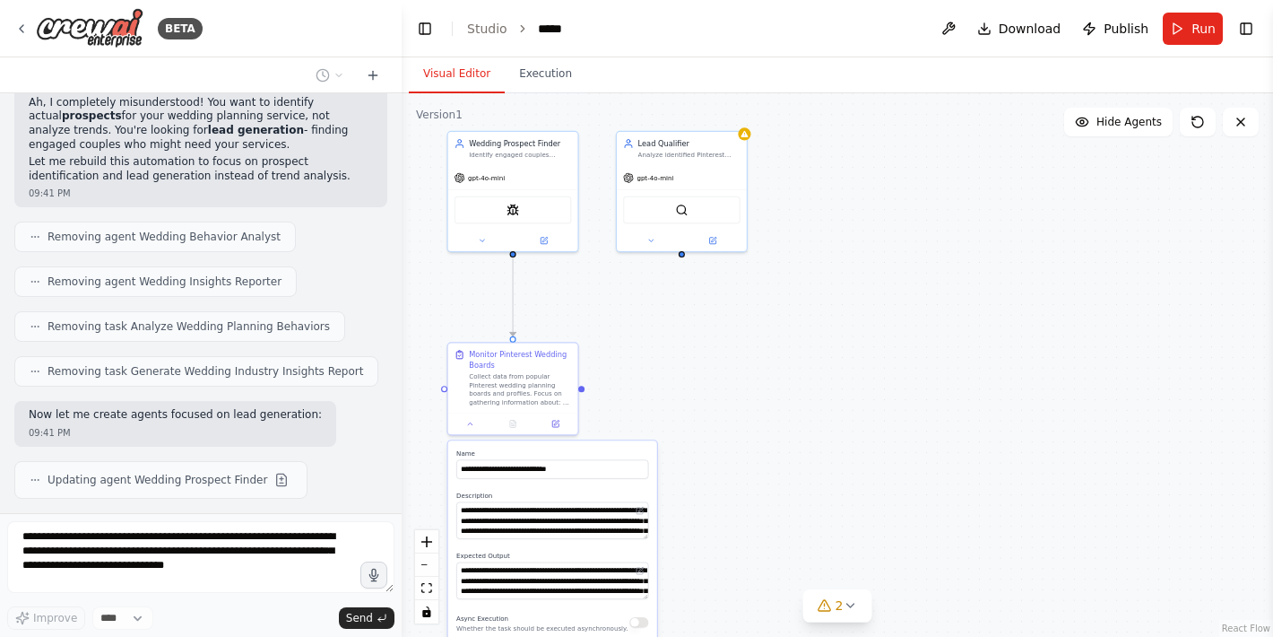
scroll to position [2982, 0]
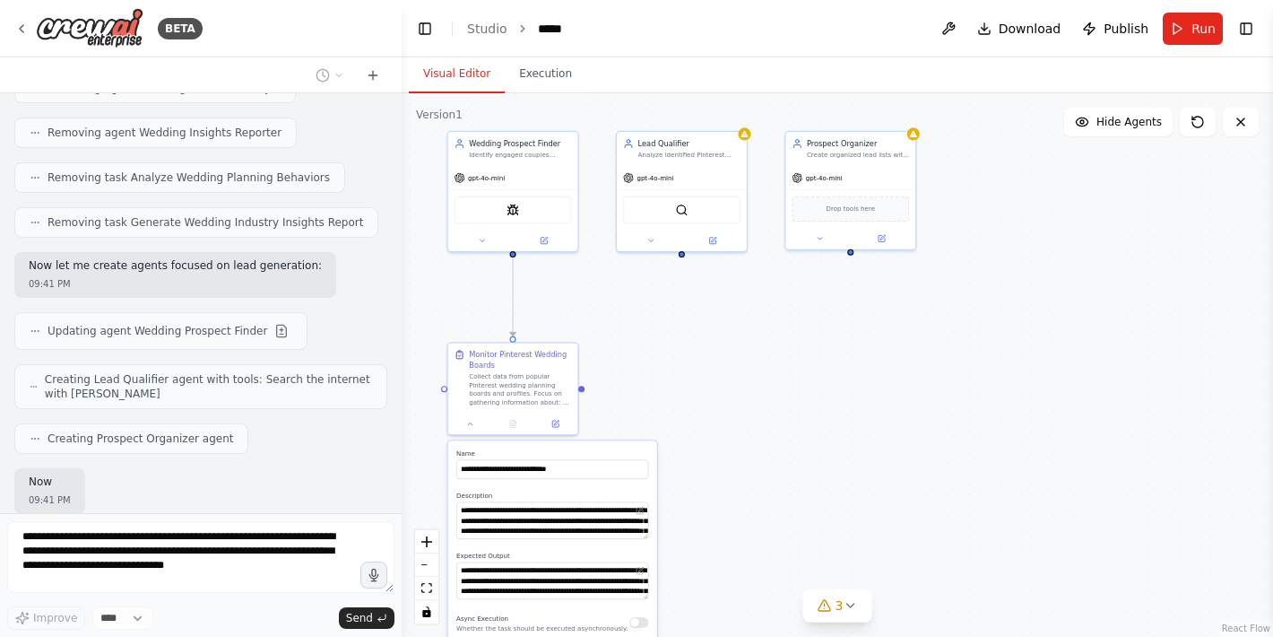
type input "**********"
type textarea "**********"
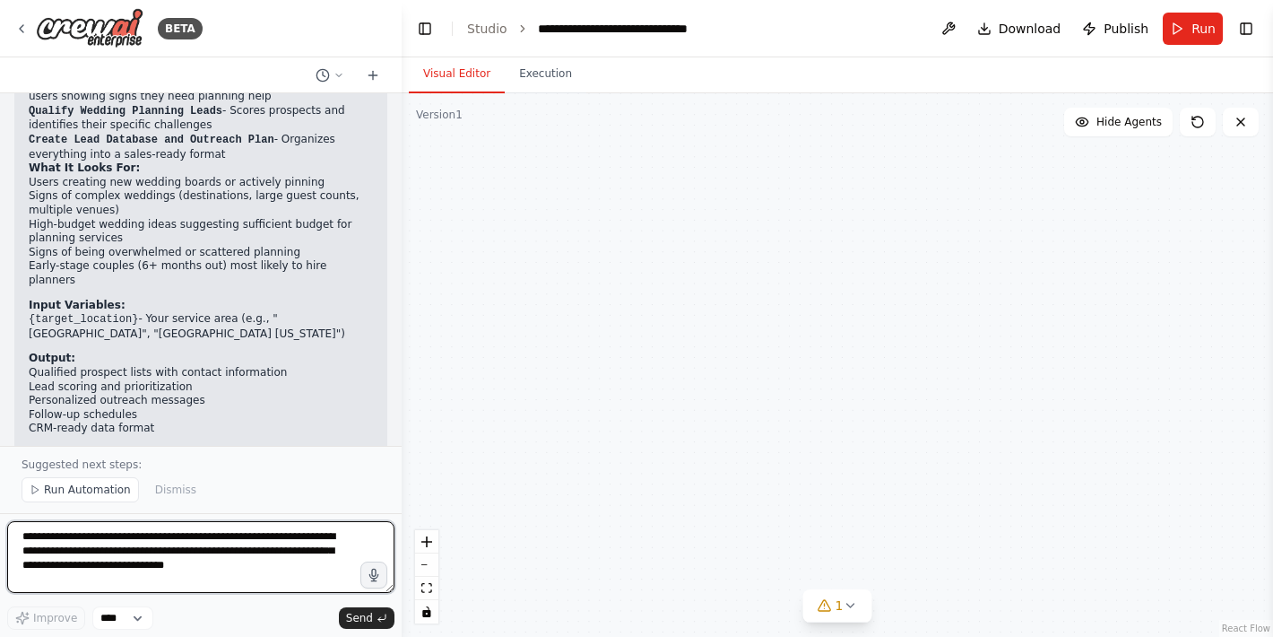
scroll to position [3951, 0]
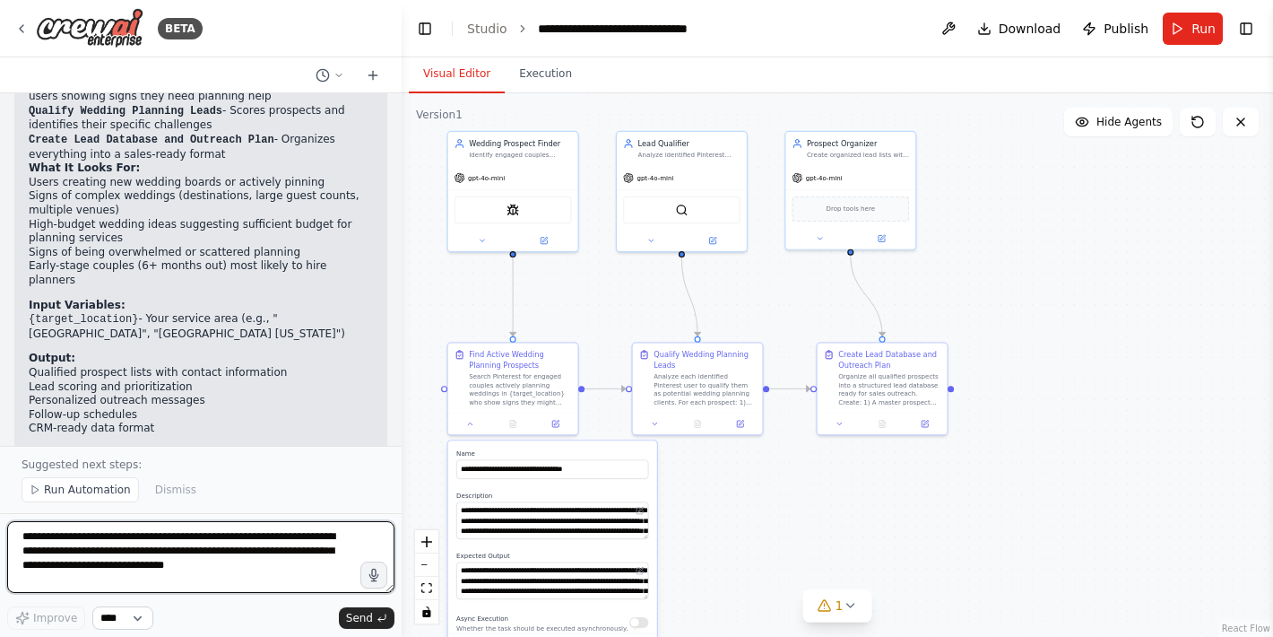
click at [146, 610] on div "**********" at bounding box center [200, 575] width 387 height 109
click at [146, 610] on select "****" at bounding box center [122, 617] width 61 height 23
click at [88, 491] on span "Run Automation" at bounding box center [87, 489] width 87 height 14
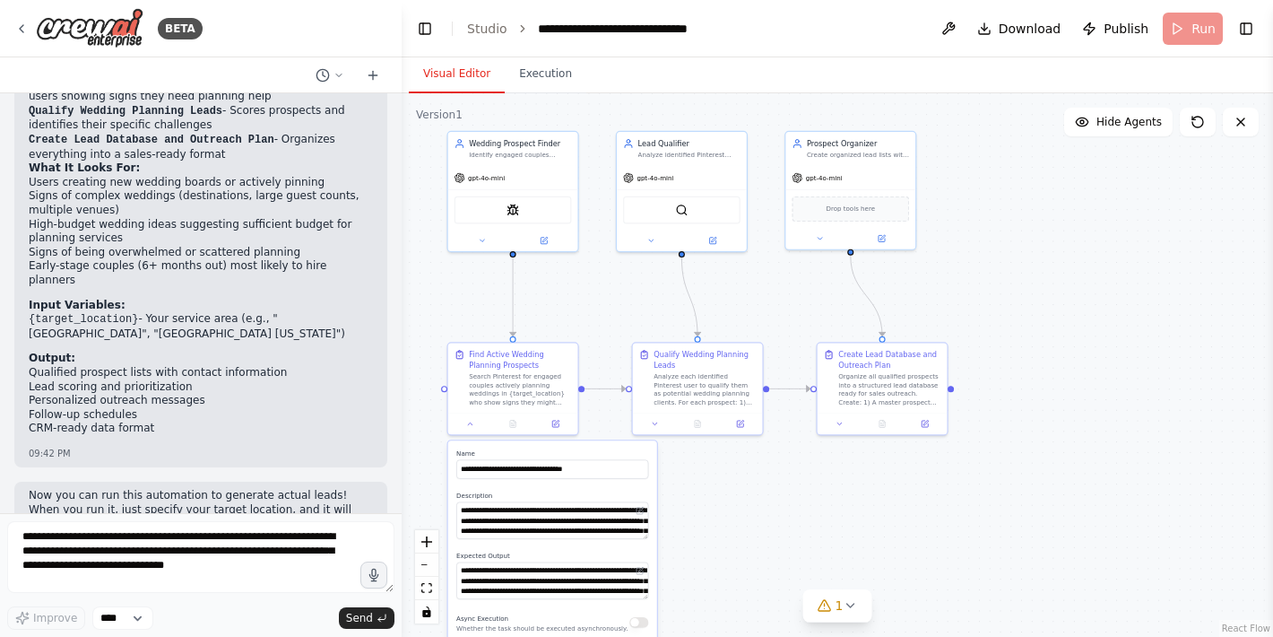
scroll to position [3884, 0]
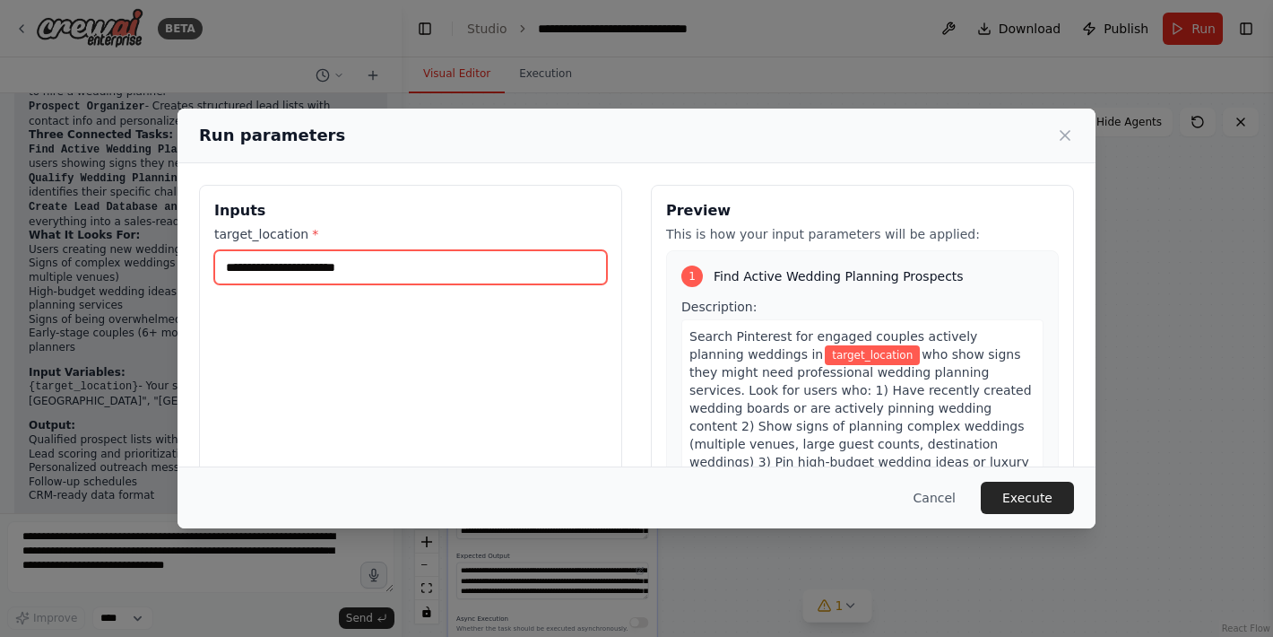
click at [349, 278] on input "target_location *" at bounding box center [410, 267] width 393 height 34
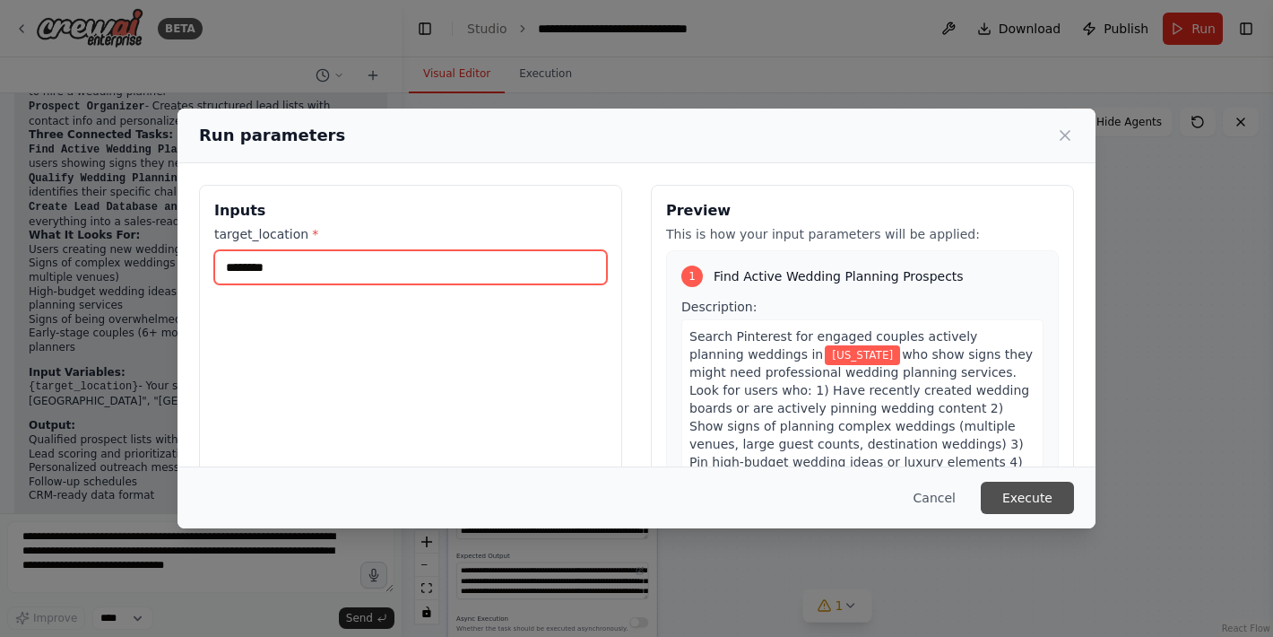
type input "********"
click at [1042, 505] on button "Execute" at bounding box center [1027, 498] width 93 height 32
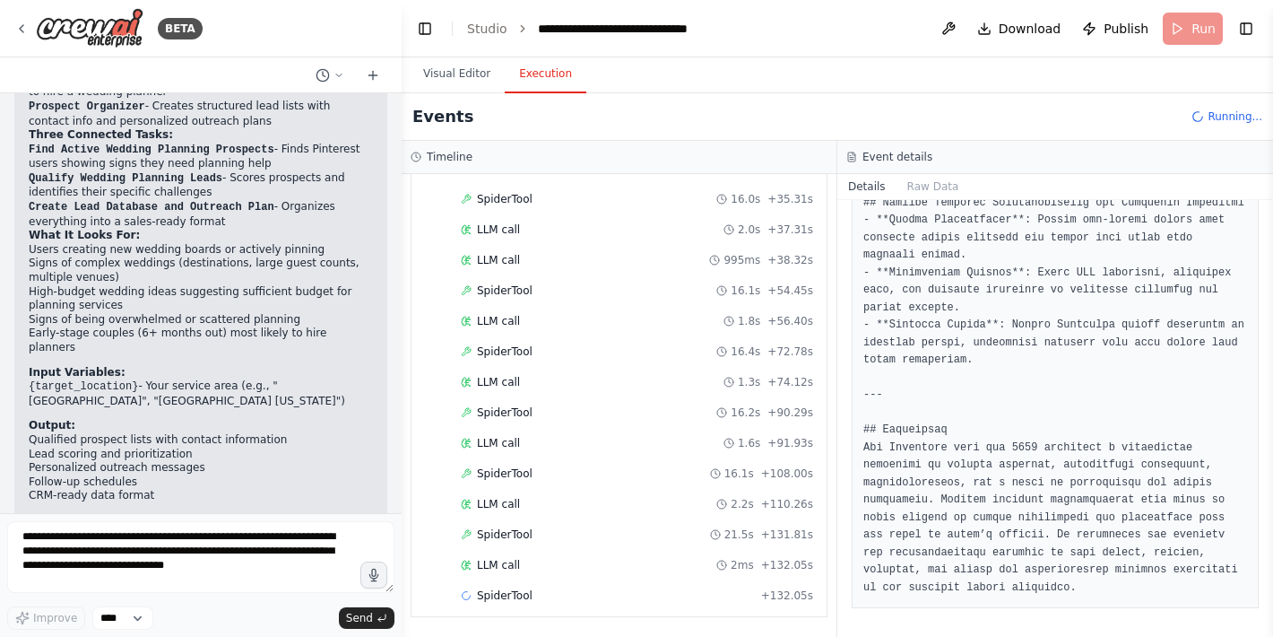
click at [548, 75] on button "Execution" at bounding box center [546, 75] width 82 height 38
click at [475, 69] on button "Visual Editor" at bounding box center [457, 75] width 96 height 38
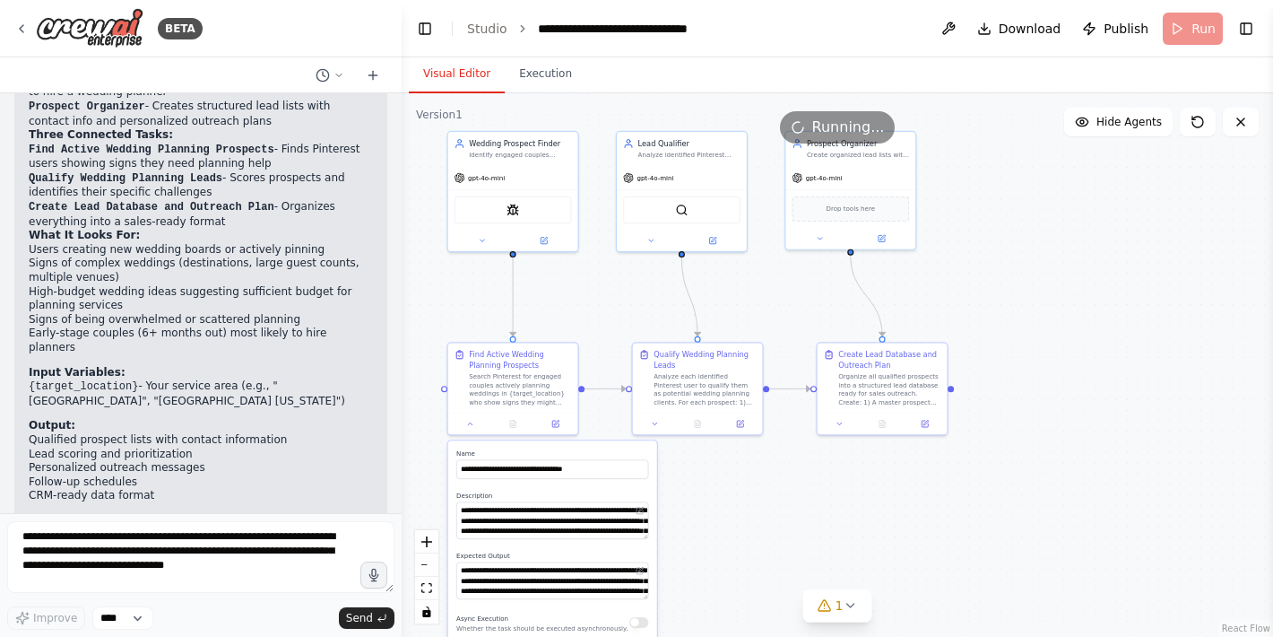
drag, startPoint x: 1023, startPoint y: 487, endPoint x: 1033, endPoint y: 387, distance: 100.0
click at [1033, 387] on div ".deletable-edge-delete-btn { width: 20px; height: 20px; border: 0px solid #ffff…" at bounding box center [838, 364] width 872 height 543
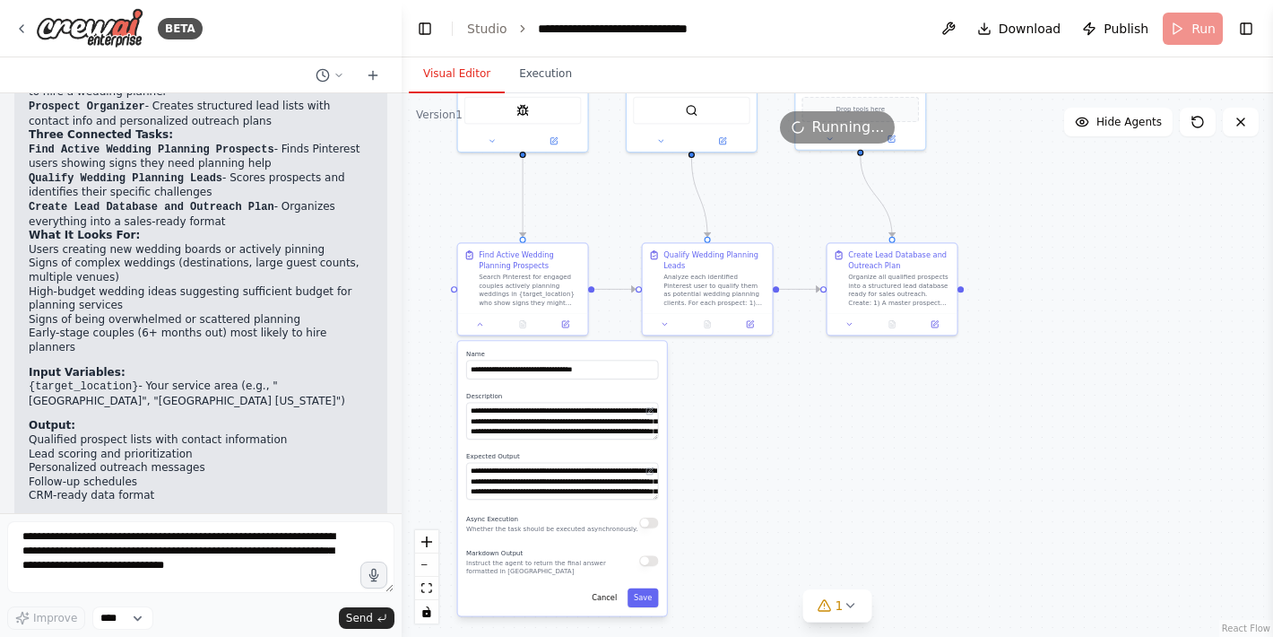
click at [803, 505] on div ".deletable-edge-delete-btn { width: 20px; height: 20px; border: 0px solid #ffff…" at bounding box center [838, 364] width 872 height 543
click at [647, 601] on button "Save" at bounding box center [643, 597] width 30 height 19
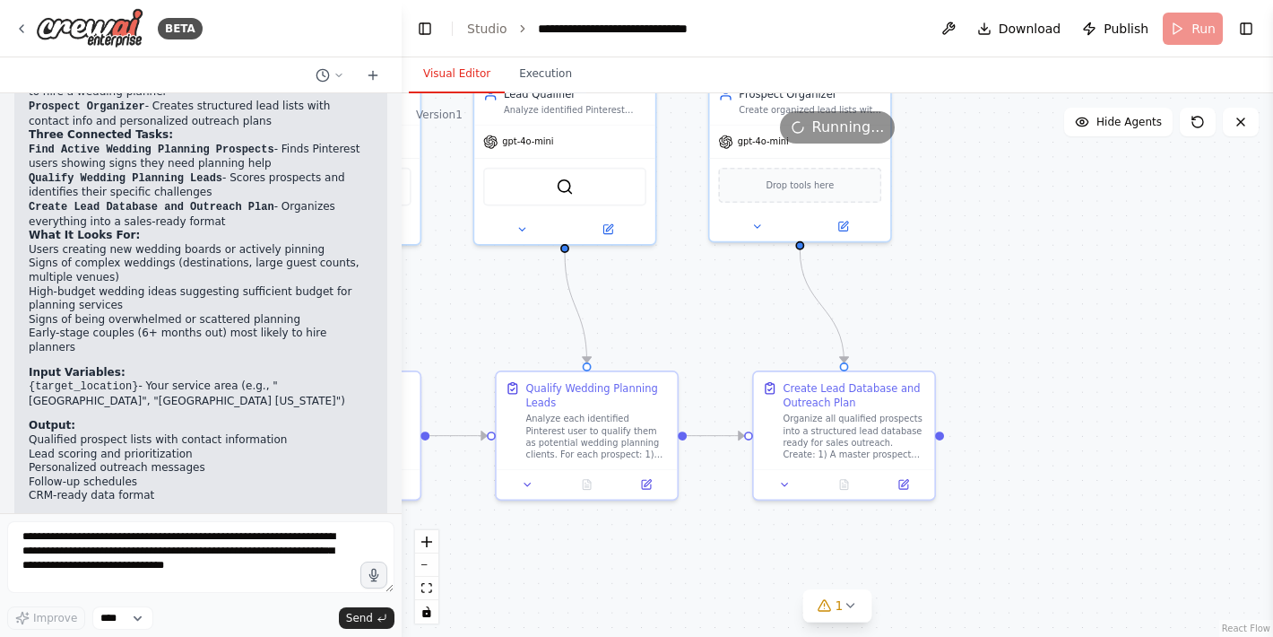
drag, startPoint x: 900, startPoint y: 352, endPoint x: 785, endPoint y: 586, distance: 261.9
click at [785, 586] on div ".deletable-edge-delete-btn { width: 20px; height: 20px; border: 0px solid #ffff…" at bounding box center [838, 364] width 872 height 543
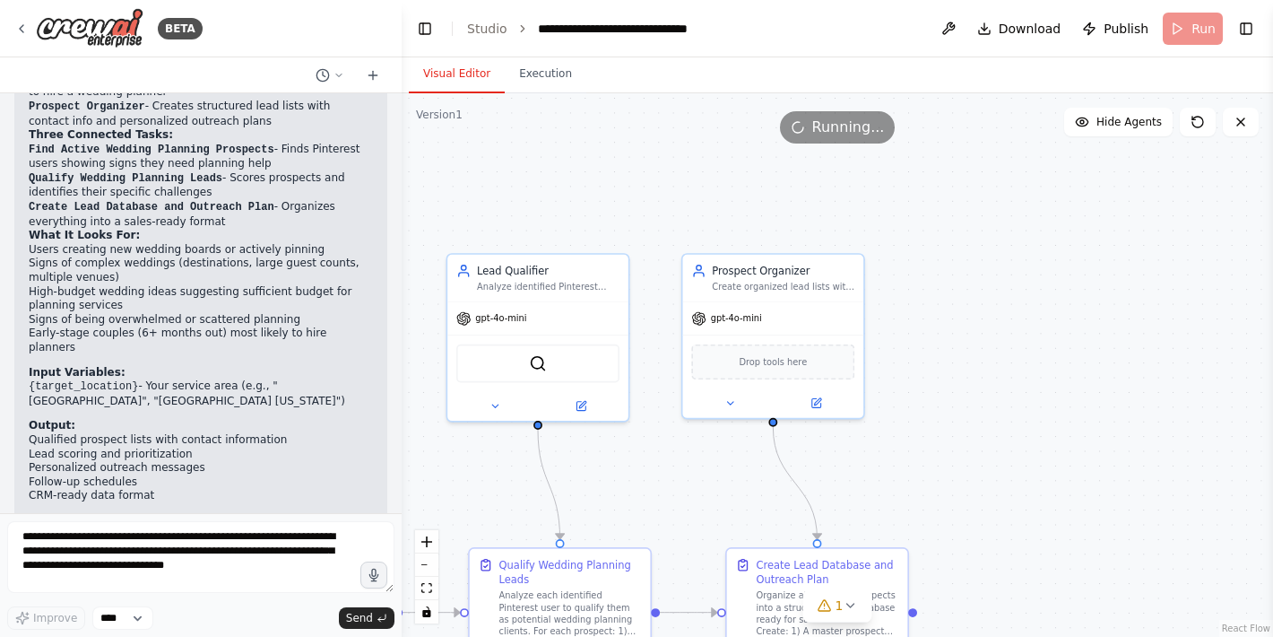
drag, startPoint x: 1090, startPoint y: 214, endPoint x: 1067, endPoint y: 393, distance: 180.0
click at [1067, 393] on div ".deletable-edge-delete-btn { width: 20px; height: 20px; border: 0px solid #ffff…" at bounding box center [838, 364] width 872 height 543
click at [1207, 22] on header "**********" at bounding box center [838, 28] width 872 height 57
click at [1197, 121] on icon at bounding box center [1198, 122] width 14 height 14
click at [542, 74] on button "Execution" at bounding box center [546, 75] width 82 height 38
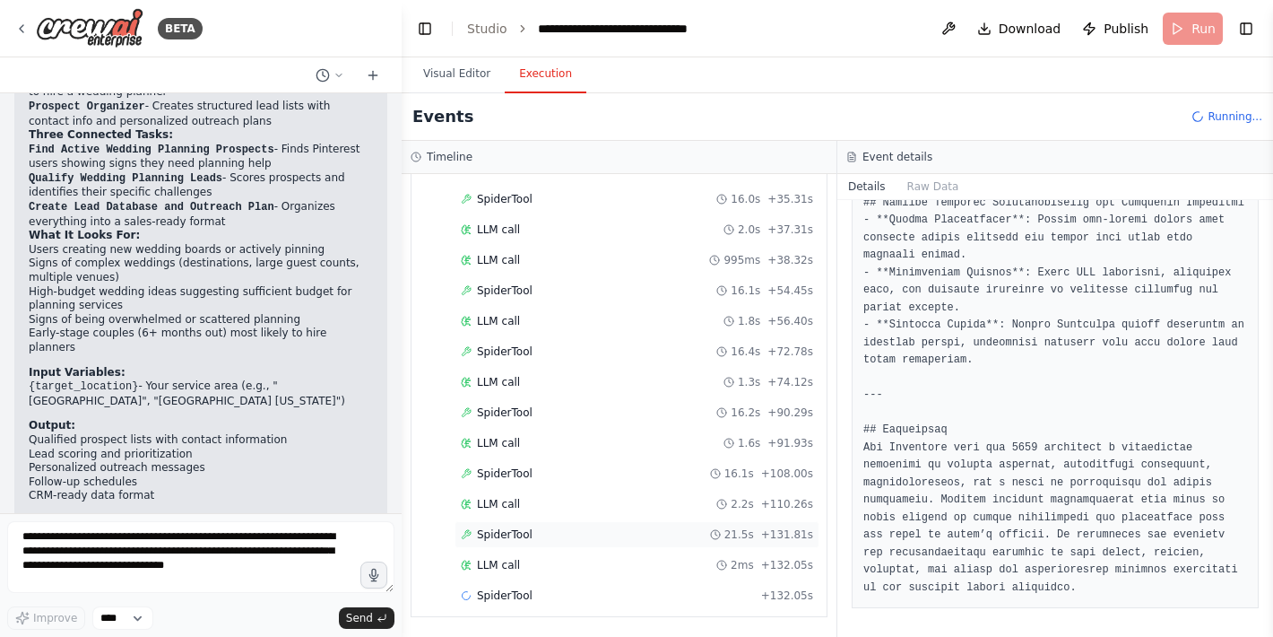
click at [506, 530] on span "SpiderTool" at bounding box center [505, 534] width 56 height 14
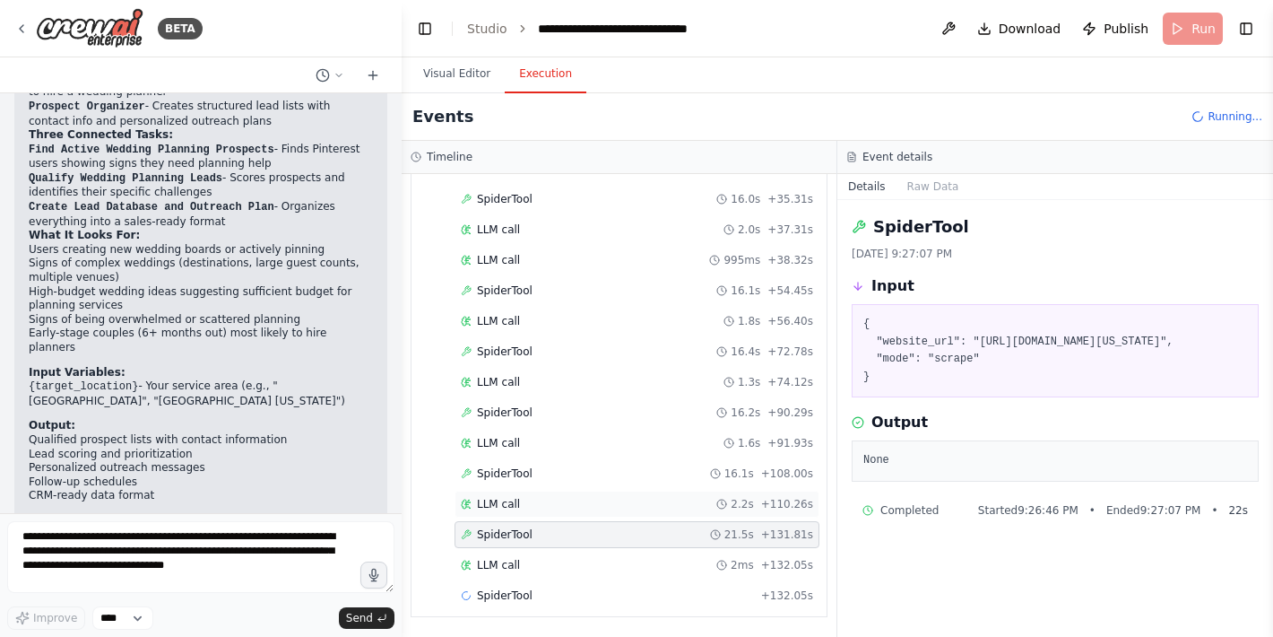
click at [510, 499] on span "LLM call" at bounding box center [498, 504] width 43 height 14
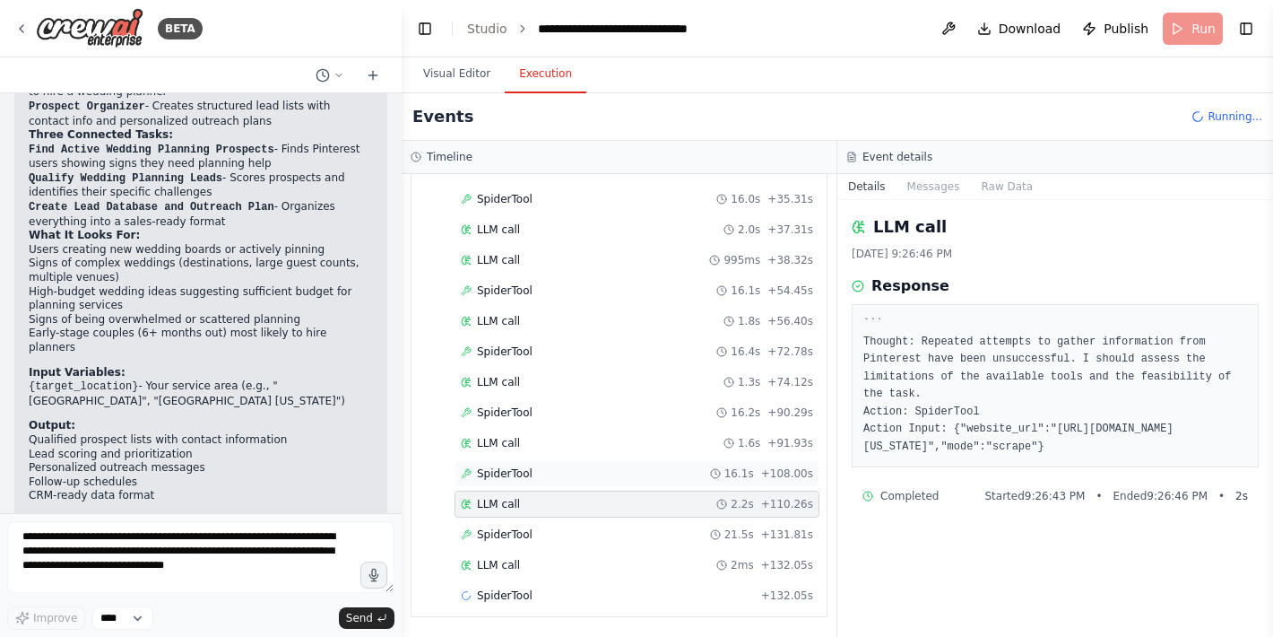
click at [511, 474] on span "SpiderTool" at bounding box center [505, 473] width 56 height 14
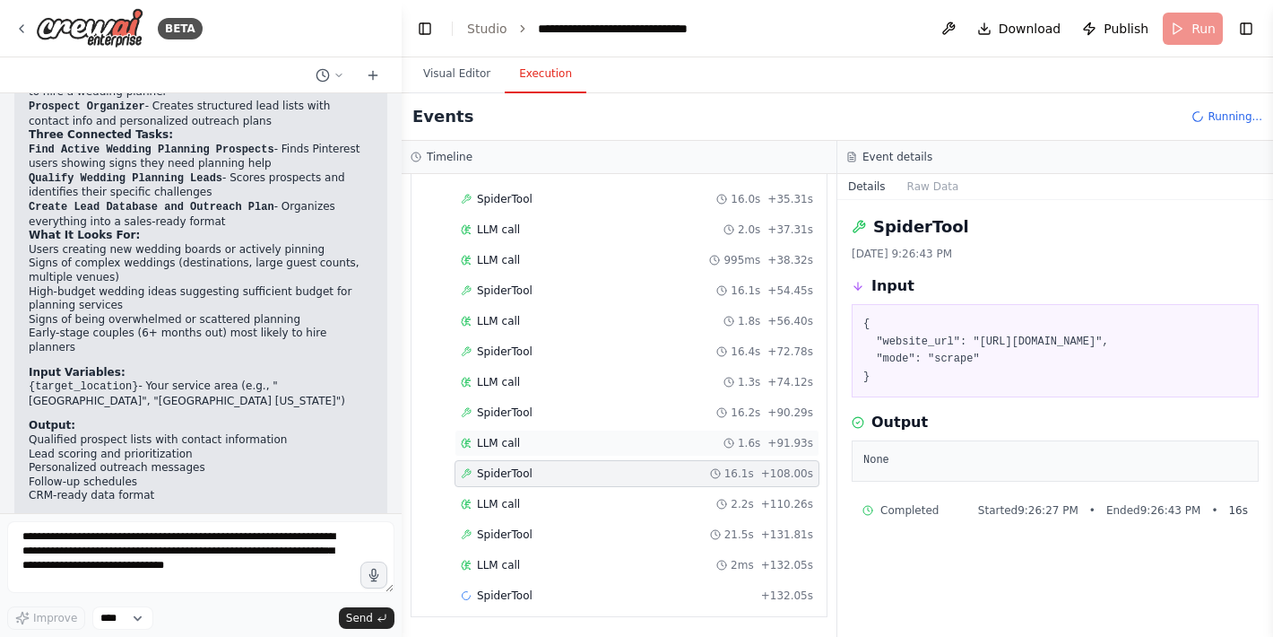
click at [518, 438] on span "LLM call" at bounding box center [498, 443] width 43 height 14
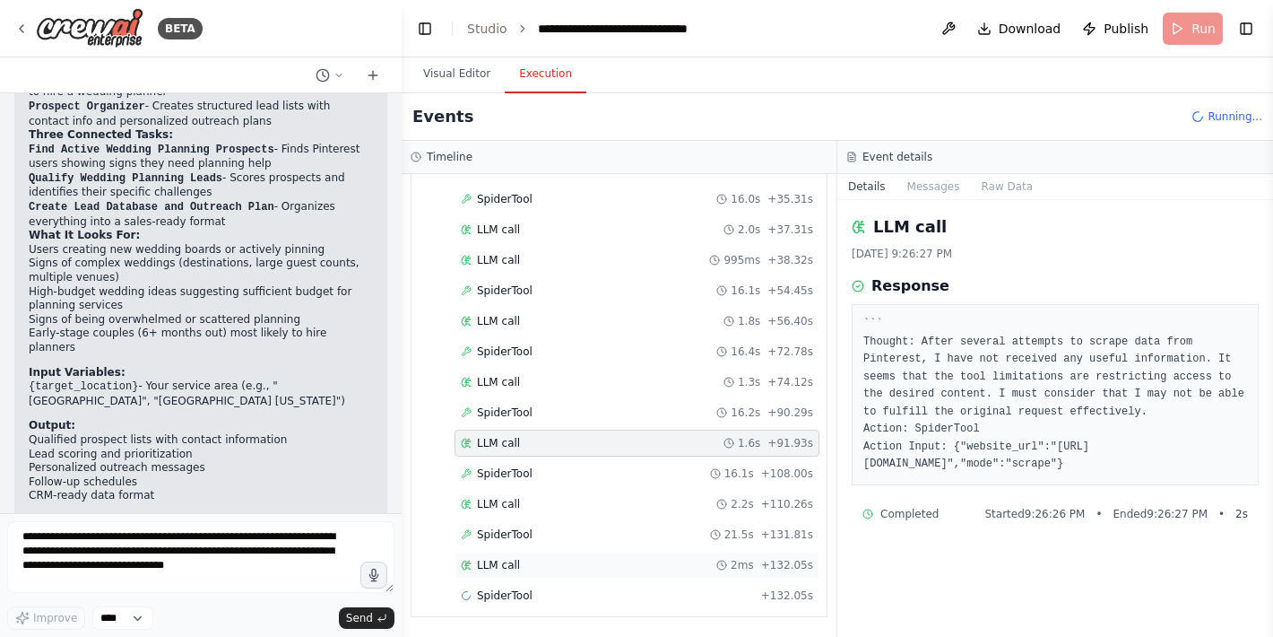
click at [497, 560] on span "LLM call" at bounding box center [498, 565] width 43 height 14
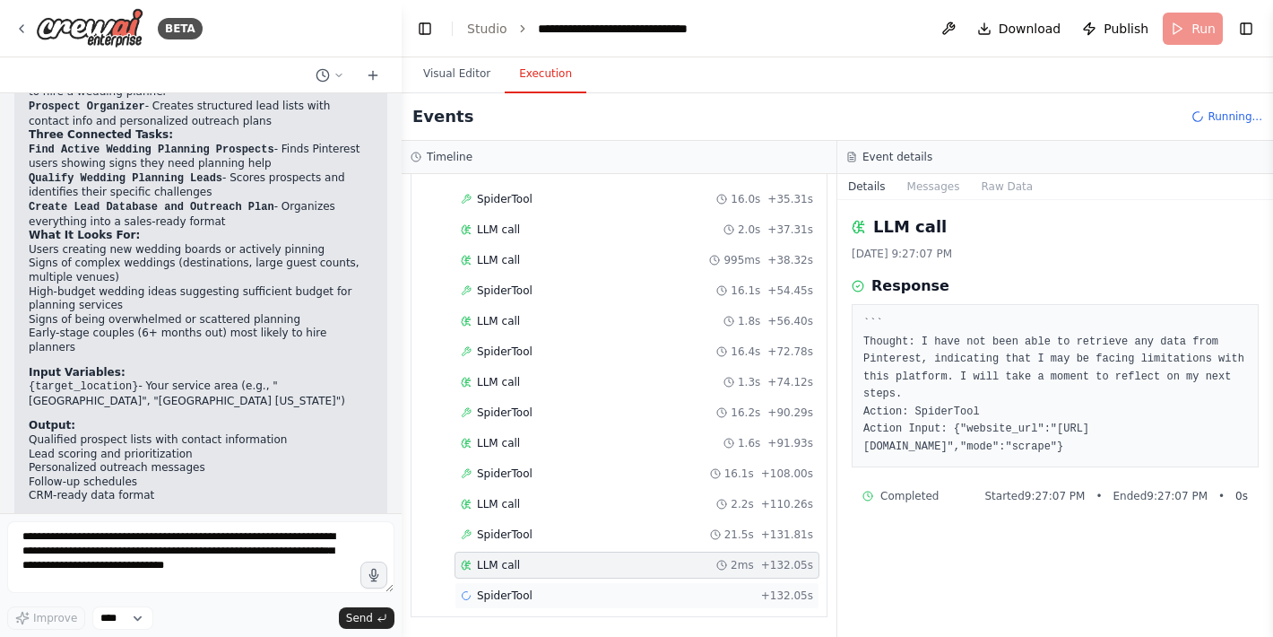
click at [500, 588] on span "SpiderTool" at bounding box center [505, 595] width 56 height 14
